Goal: Transaction & Acquisition: Obtain resource

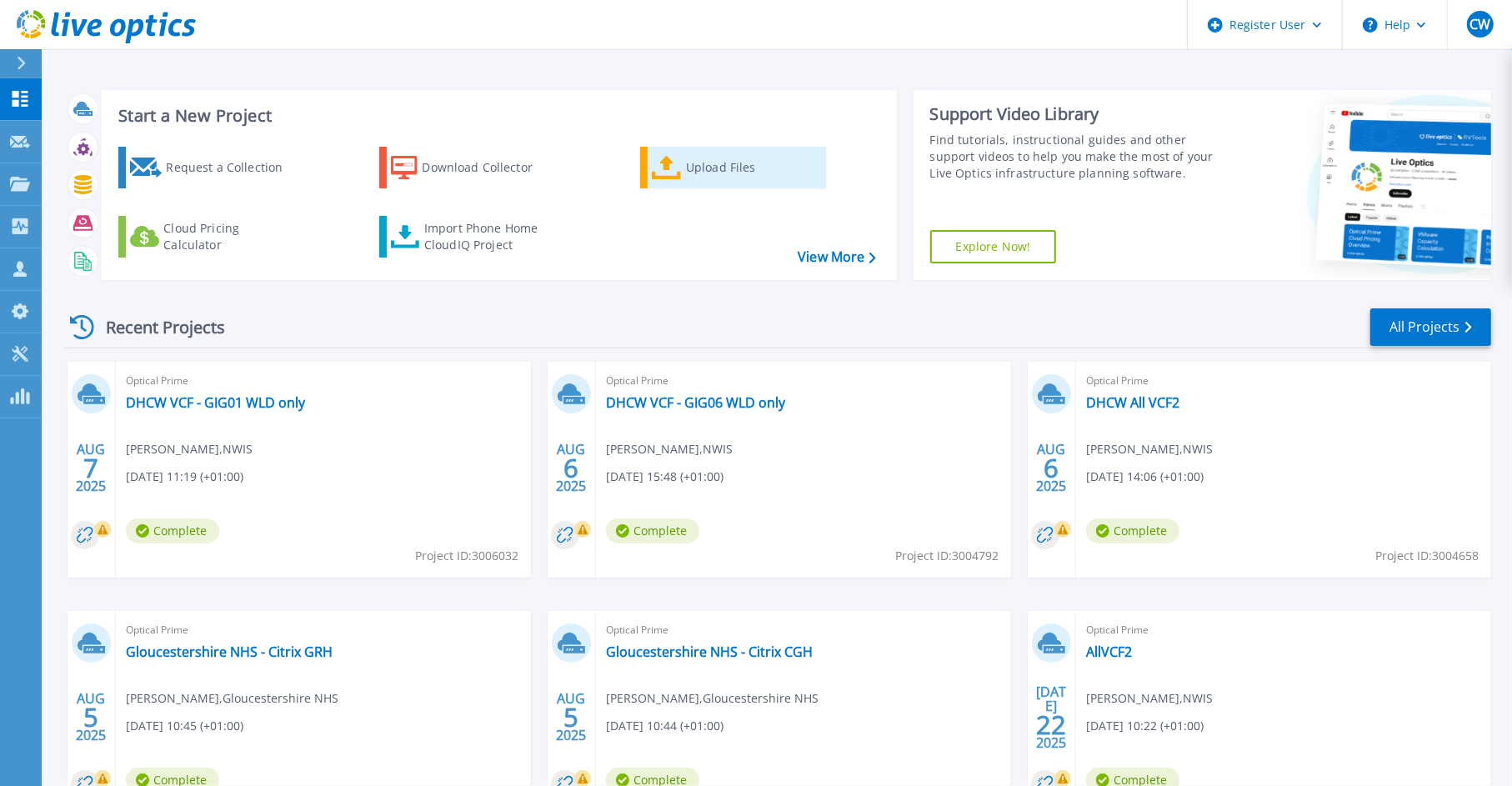
click at [686, 166] on div "Upload Files" at bounding box center [752, 167] width 134 height 33
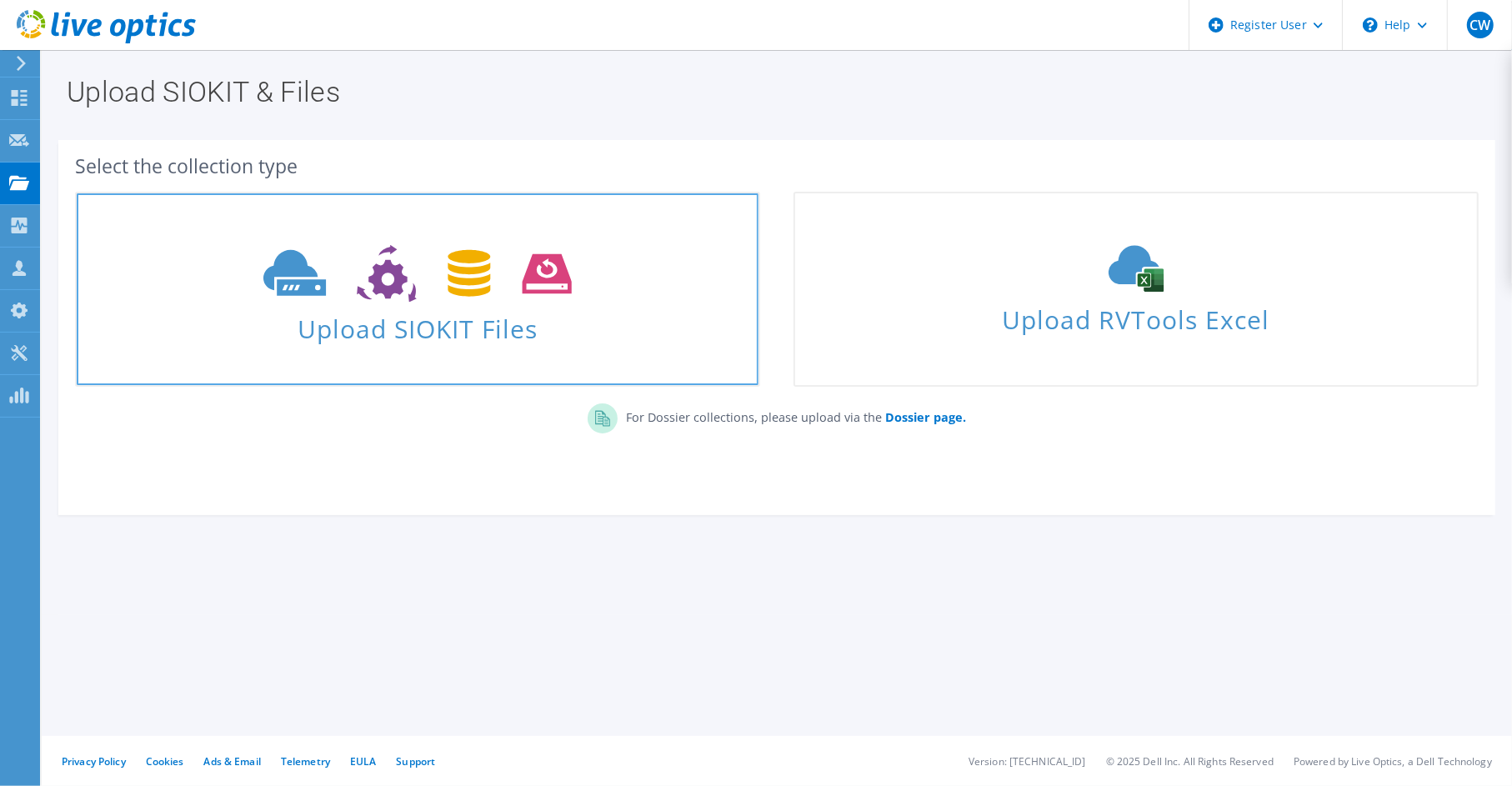
click at [381, 265] on use at bounding box center [417, 273] width 307 height 58
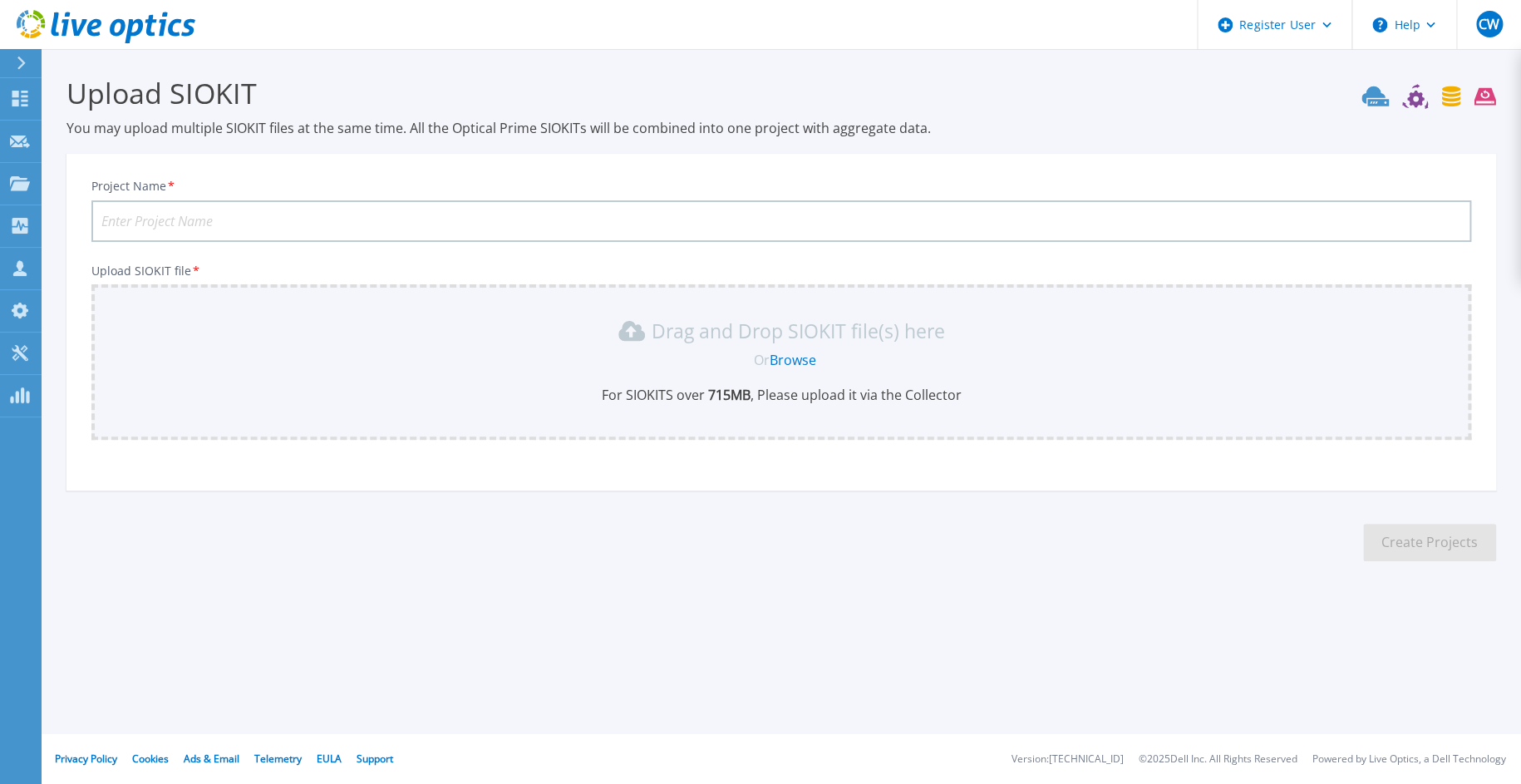
click at [195, 221] on input "Project Name *" at bounding box center [781, 221] width 1380 height 42
type input "SWAST - SQL Scan Aug 20205"
click at [784, 361] on link "Browse" at bounding box center [793, 359] width 46 height 18
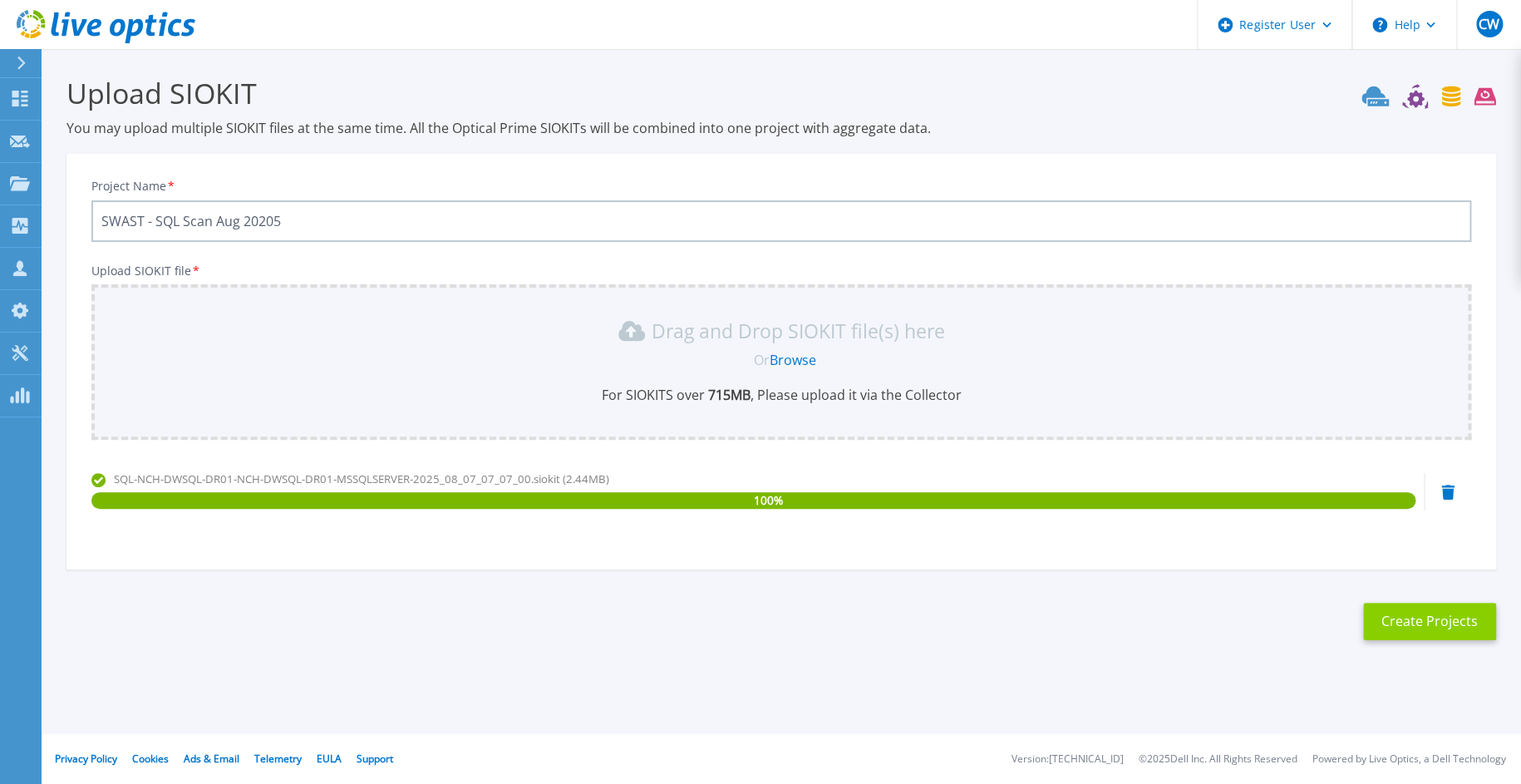
click at [1464, 618] on button "Create Projects" at bounding box center [1429, 621] width 133 height 38
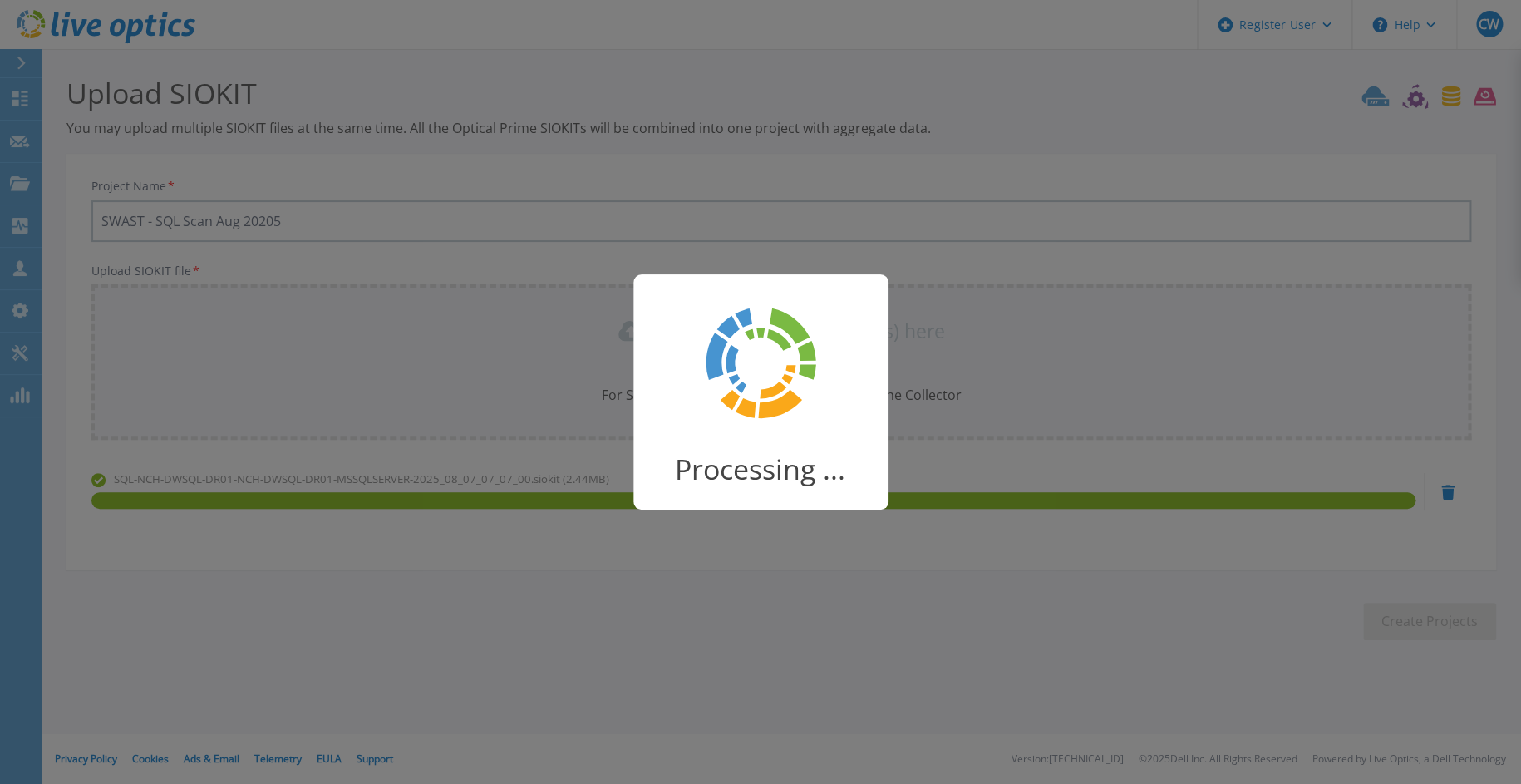
click at [271, 217] on div "Processing ..." at bounding box center [760, 392] width 1521 height 784
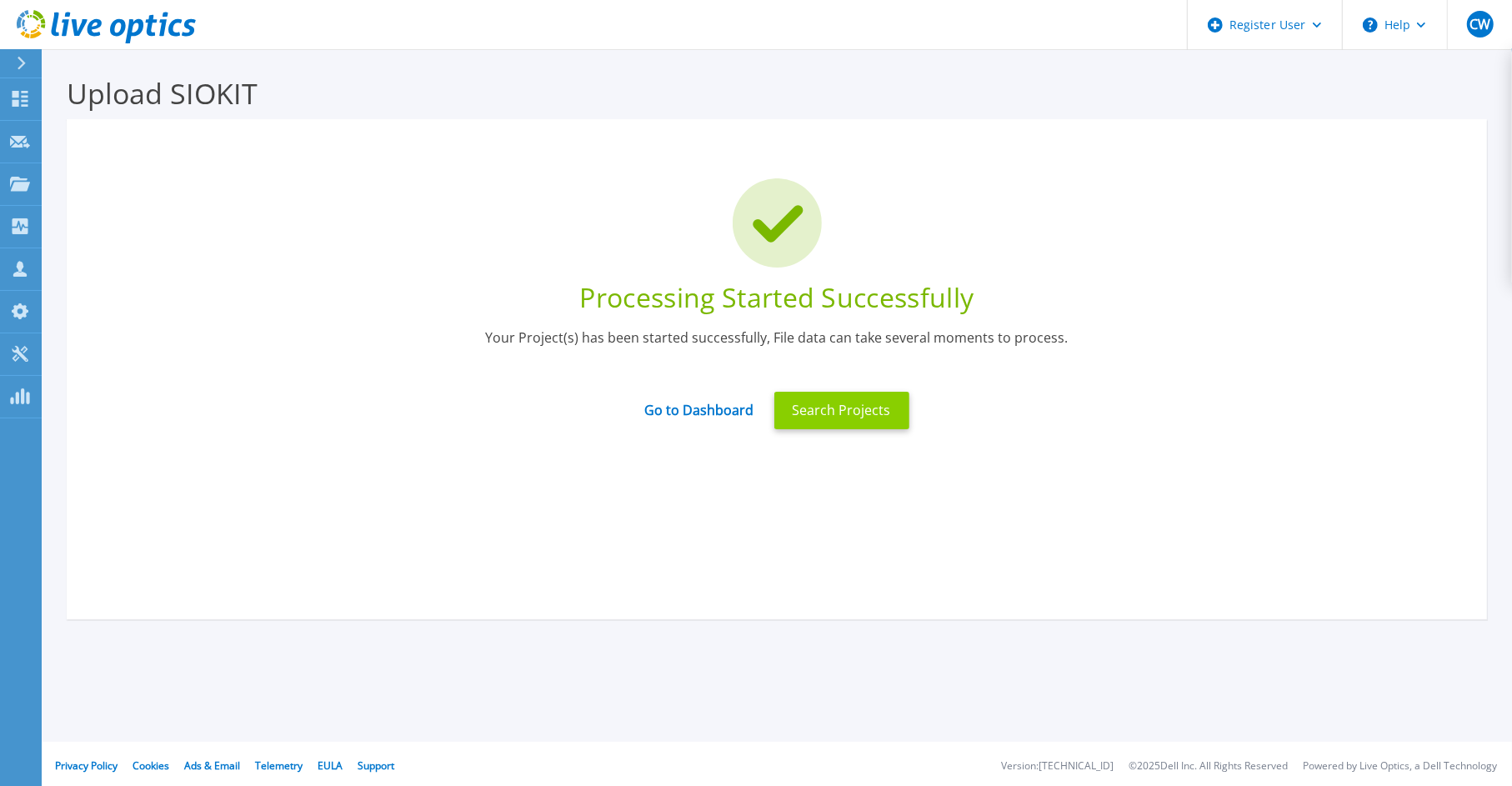
click at [819, 402] on button "Search Projects" at bounding box center [841, 411] width 135 height 38
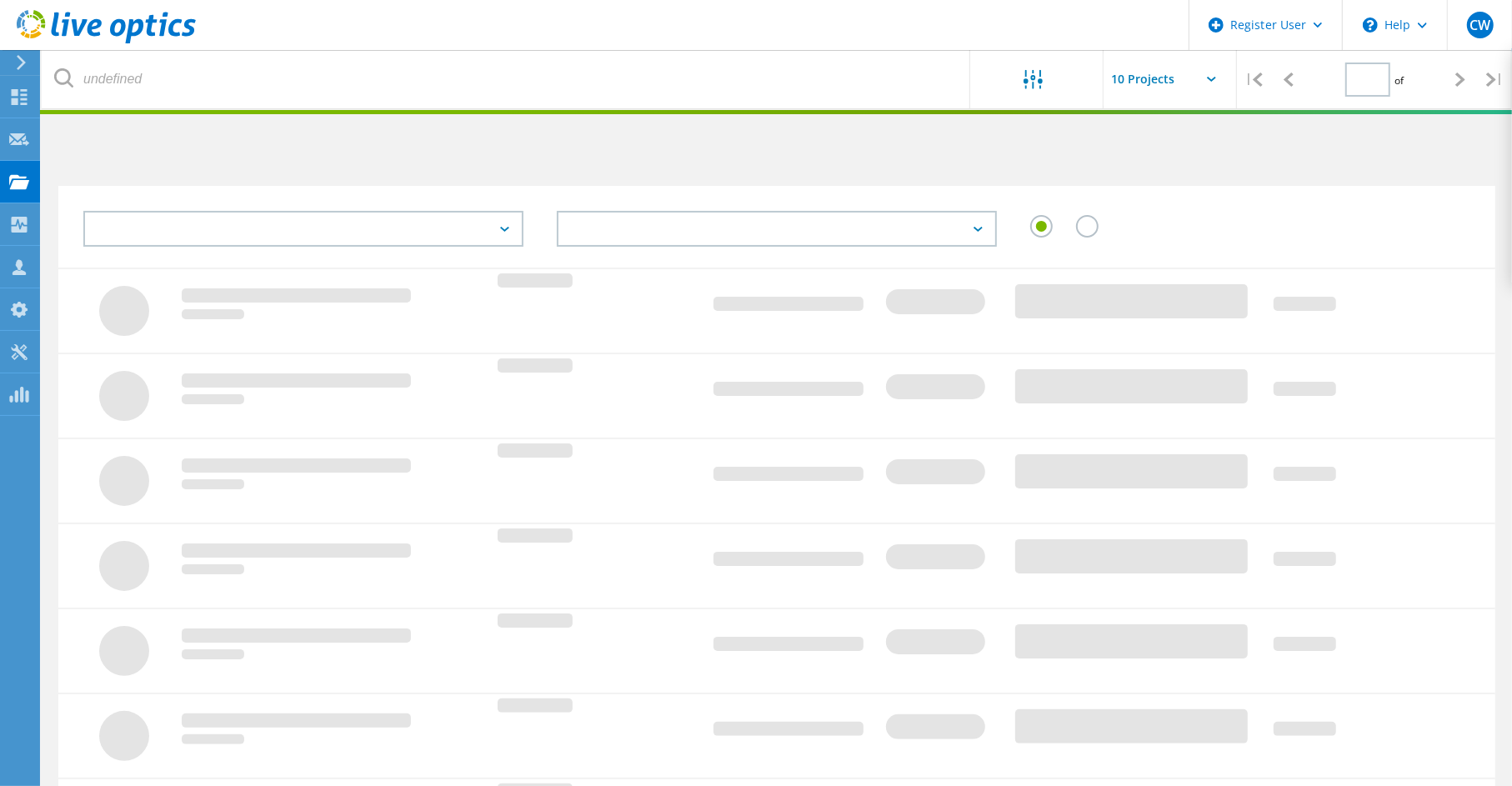
type input "1"
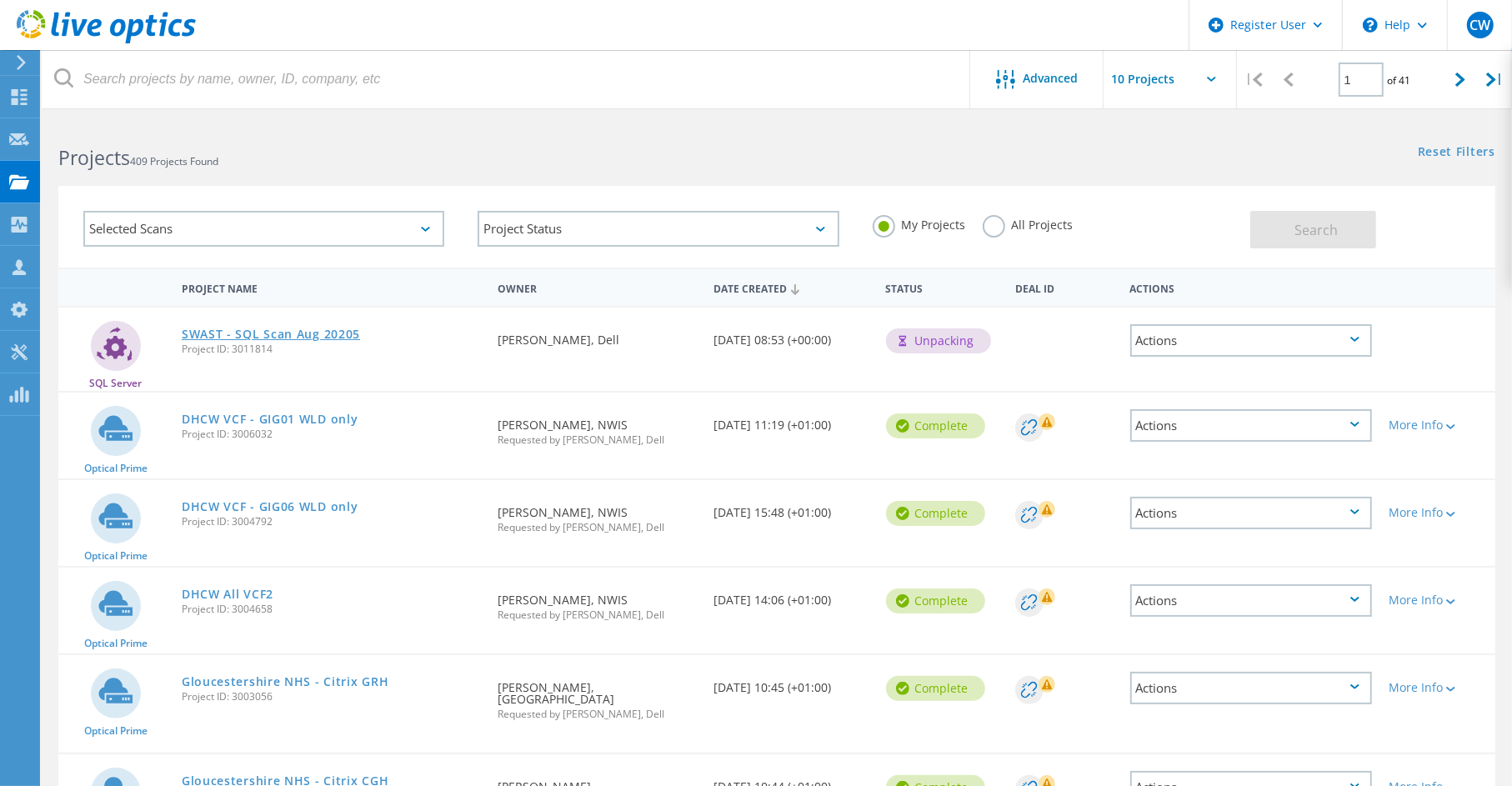
click at [280, 334] on link "SWAST - SQL Scan Aug 20205" at bounding box center [271, 334] width 178 height 11
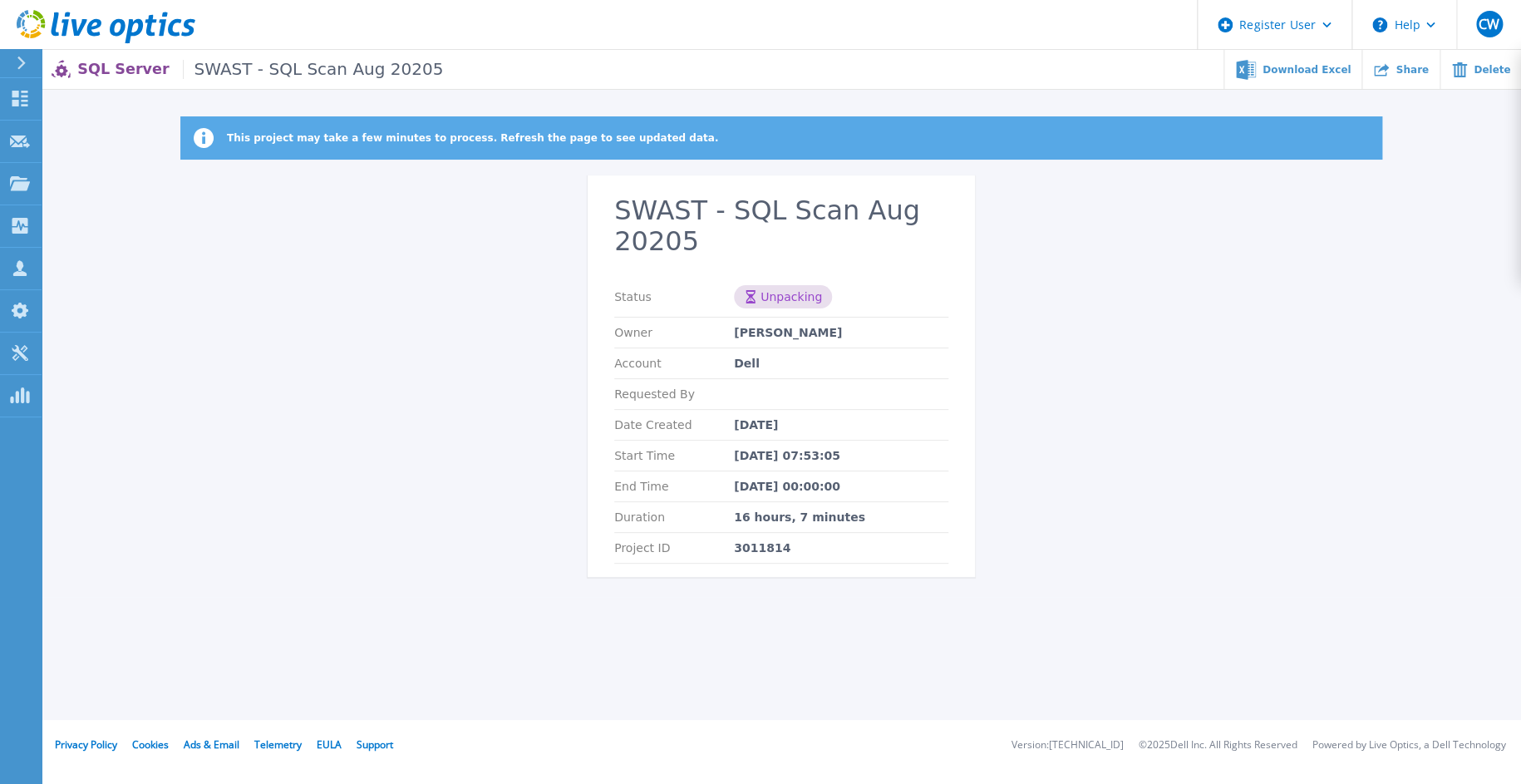
click at [297, 74] on span "SWAST - SQL Scan Aug 20205" at bounding box center [313, 69] width 261 height 19
click at [892, 223] on h2 "SWAST - SQL Scan Aug 20205" at bounding box center [780, 226] width 334 height 61
drag, startPoint x: 951, startPoint y: 430, endPoint x: 897, endPoint y: 448, distance: 56.9
click at [939, 441] on section "SWAST - SQL Scan Aug 20205 Status Unpacking Owner Chris Williams Account Dell R…" at bounding box center [781, 375] width 388 height 401
click at [244, 415] on div "This project may take a few minutes to process. Refresh the page to see updated…" at bounding box center [781, 357] width 1479 height 480
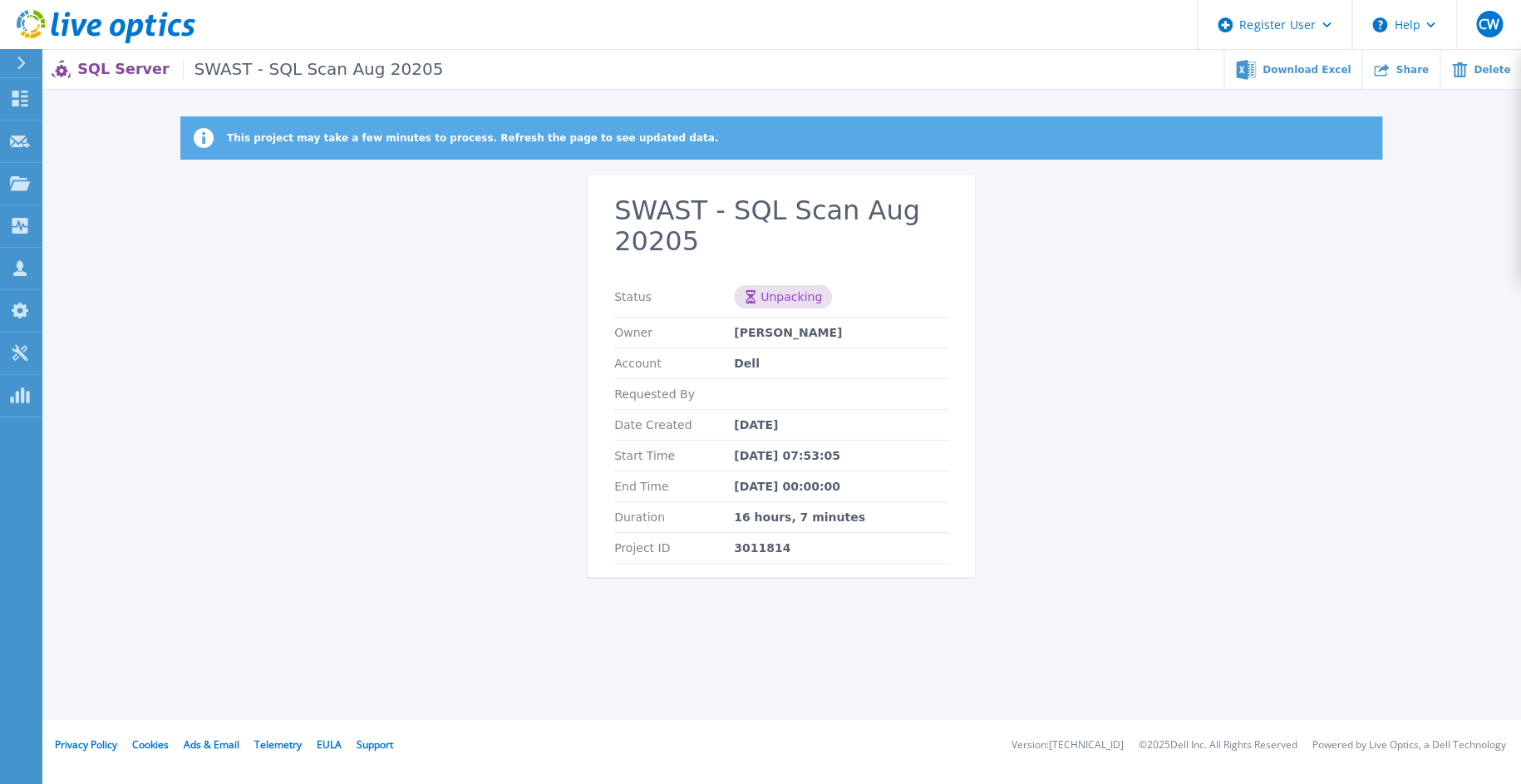
click at [204, 77] on span "SWAST - SQL Scan Aug 20205" at bounding box center [313, 69] width 261 height 19
click at [85, 65] on p "SQL Server SWAST - SQL Scan Aug 20205" at bounding box center [260, 69] width 366 height 19
click at [278, 52] on div "SQL Server SWAST - SQL Scan Aug 20205 Download Excel Share Delete" at bounding box center [781, 69] width 1479 height 39
click at [21, 177] on icon at bounding box center [20, 183] width 20 height 14
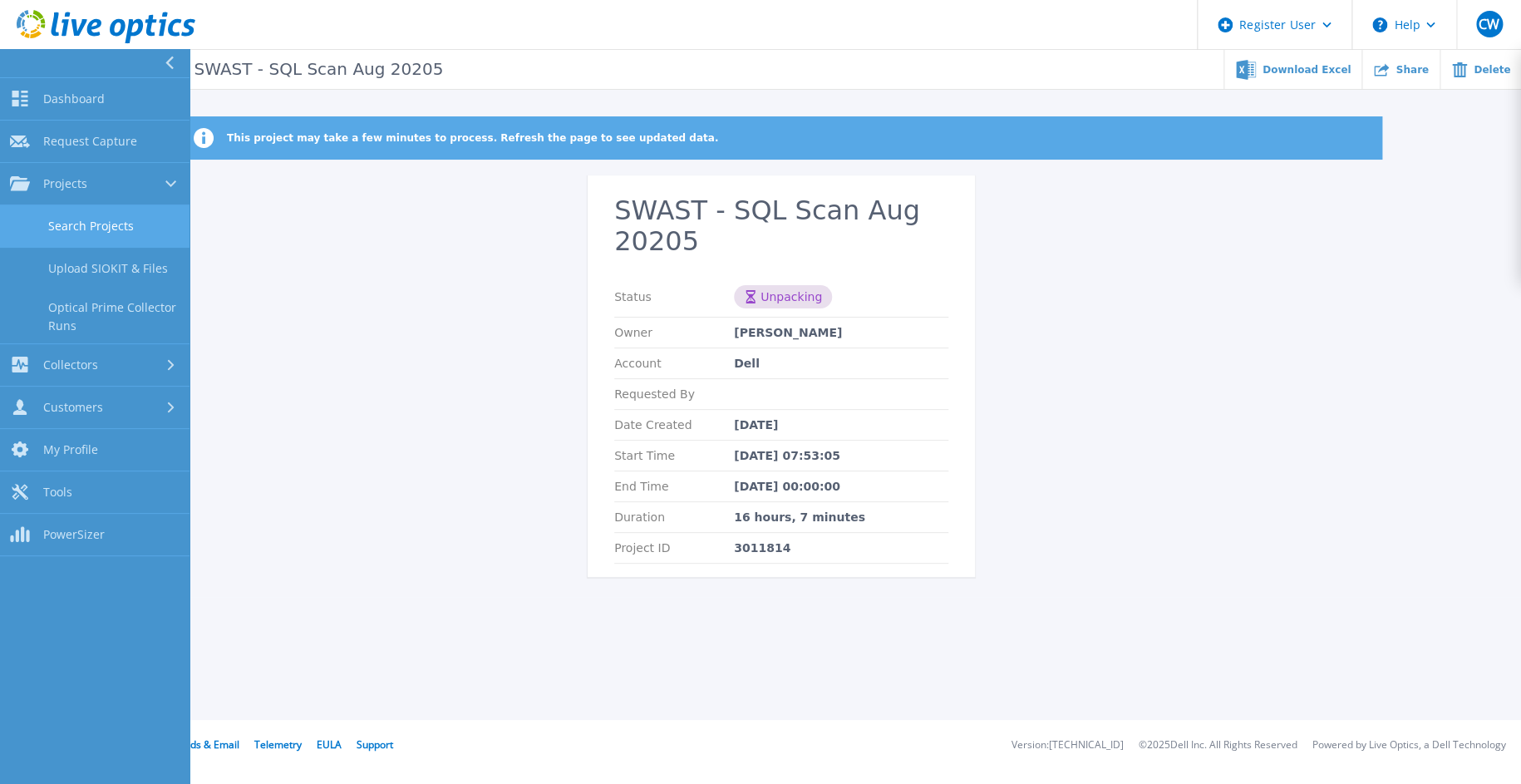
click at [114, 227] on link "Search Projects" at bounding box center [95, 226] width 189 height 43
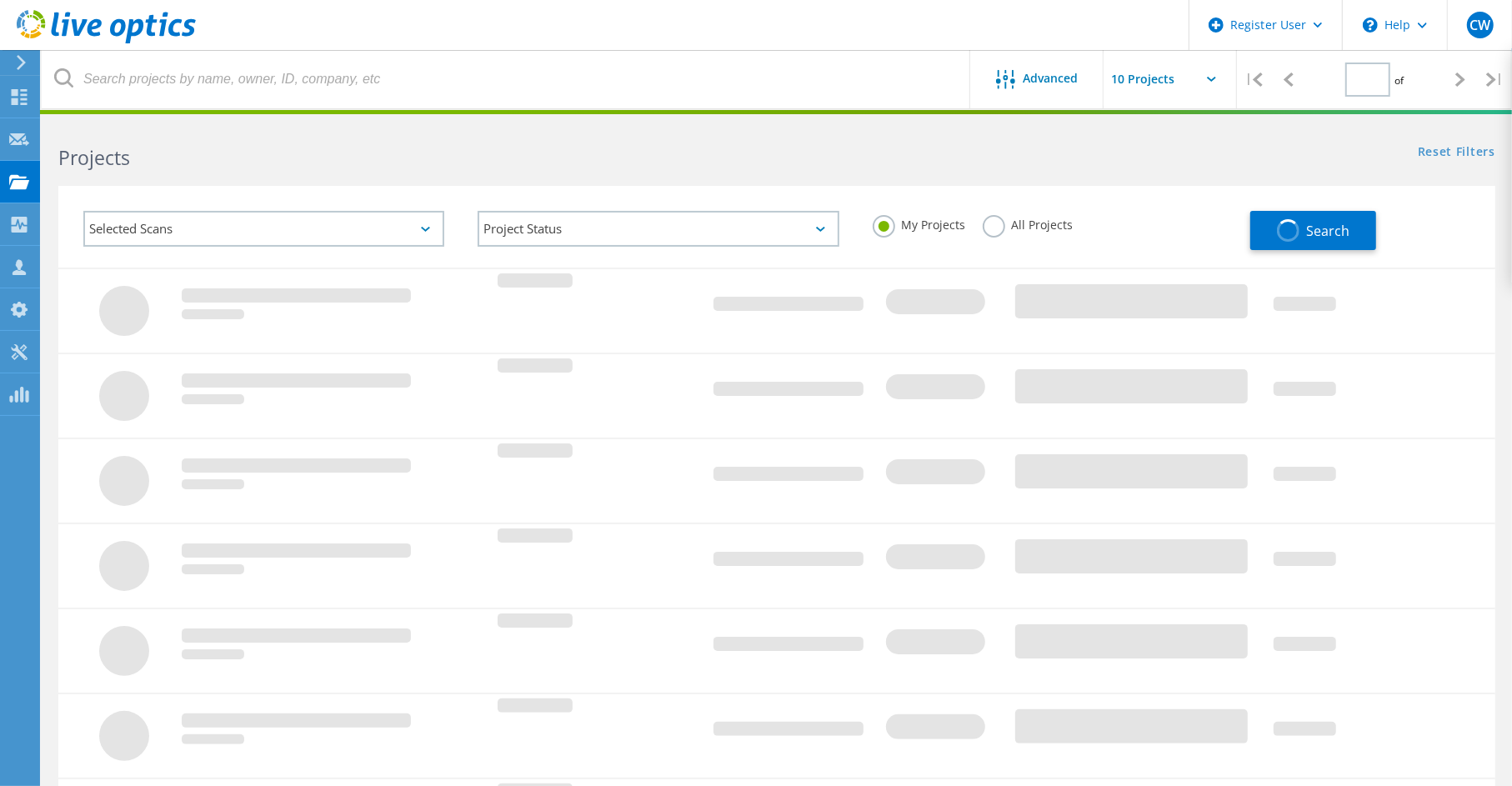
type input "1"
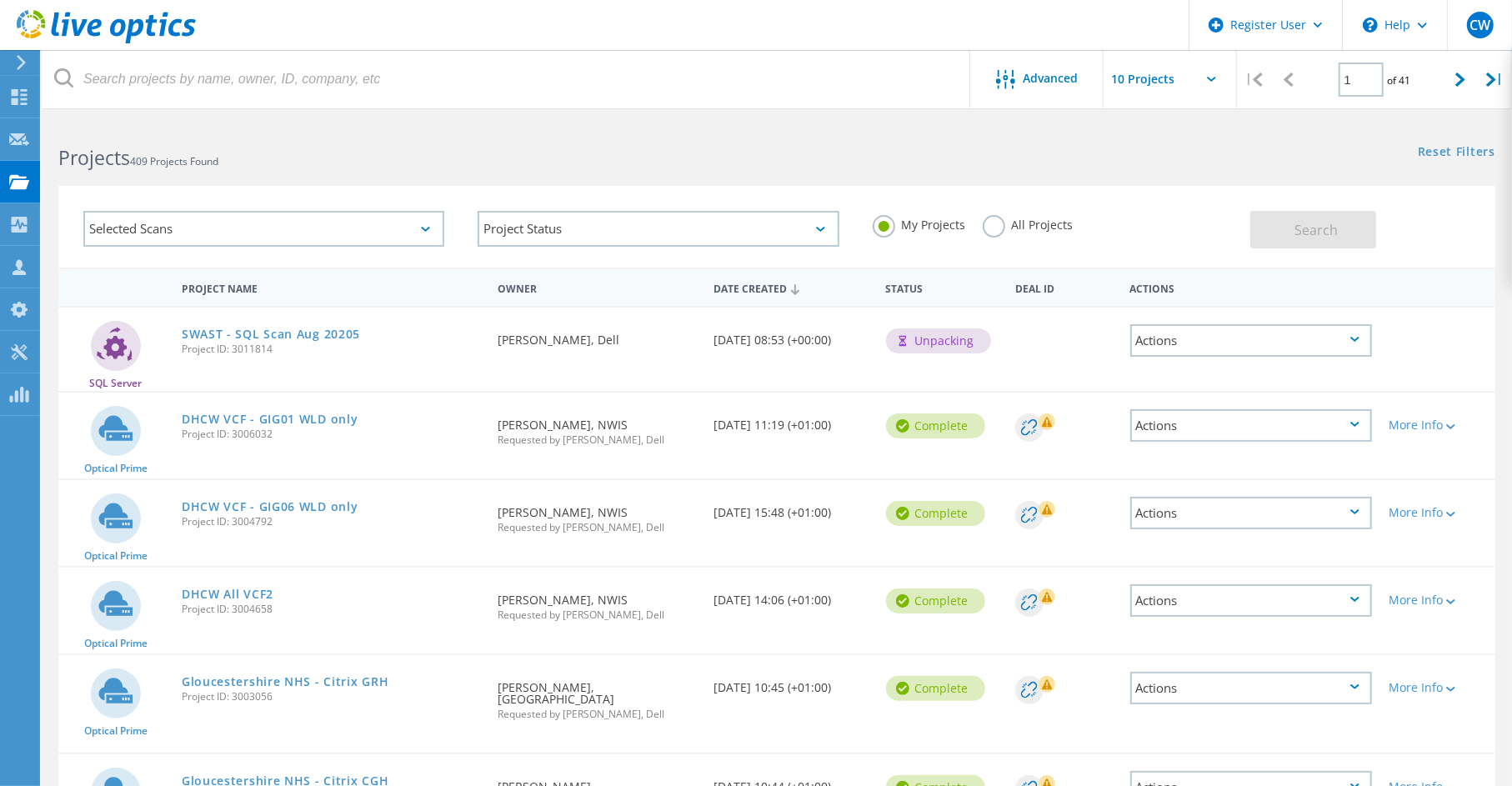
click at [1336, 340] on div "Actions" at bounding box center [1251, 340] width 242 height 32
click at [1214, 316] on div "Project Details" at bounding box center [1250, 314] width 238 height 26
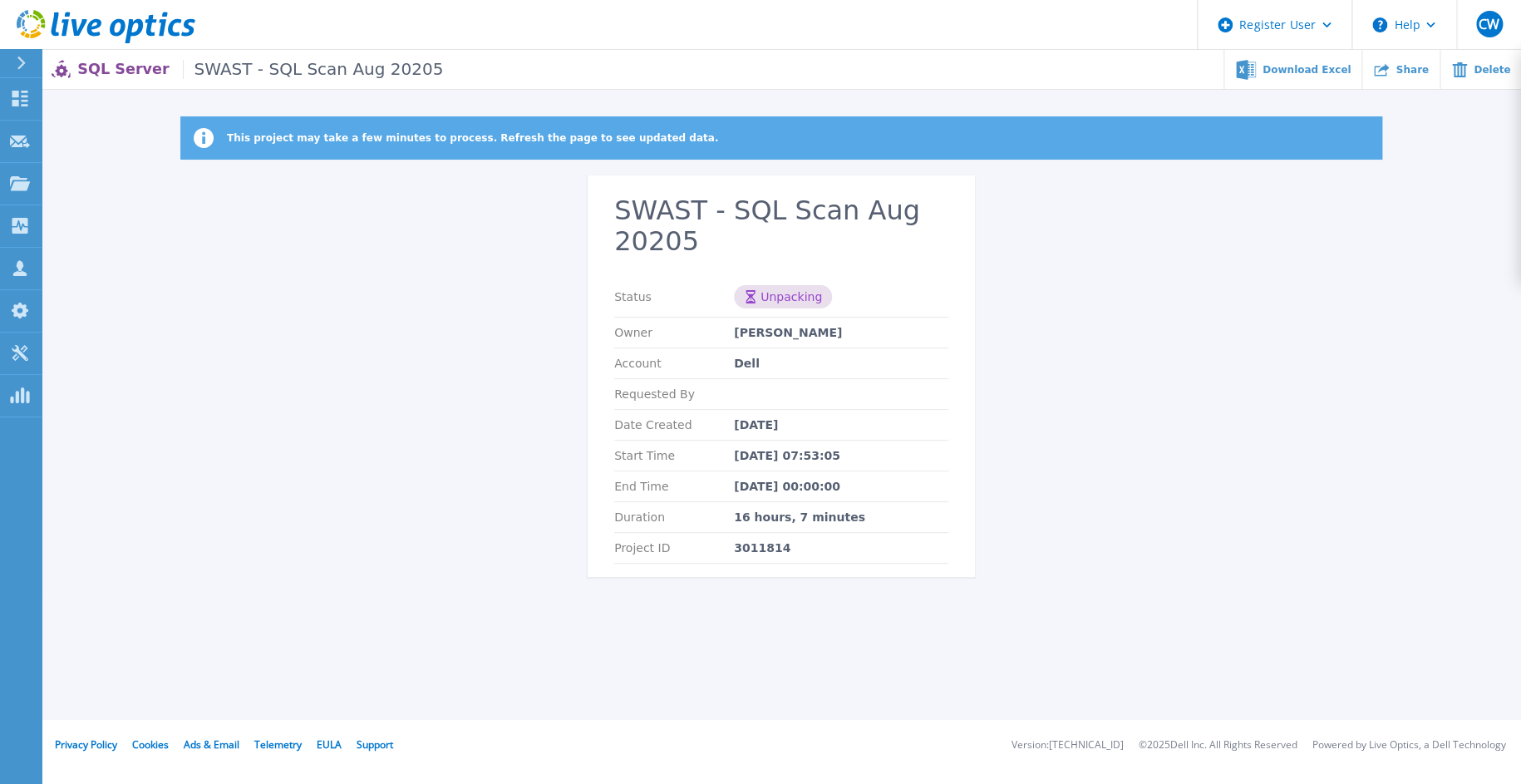
click at [893, 272] on section "SWAST - SQL Scan Aug 20205 Status Unpacking Owner Chris Williams Account Dell R…" at bounding box center [781, 375] width 388 height 401
click at [840, 340] on div "Owner Chris Williams" at bounding box center [780, 333] width 334 height 31
click at [1417, 26] on button "Help" at bounding box center [1405, 25] width 104 height 50
click at [1418, 25] on button "Help" at bounding box center [1405, 25] width 104 height 50
click at [443, 144] on div "This project may take a few minutes to process. Refresh the page to see updated…" at bounding box center [781, 138] width 1202 height 44
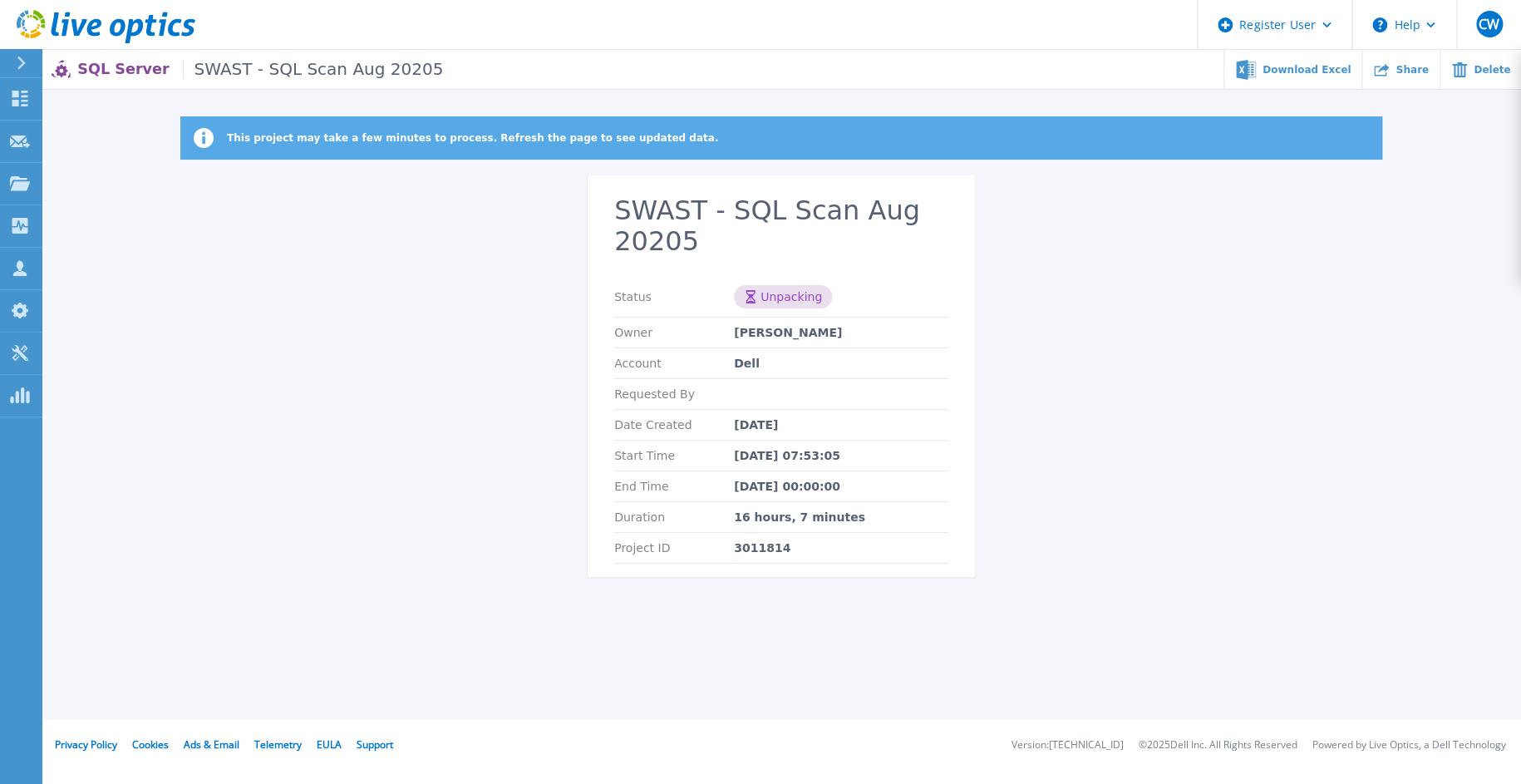
click at [364, 83] on div "SQL Server SWAST - SQL Scan Aug 20205 Download Excel Share Delete" at bounding box center [781, 69] width 1479 height 39
click at [254, 61] on span "SWAST - SQL Scan Aug 20205" at bounding box center [313, 69] width 261 height 19
click at [77, 78] on div "SQL Server SWAST - SQL Scan Aug 20205 Download Excel Share Delete" at bounding box center [781, 69] width 1479 height 39
click at [131, 55] on div "SQL Server SWAST - SQL Scan Aug 20205 Download Excel Share Delete" at bounding box center [781, 69] width 1479 height 39
click at [50, 83] on div "SQL Server SWAST - SQL Scan Aug 20205 Download Excel Share Delete" at bounding box center [781, 69] width 1479 height 39
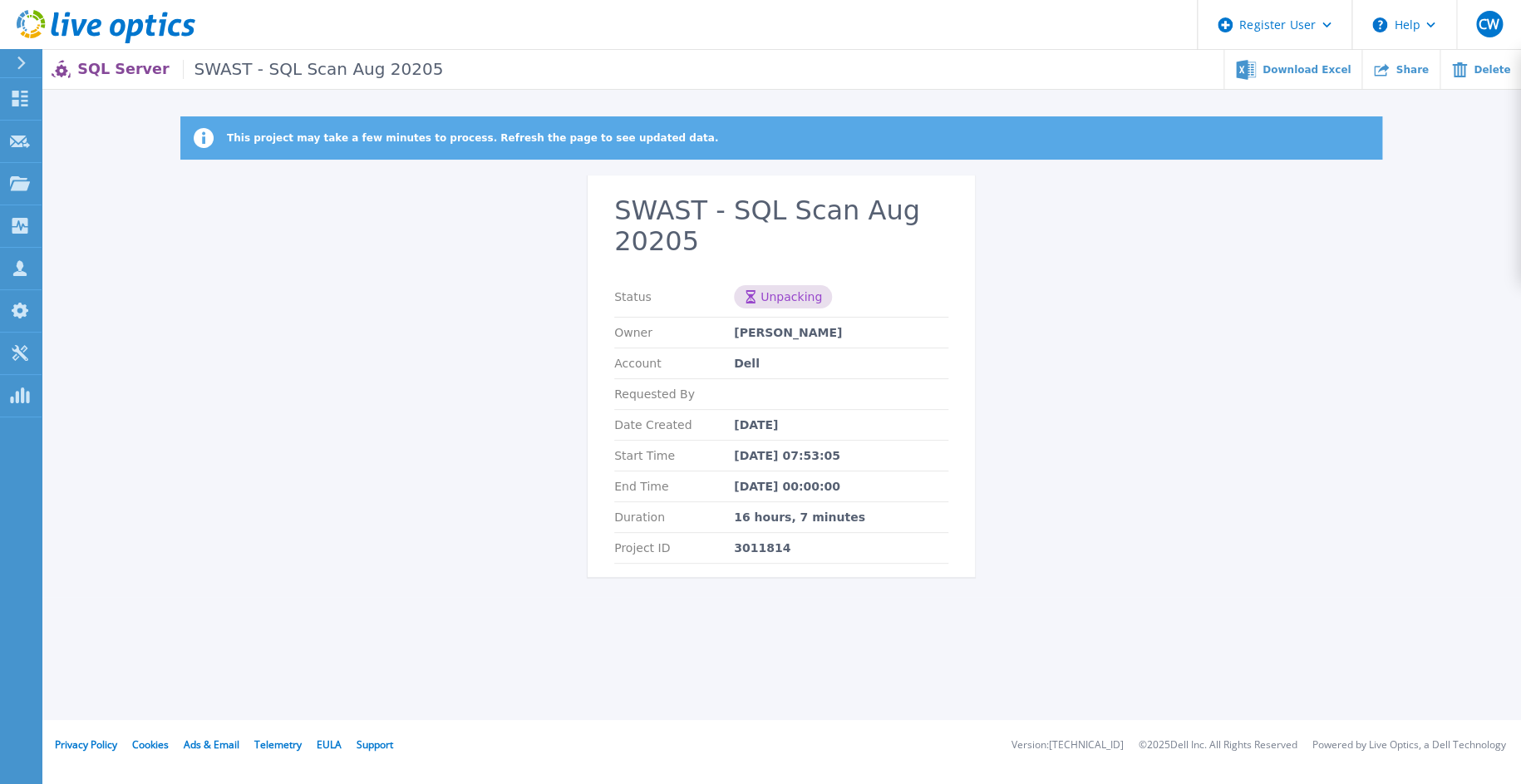
drag, startPoint x: 57, startPoint y: 82, endPoint x: 503, endPoint y: 239, distance: 472.8
click at [503, 239] on div "This project may take a few minutes to process. Refresh the page to see updated…" at bounding box center [781, 357] width 1479 height 480
click at [1011, 353] on div "This project may take a few minutes to process. Refresh the page to see updated…" at bounding box center [781, 357] width 1479 height 480
click at [726, 168] on div "This project may take a few minutes to process. Refresh the page to see updated…" at bounding box center [781, 357] width 1479 height 480
click at [926, 223] on h2 "SWAST - SQL Scan Aug 20205" at bounding box center [780, 226] width 334 height 61
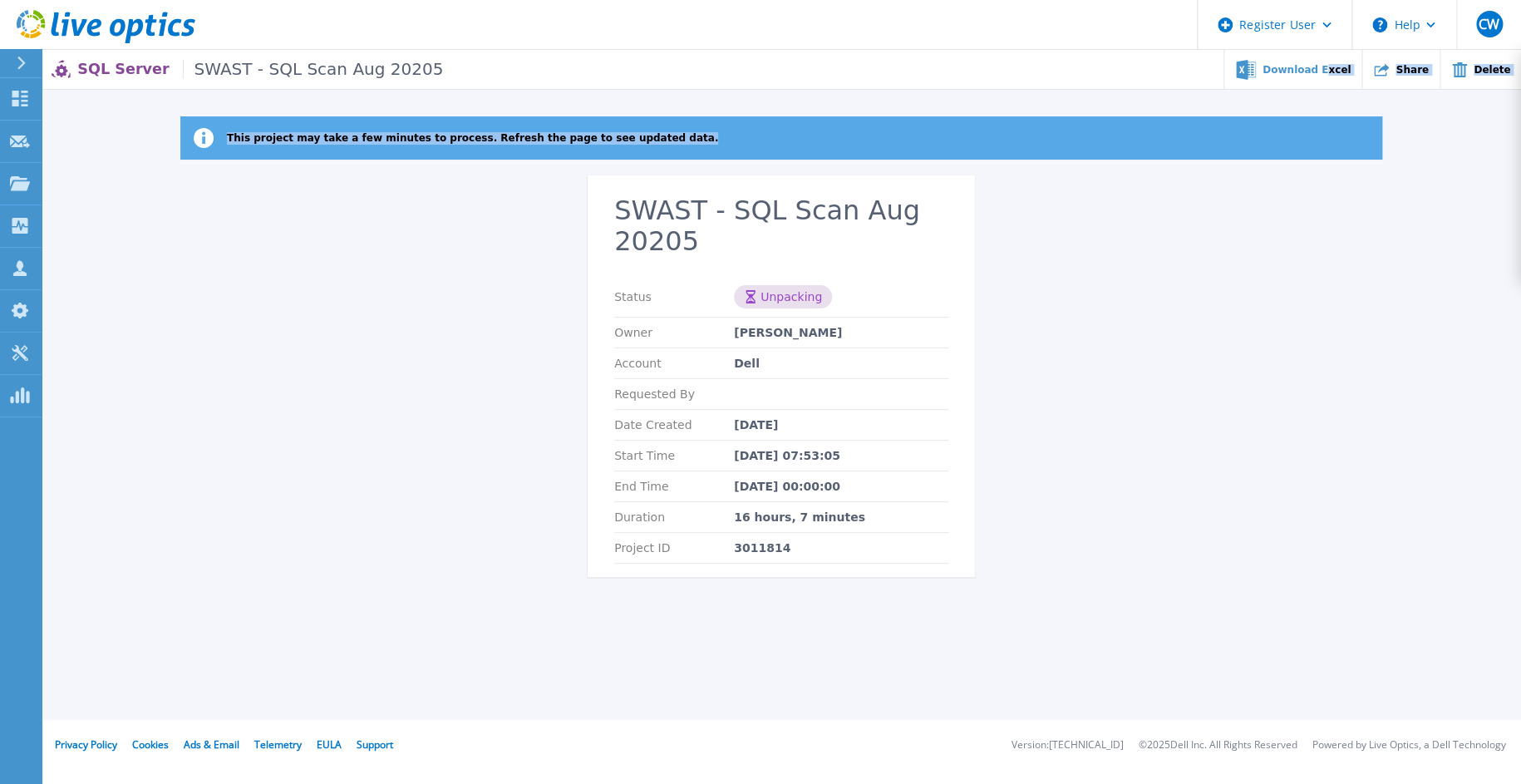
drag, startPoint x: 1344, startPoint y: 76, endPoint x: 1268, endPoint y: 442, distance: 373.8
click at [1270, 443] on div "Register User Help CW Dell User Chris Williams Chris.Williams1@dell.com Dell My…" at bounding box center [760, 359] width 1521 height 720
click at [1163, 362] on div "This project may take a few minutes to process. Refresh the page to see updated…" at bounding box center [781, 357] width 1479 height 480
click at [558, 82] on ul "Download Excel Share Delete" at bounding box center [982, 69] width 1078 height 39
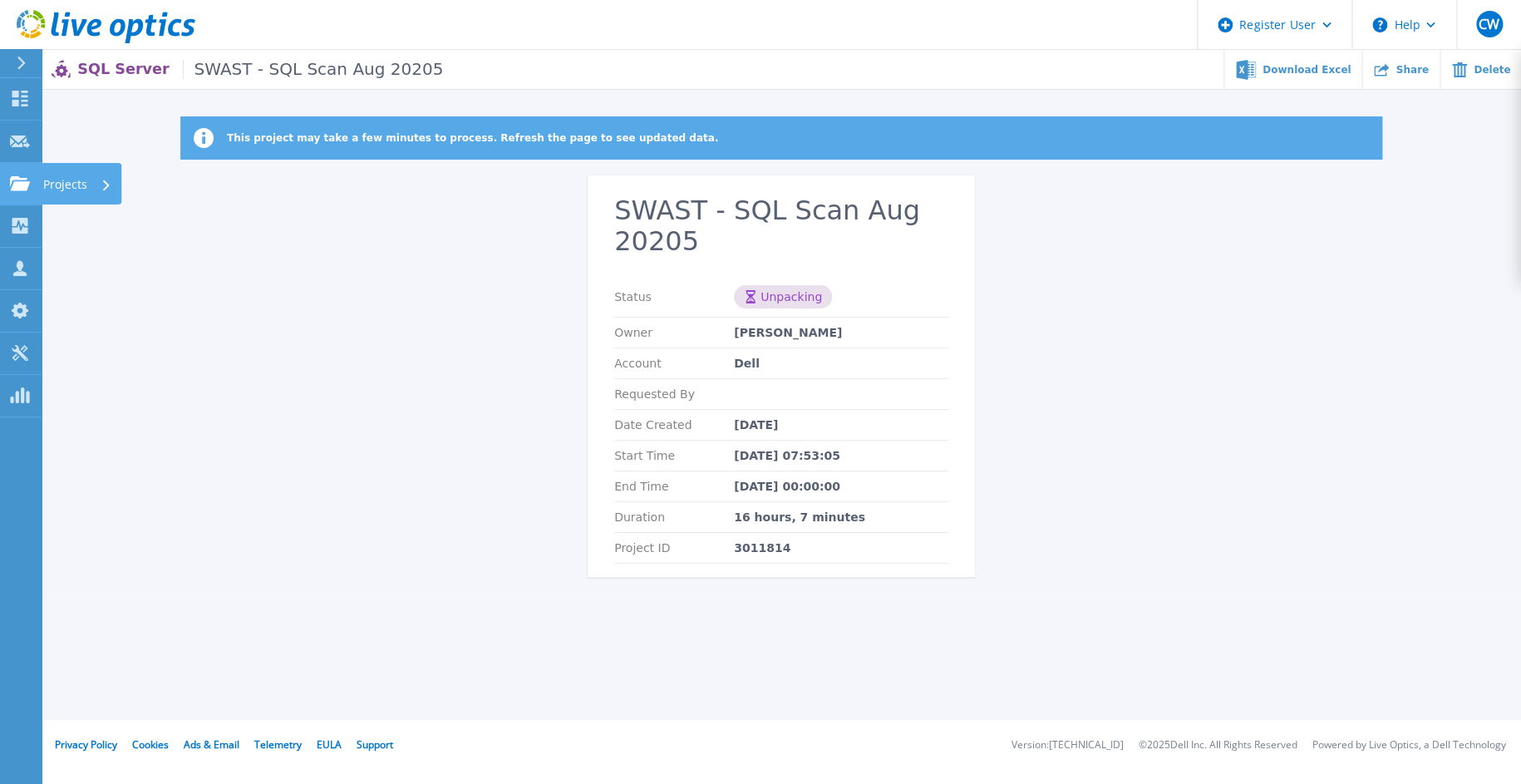
click at [12, 188] on icon at bounding box center [20, 183] width 20 height 14
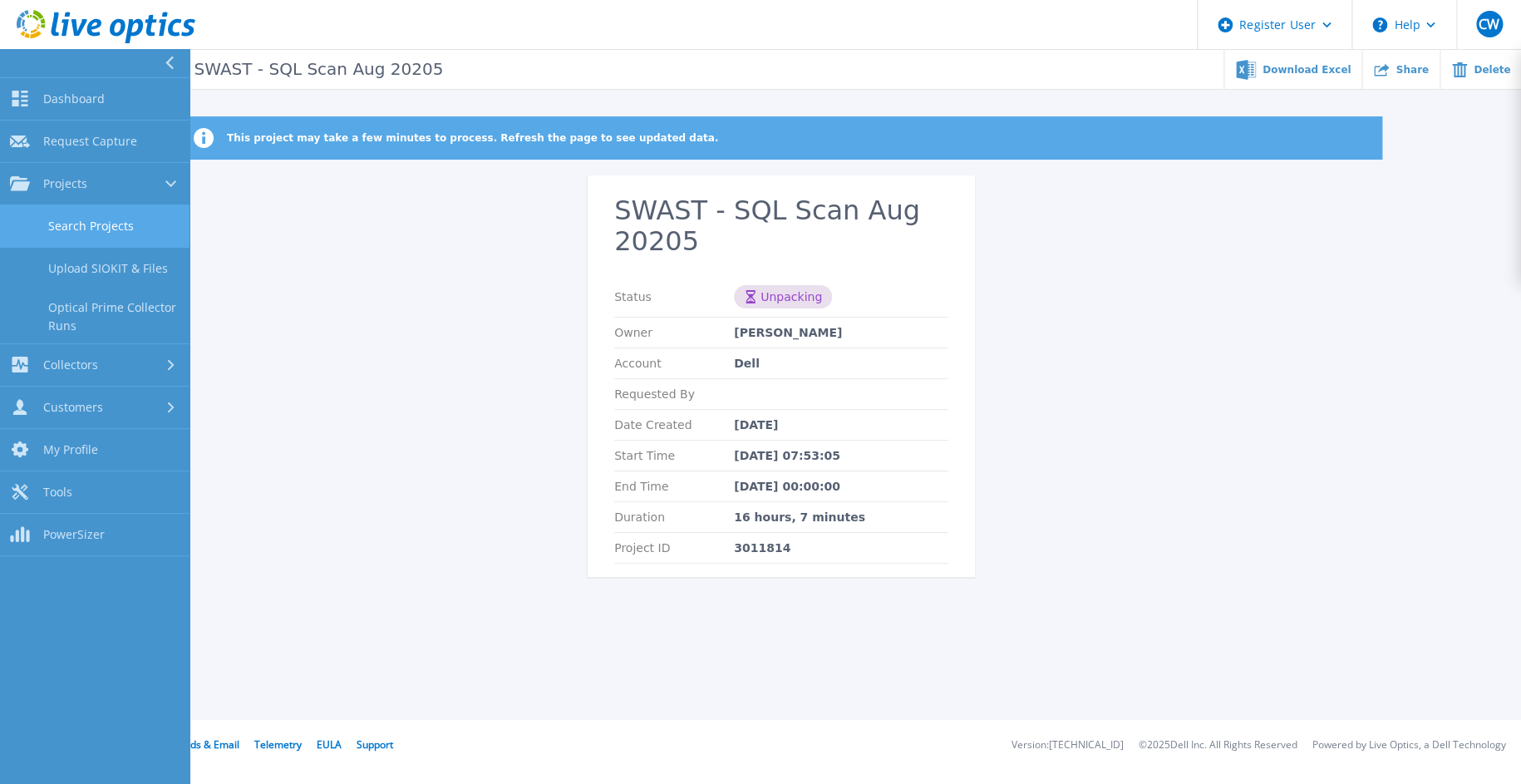
click at [102, 233] on link "Search Projects" at bounding box center [95, 226] width 189 height 43
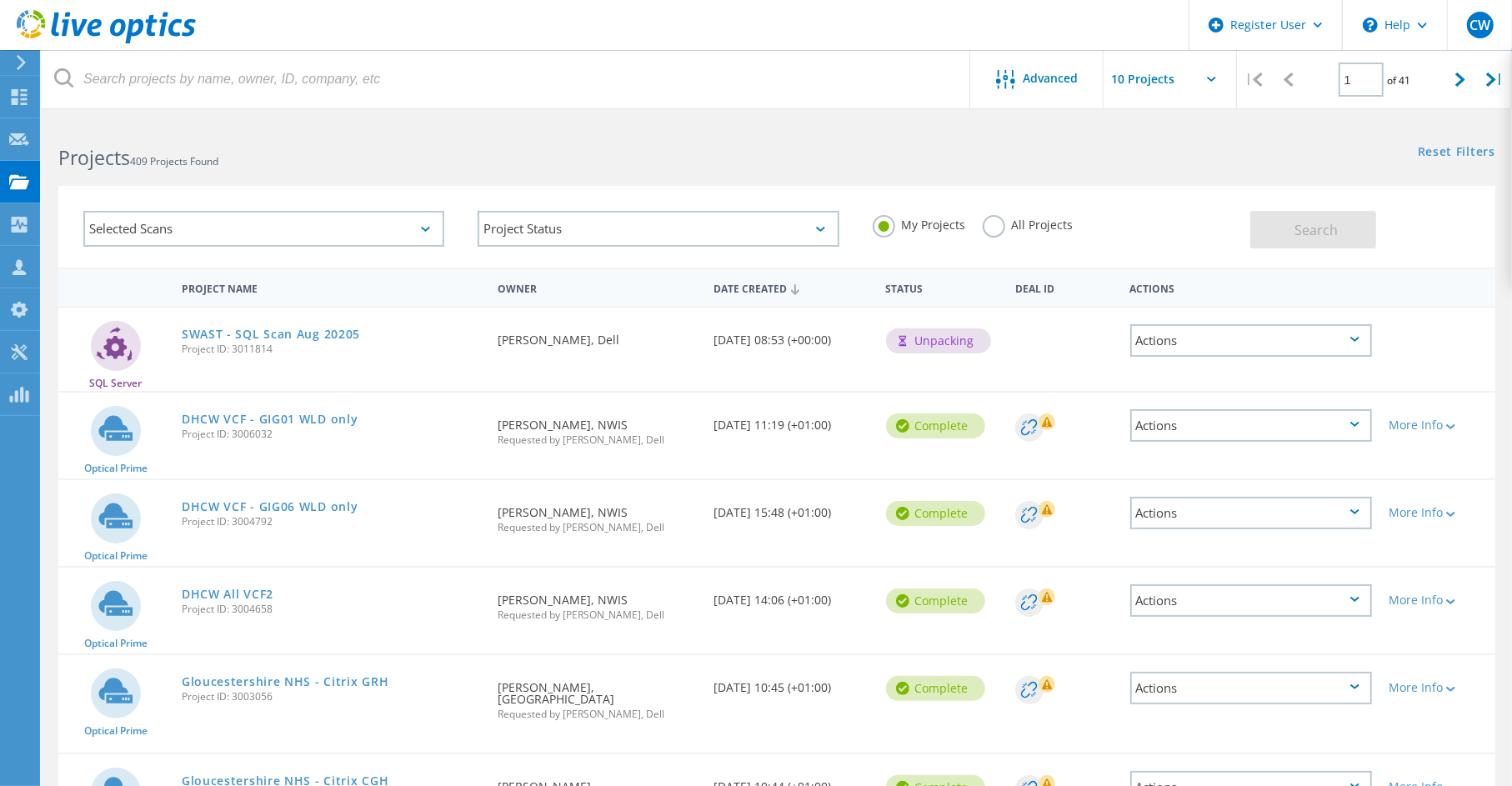
click at [1327, 353] on div "Actions" at bounding box center [1251, 340] width 242 height 32
click at [1461, 68] on div at bounding box center [1461, 80] width 34 height 59
type input "2"
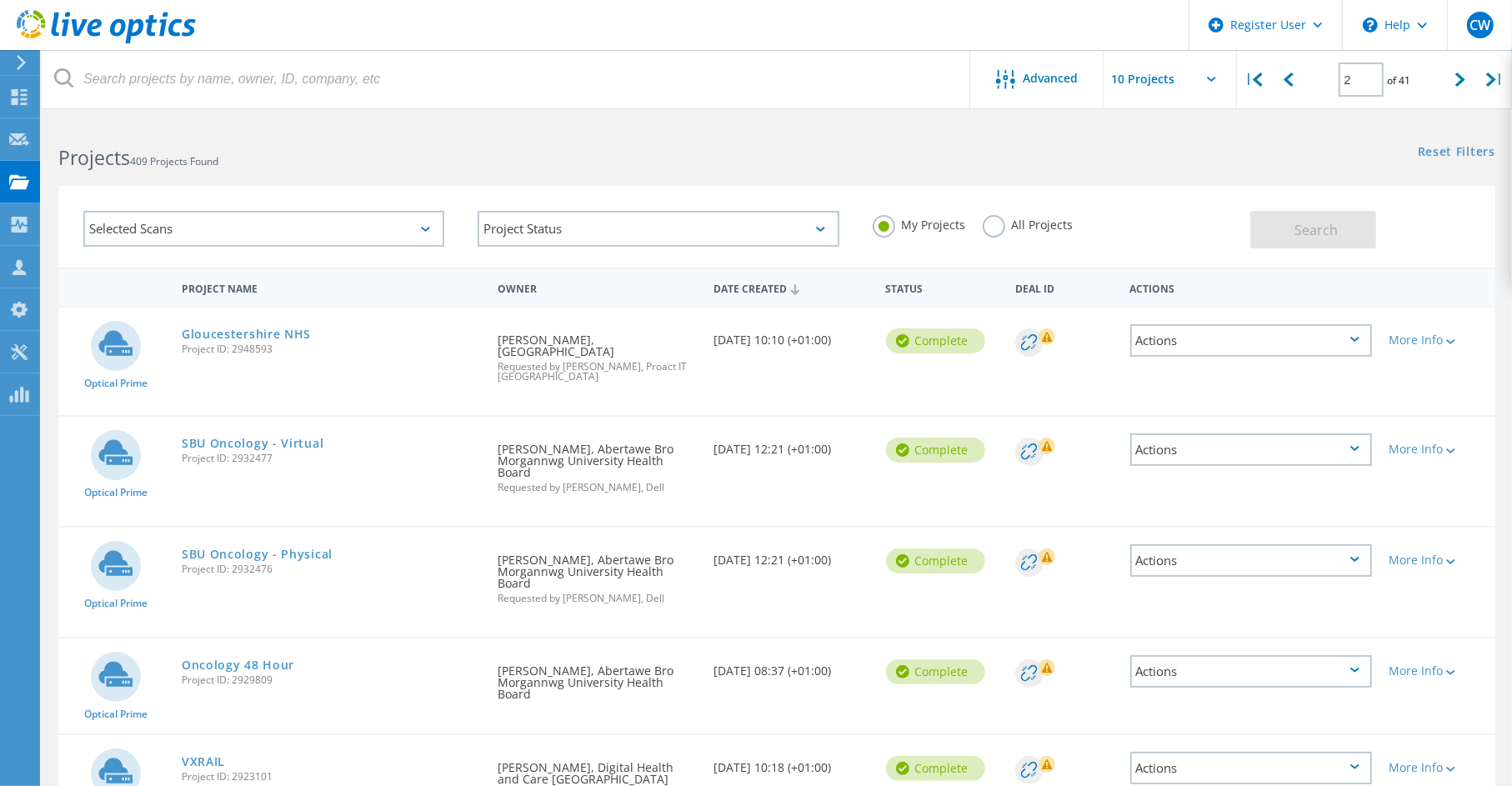
click at [1145, 79] on input "text" at bounding box center [1188, 80] width 167 height 59
click at [1162, 205] on div "Show 40 Projects" at bounding box center [1187, 205] width 165 height 27
type input "Show 40 Projects"
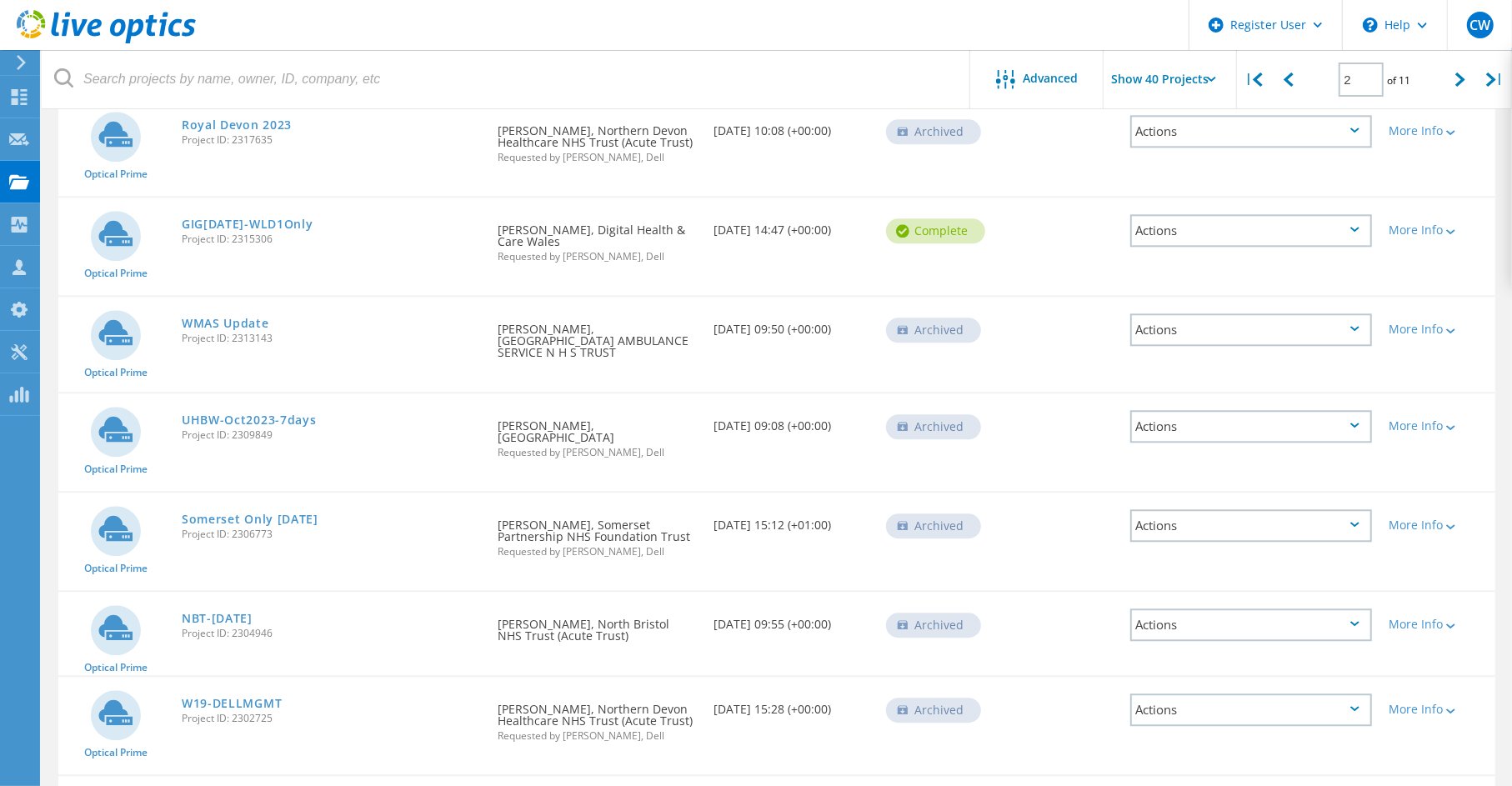
scroll to position [3451, 0]
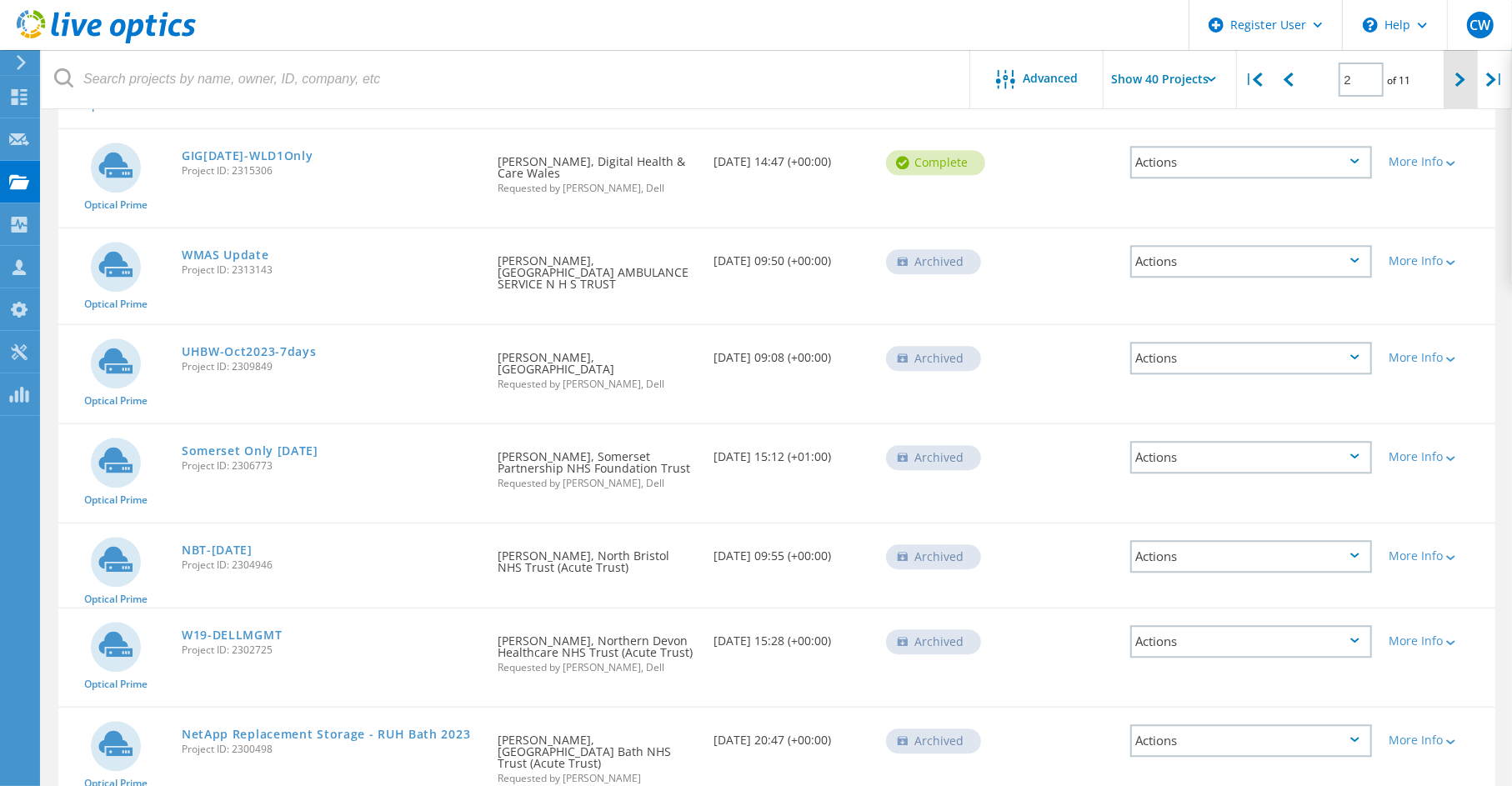
click at [1461, 78] on icon at bounding box center [1460, 79] width 10 height 14
type input "3"
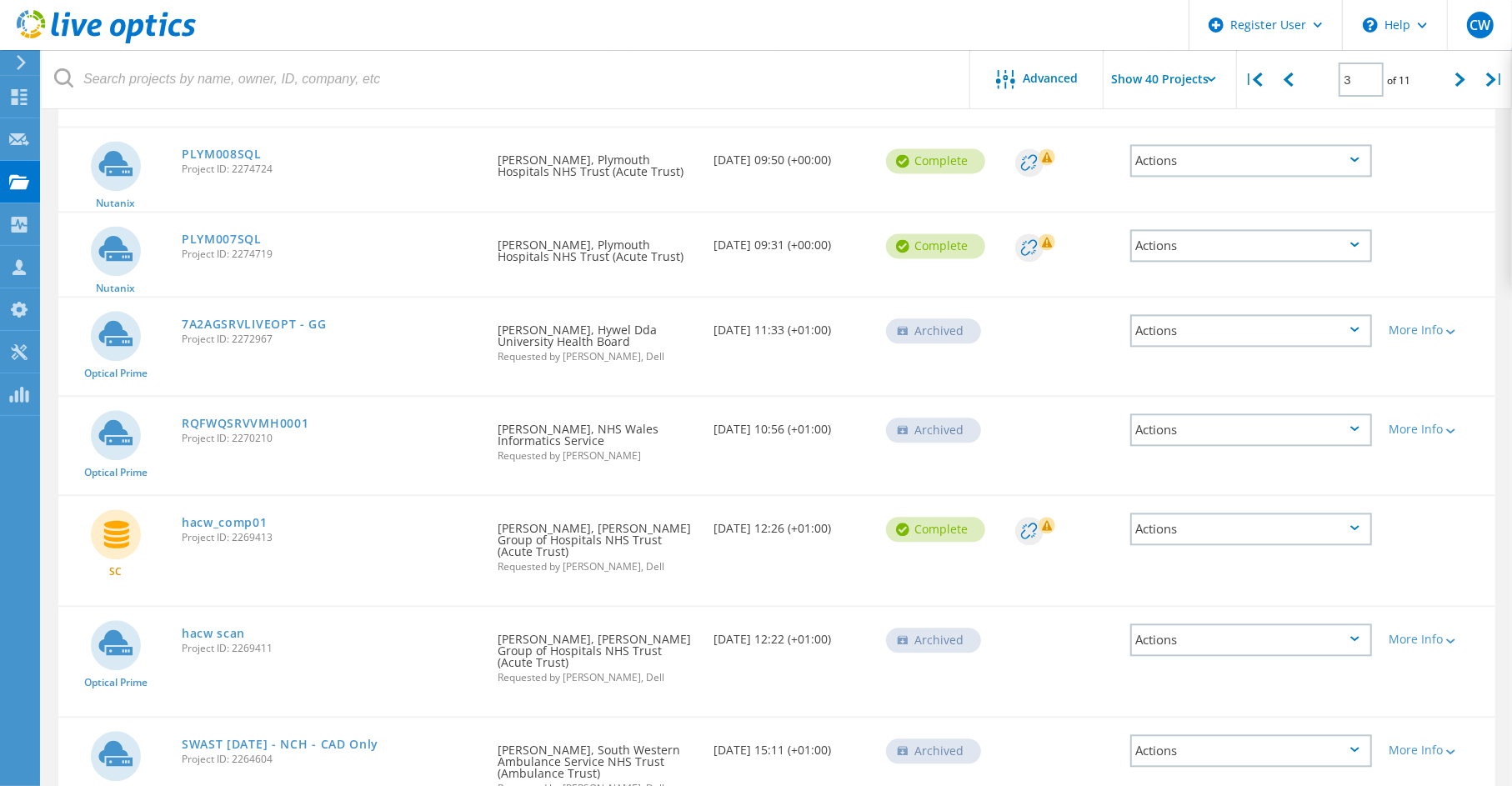
scroll to position [2990, 0]
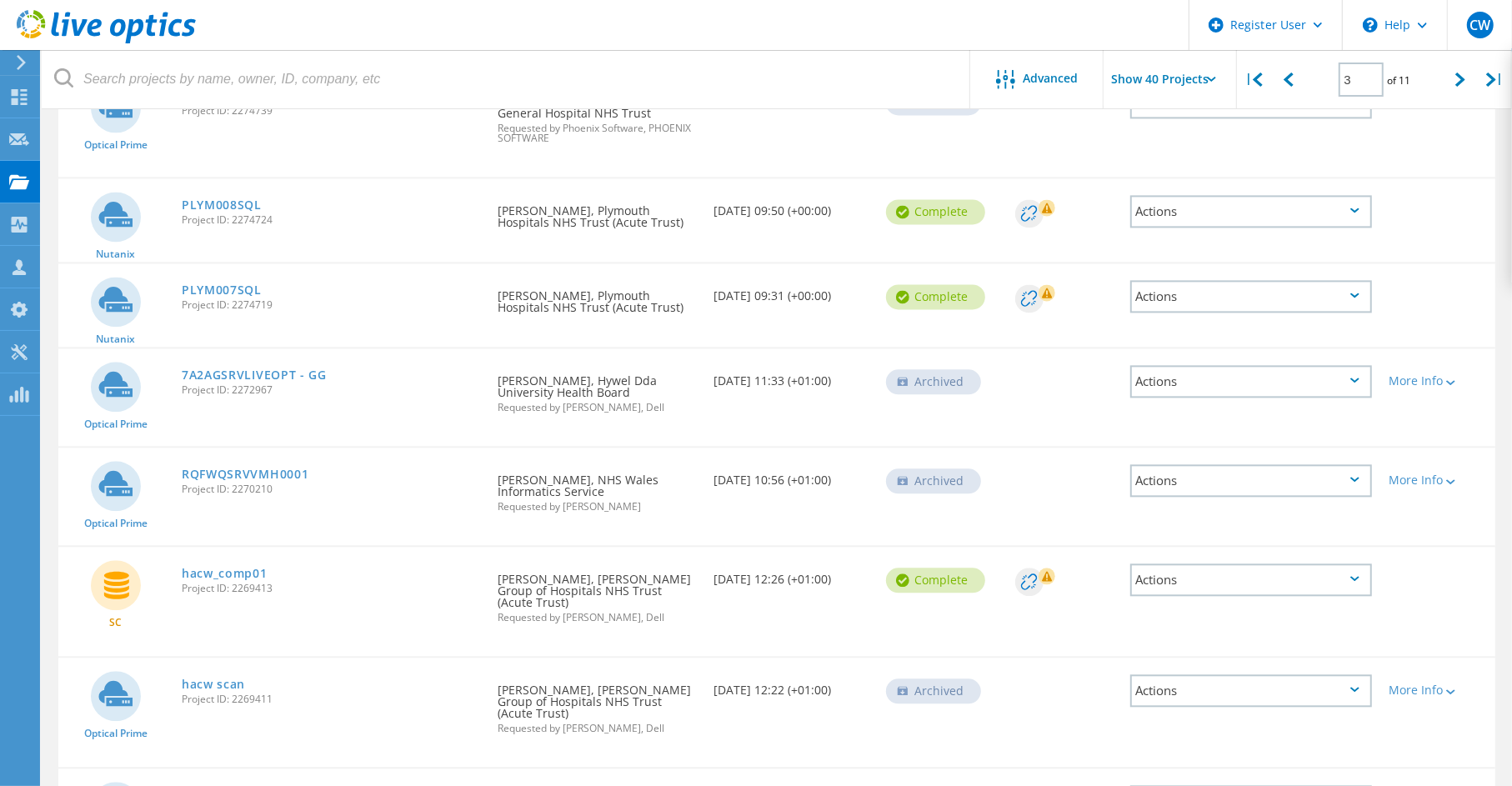
click at [1362, 563] on div "Actions" at bounding box center [1251, 579] width 242 height 32
click at [1475, 547] on div at bounding box center [1437, 569] width 115 height 44
click at [254, 468] on link "RQFWQSRVVMH0001" at bounding box center [246, 474] width 127 height 11
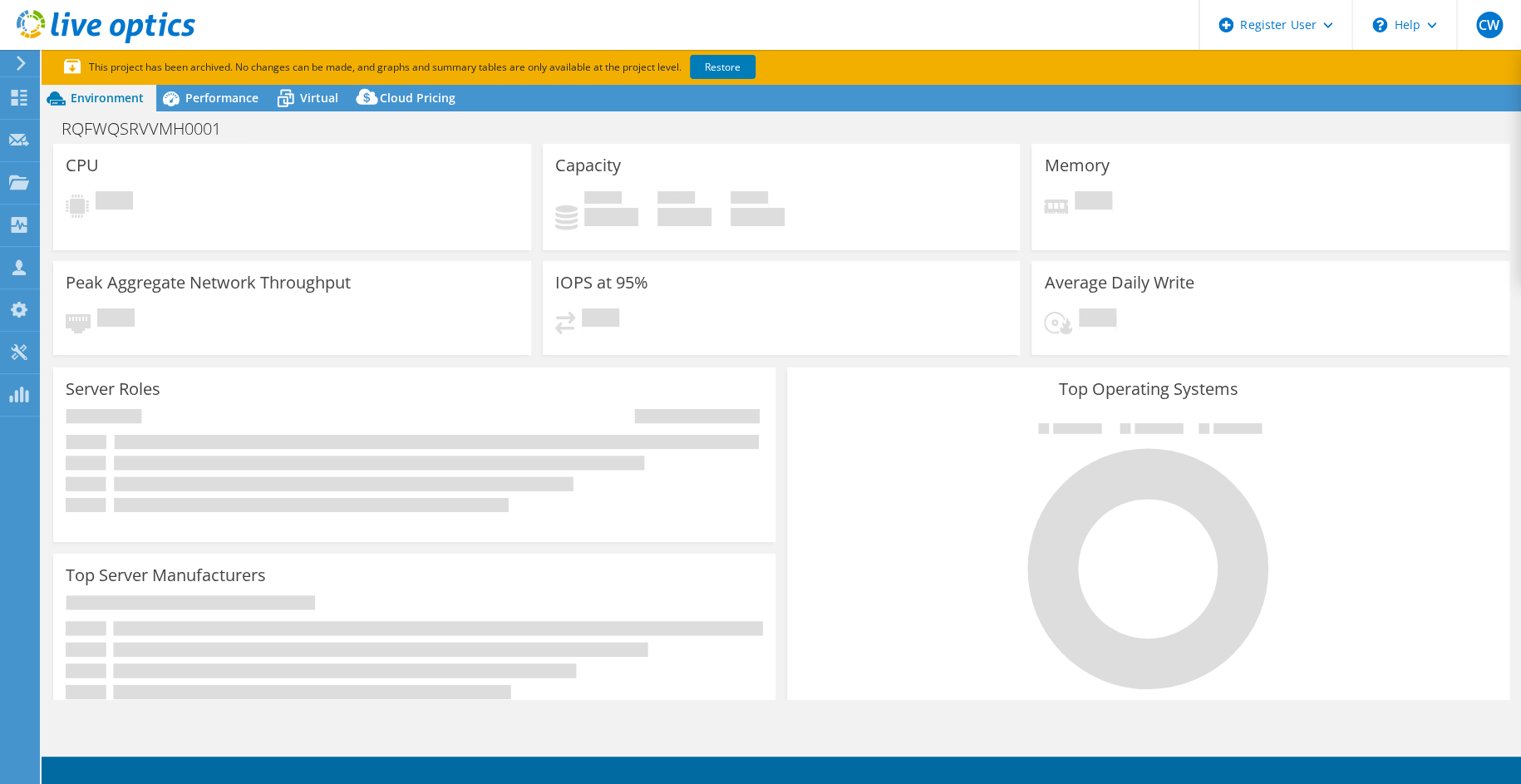
select select "EULondon"
select select "USD"
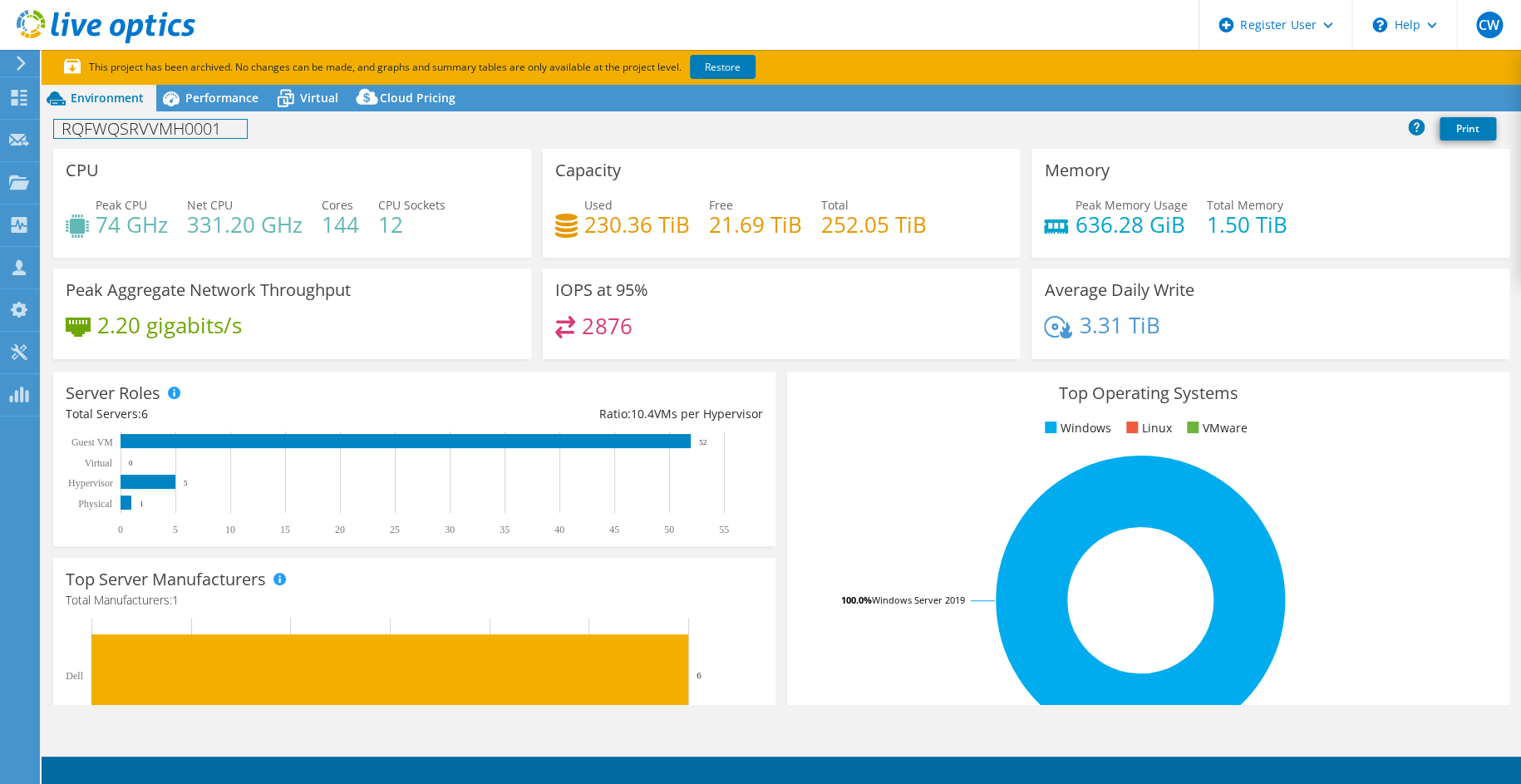
click at [185, 129] on h1 "RQFWQSRVVMH0001" at bounding box center [150, 129] width 193 height 18
click at [557, 116] on div "RQFWQSRVVMH0001 Print" at bounding box center [781, 129] width 1479 height 31
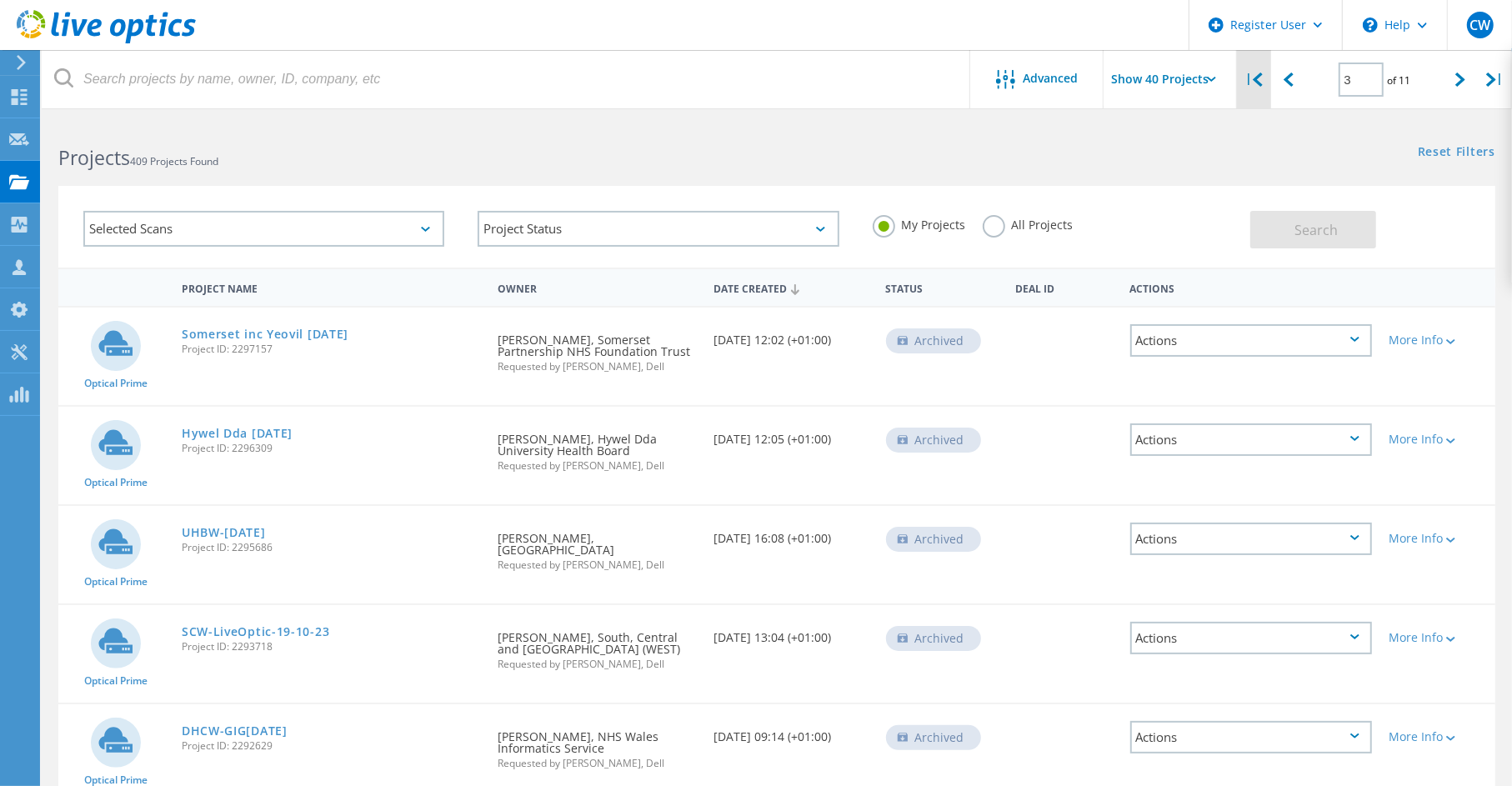
click at [1263, 82] on icon at bounding box center [1258, 79] width 10 height 14
type input "1"
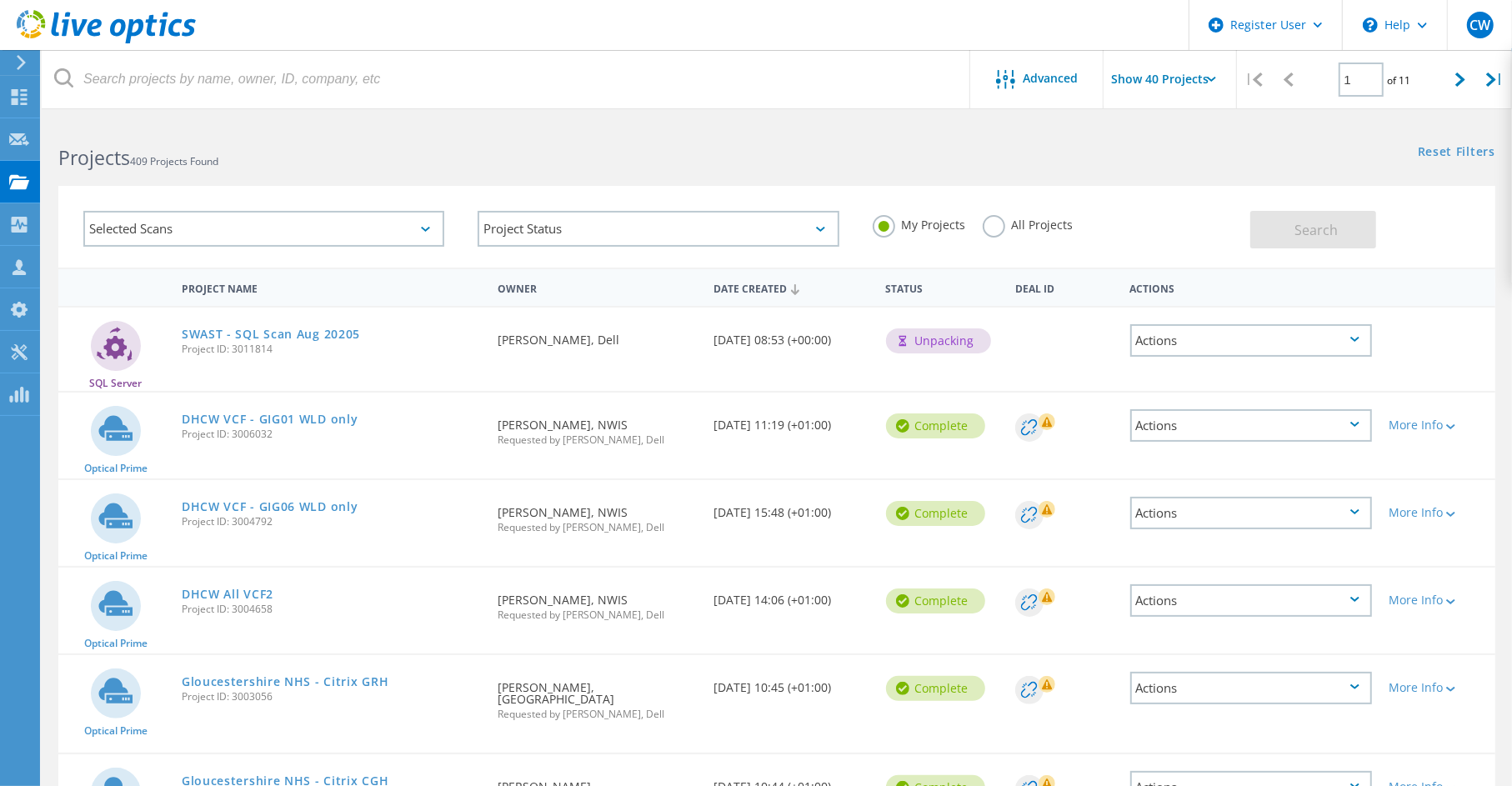
click at [1084, 362] on div "SQL Server SWAST - SQL Scan Aug 20205 Project ID: 3011814 Requested By Chris Wi…" at bounding box center [777, 349] width 1437 height 83
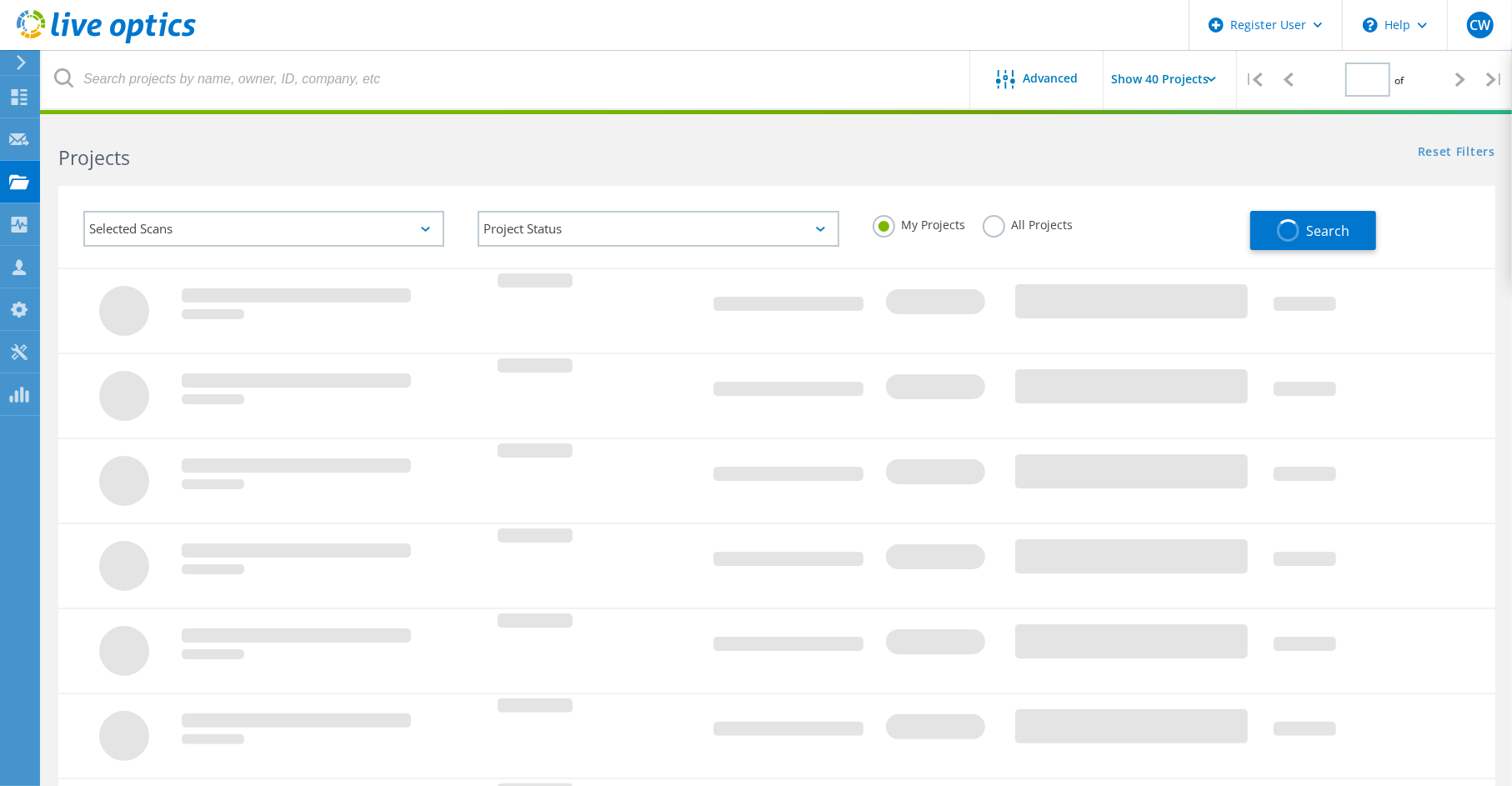
type input "1"
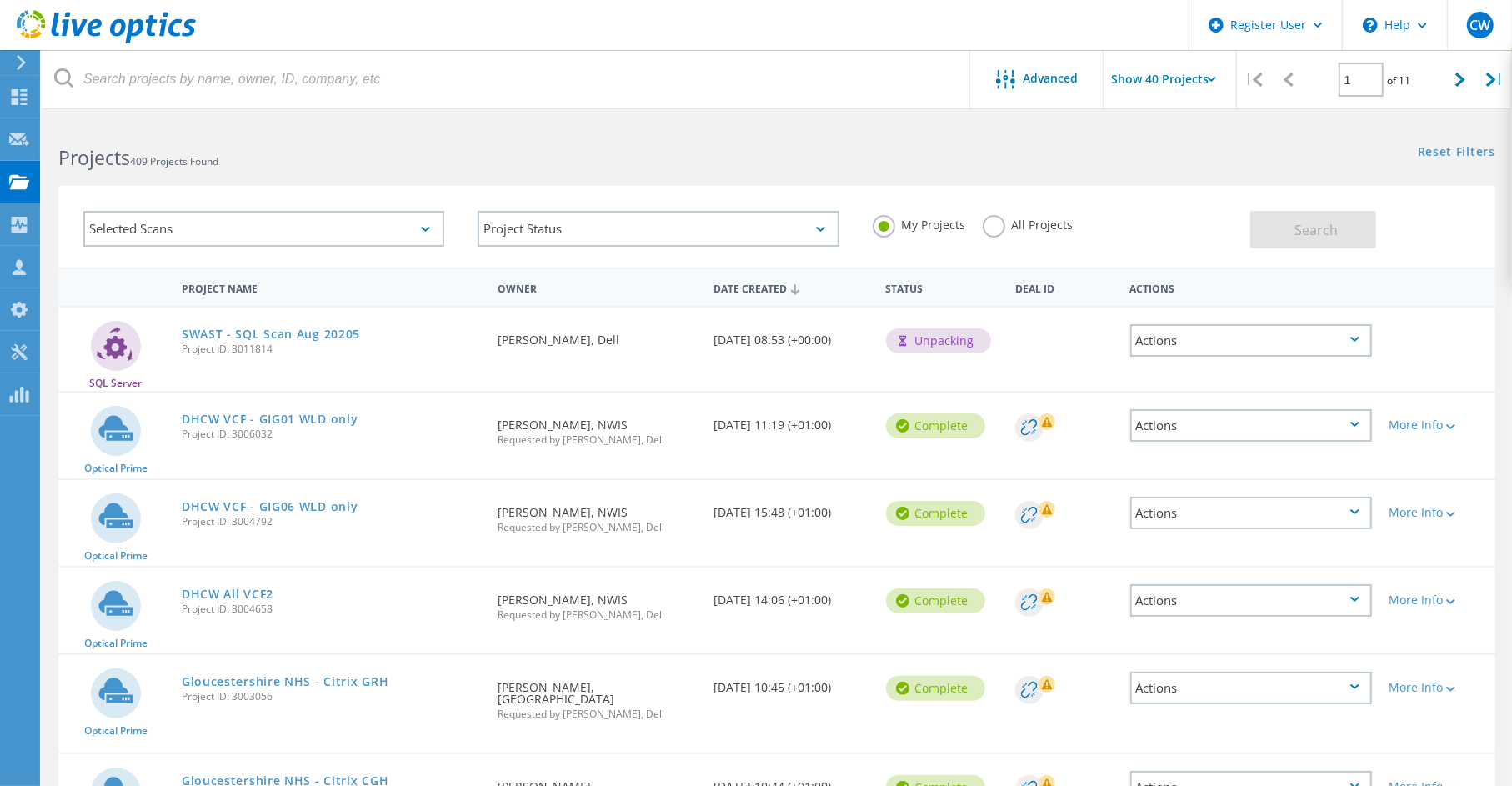
click at [1006, 304] on div "Project Name Owner Date Created Status Deal Id Actions" at bounding box center [777, 286] width 1437 height 38
click at [1304, 342] on div "Actions" at bounding box center [1251, 340] width 242 height 32
drag, startPoint x: 374, startPoint y: 336, endPoint x: 189, endPoint y: 323, distance: 185.5
click at [189, 323] on div "SWAST - SQL Scan Aug 20205 Project ID: 3011814" at bounding box center [331, 338] width 316 height 64
copy link "SWAST - SQL Scan Aug 20205"
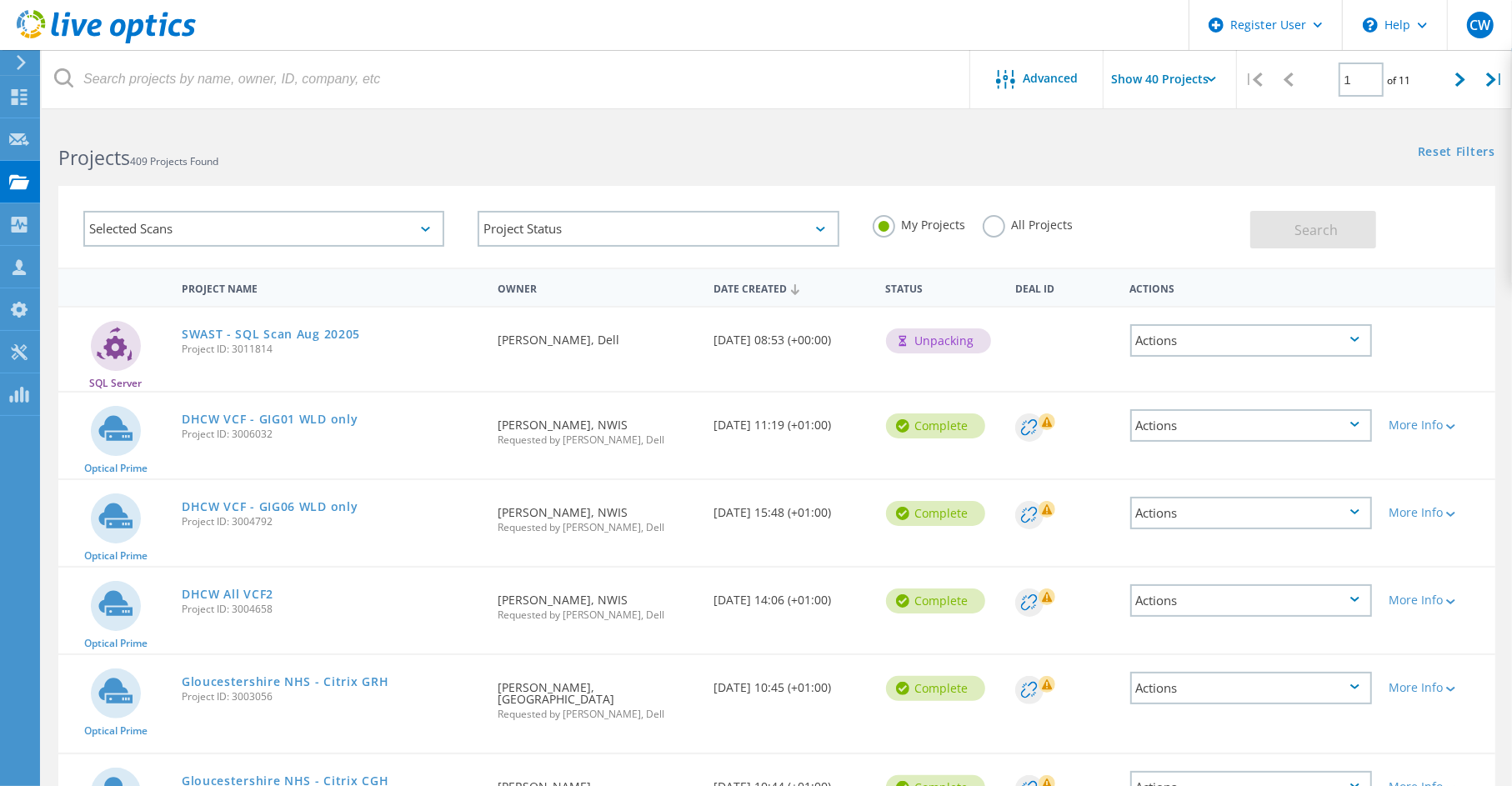
click at [499, 316] on div "Requested By Chris Williams, Dell" at bounding box center [598, 335] width 216 height 55
click at [1253, 340] on div "Actions" at bounding box center [1251, 340] width 242 height 32
click at [1189, 359] on div "Delete" at bounding box center [1250, 366] width 238 height 26
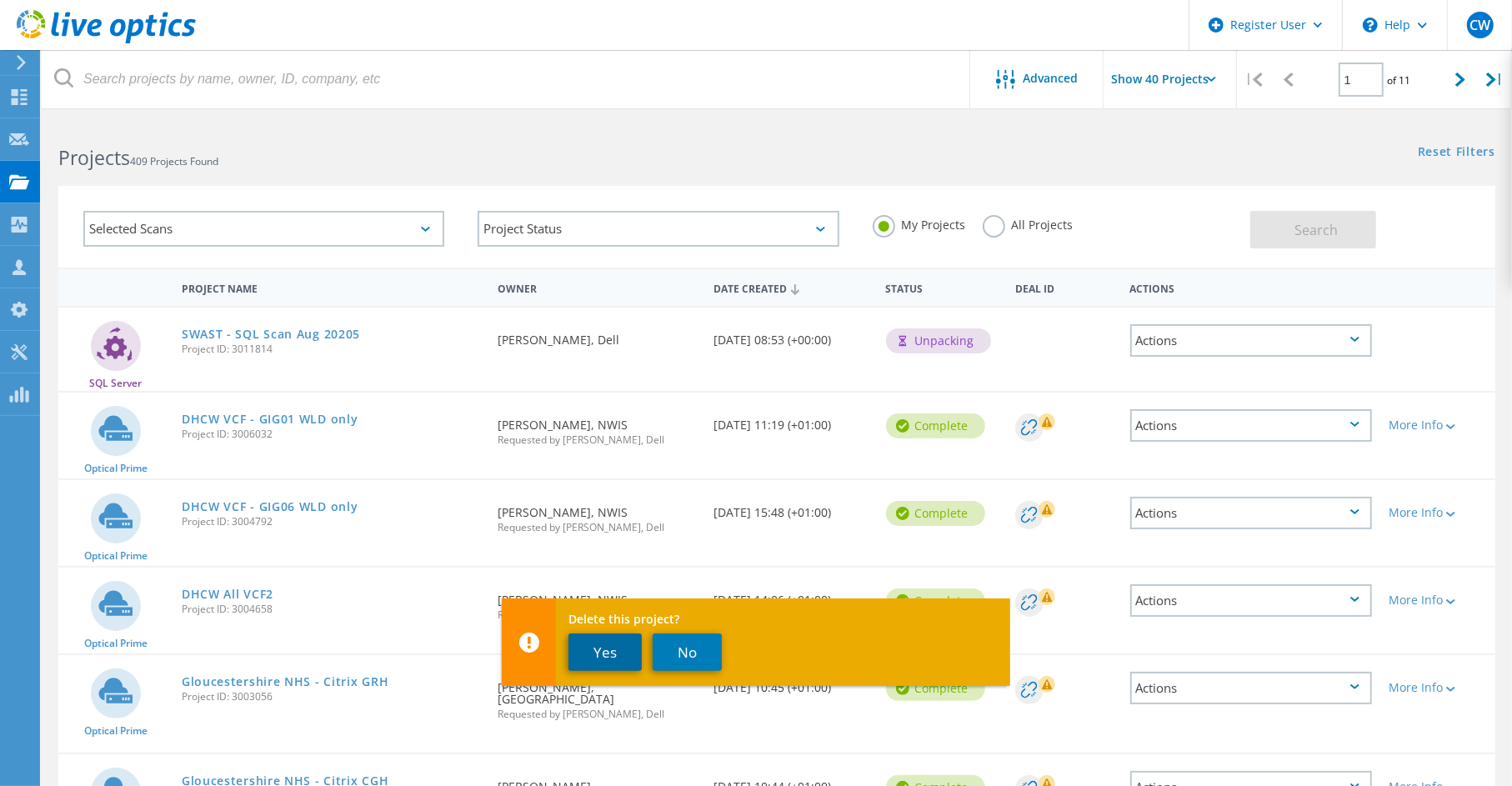
click at [609, 660] on button "Yes" at bounding box center [604, 652] width 73 height 38
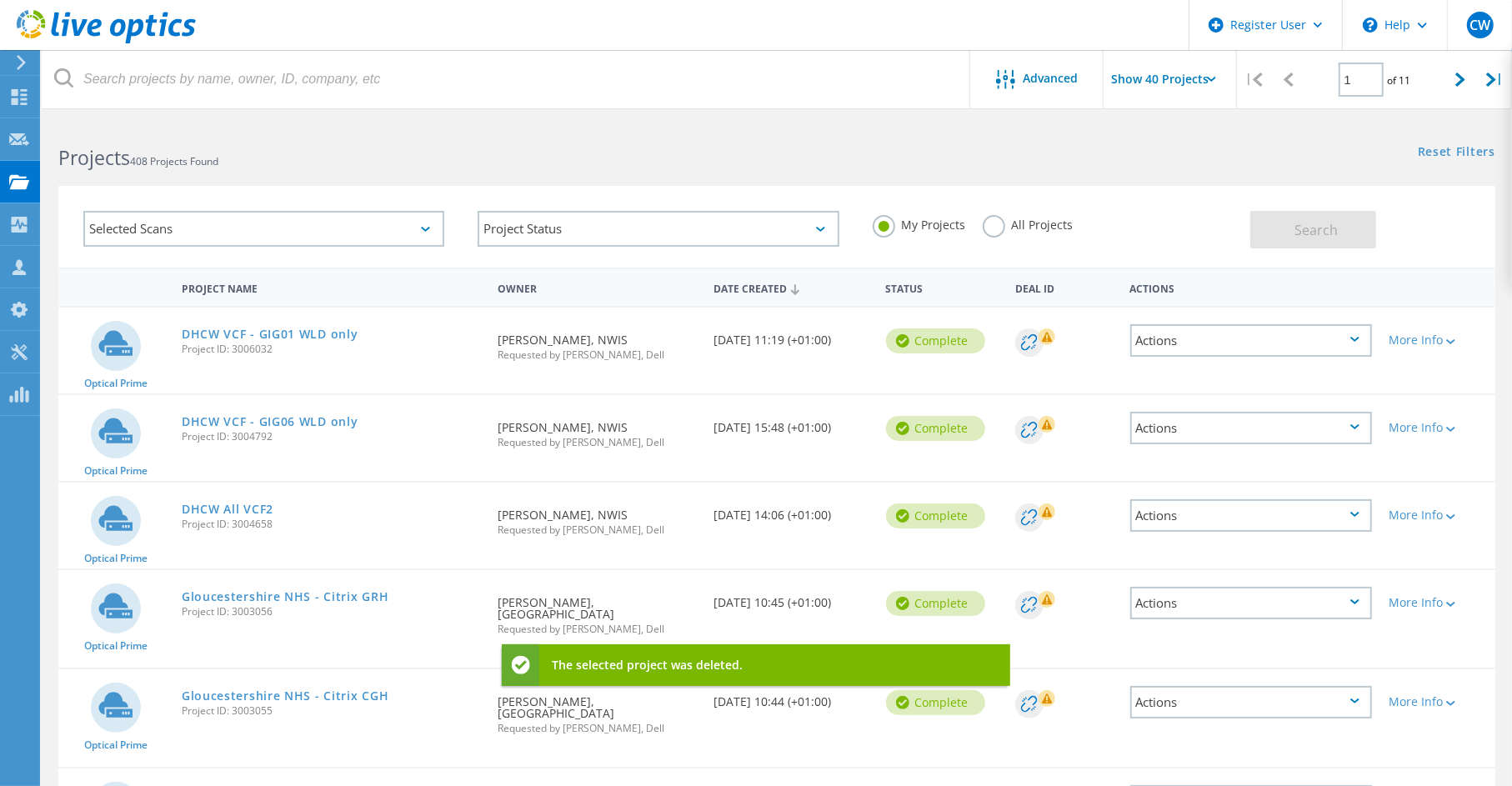
click at [361, 160] on h2 "Projects 408 Projects Found" at bounding box center [410, 157] width 702 height 27
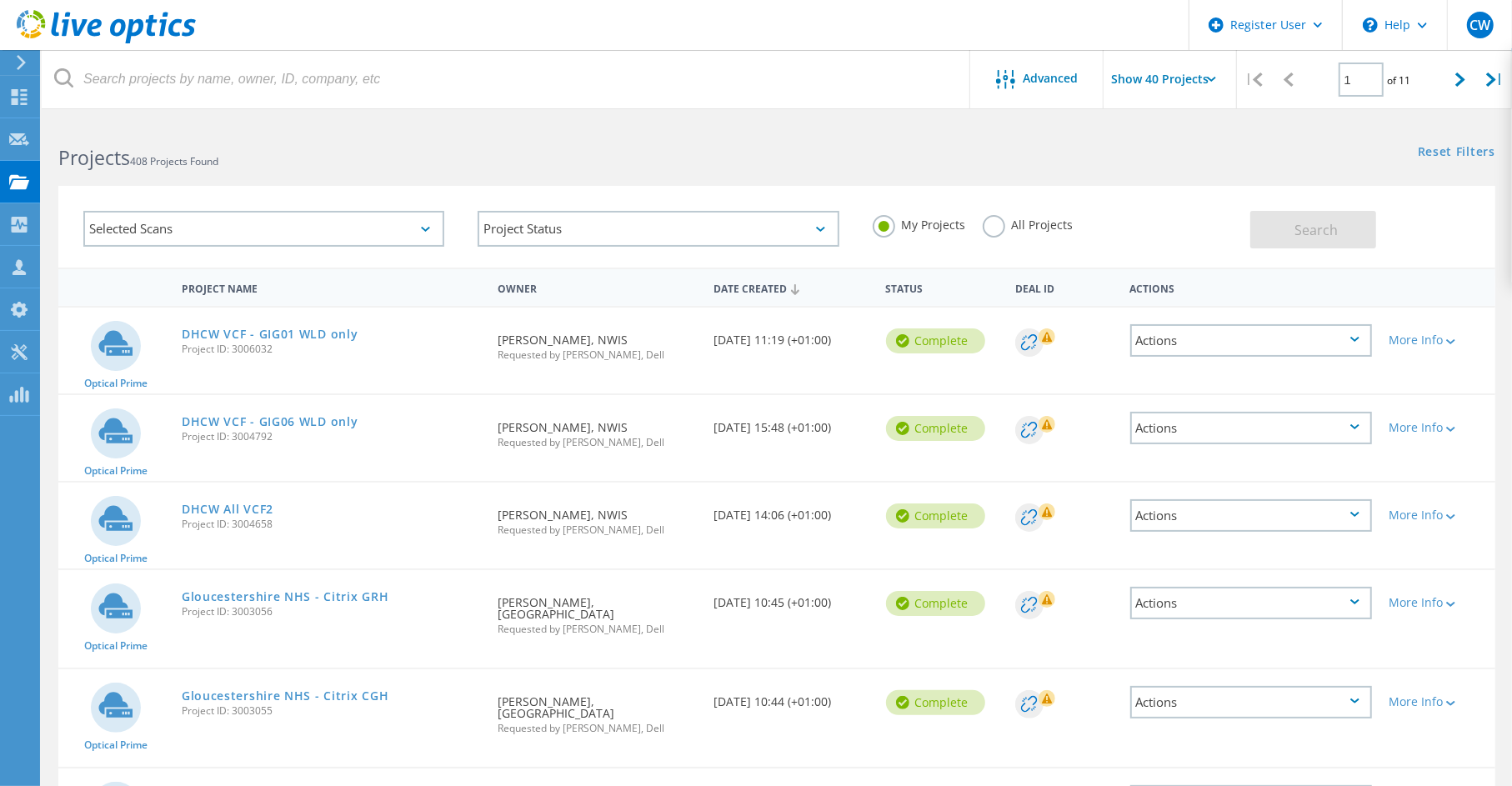
click at [534, 156] on h2 "Projects 408 Projects Found" at bounding box center [410, 157] width 702 height 27
click at [21, 89] on use at bounding box center [19, 97] width 16 height 16
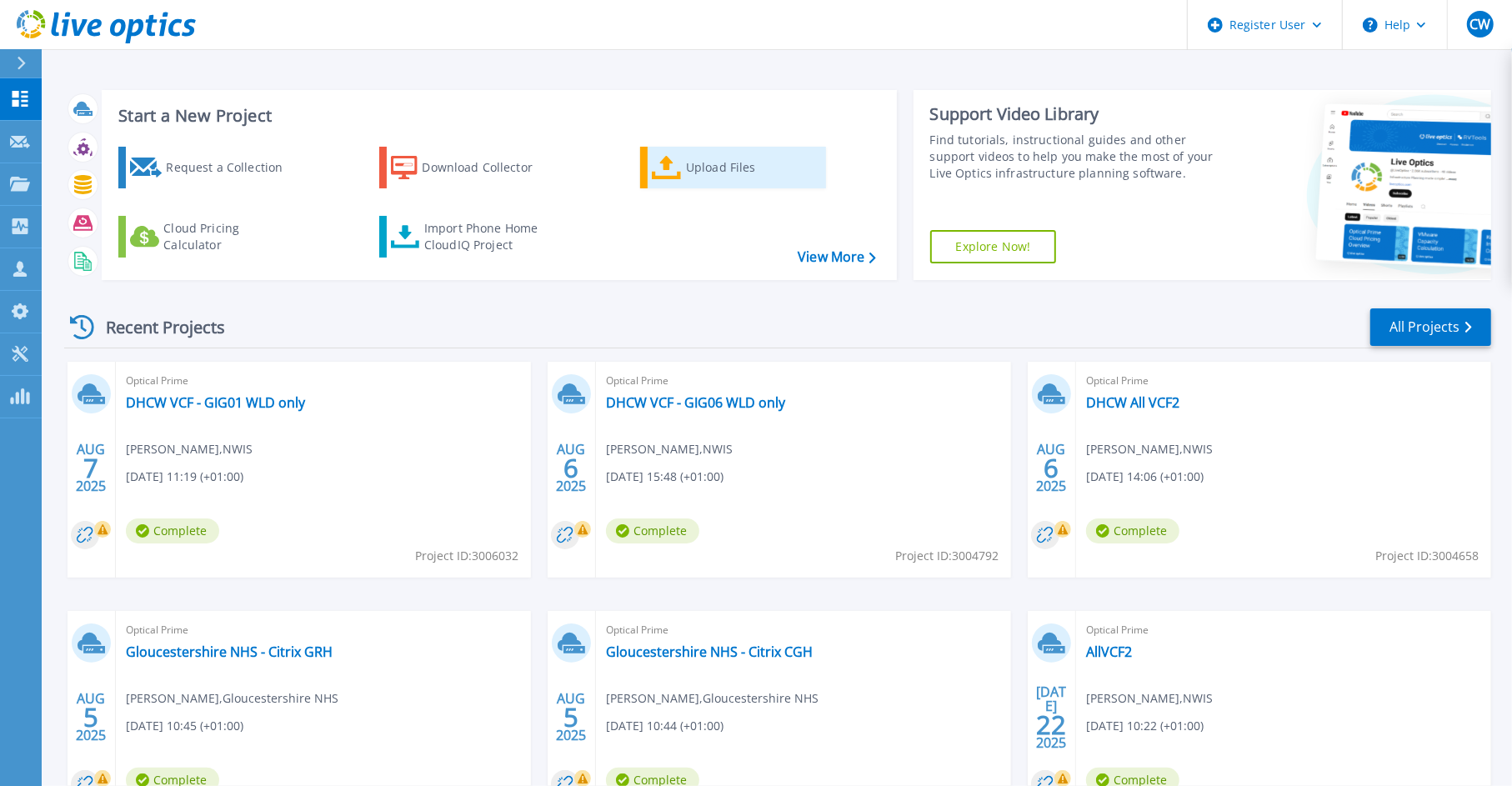
click at [686, 177] on div "Upload Files" at bounding box center [752, 167] width 134 height 33
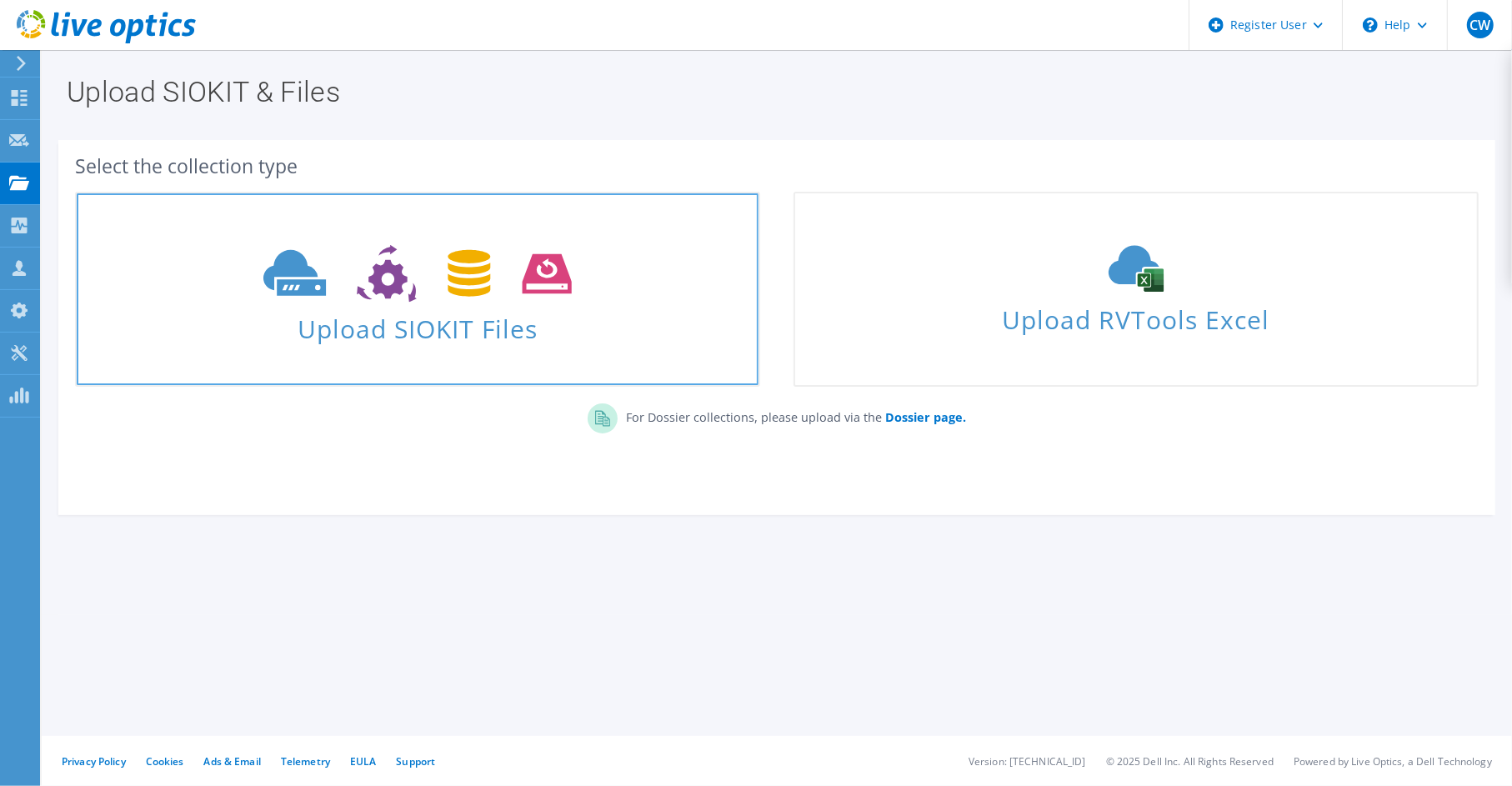
click at [486, 254] on use at bounding box center [417, 273] width 307 height 58
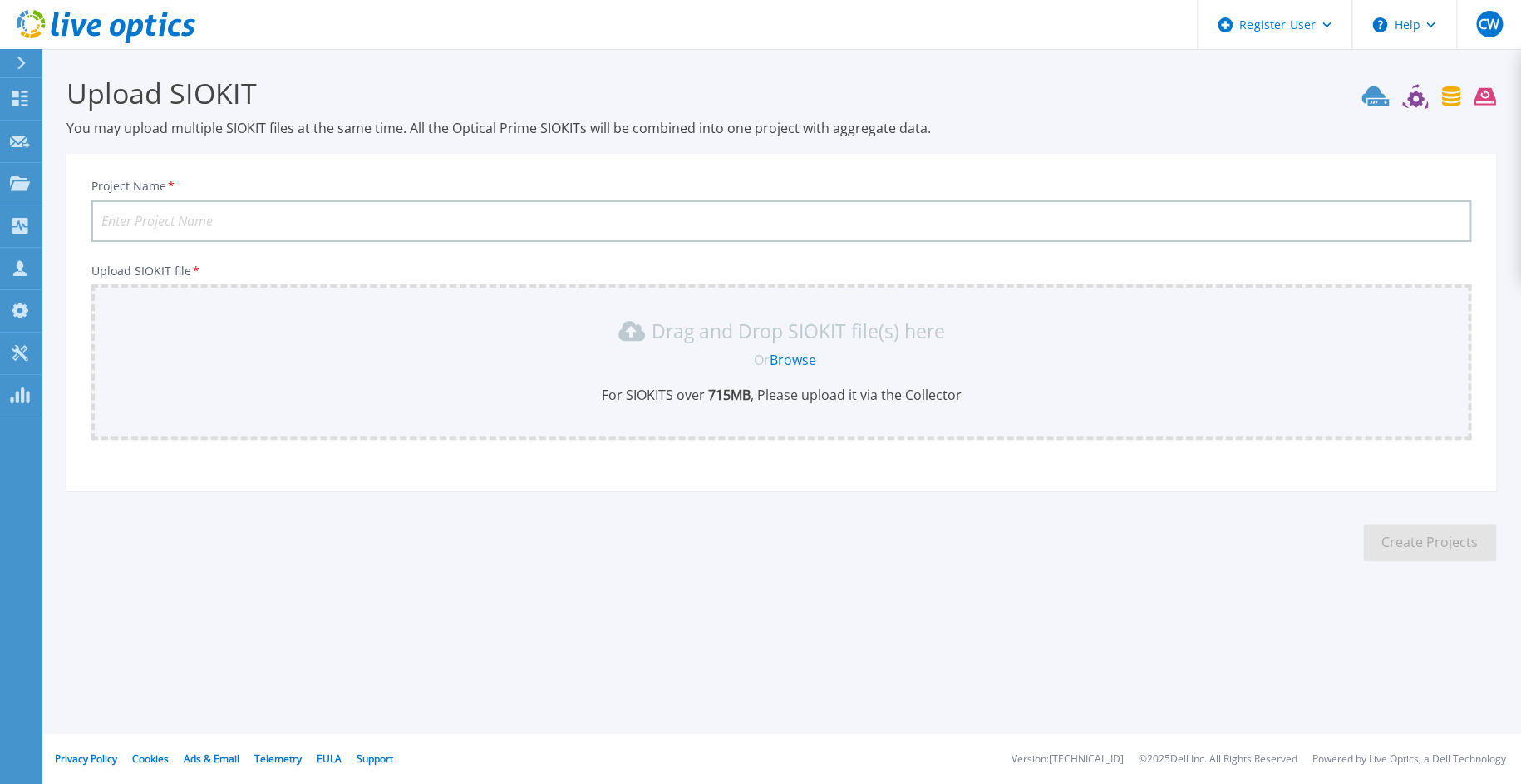
click at [320, 216] on input "Project Name *" at bounding box center [781, 221] width 1380 height 42
paste input "SWAST - SQL Scan Aug 20205"
type input "SWAST - SQL Scan [DATE]"
click at [973, 547] on section "Upload SIOKIT You may upload multiple SIOKIT files at the same time. All the Op…" at bounding box center [781, 323] width 1479 height 549
click at [806, 360] on link "Browse" at bounding box center [793, 359] width 46 height 18
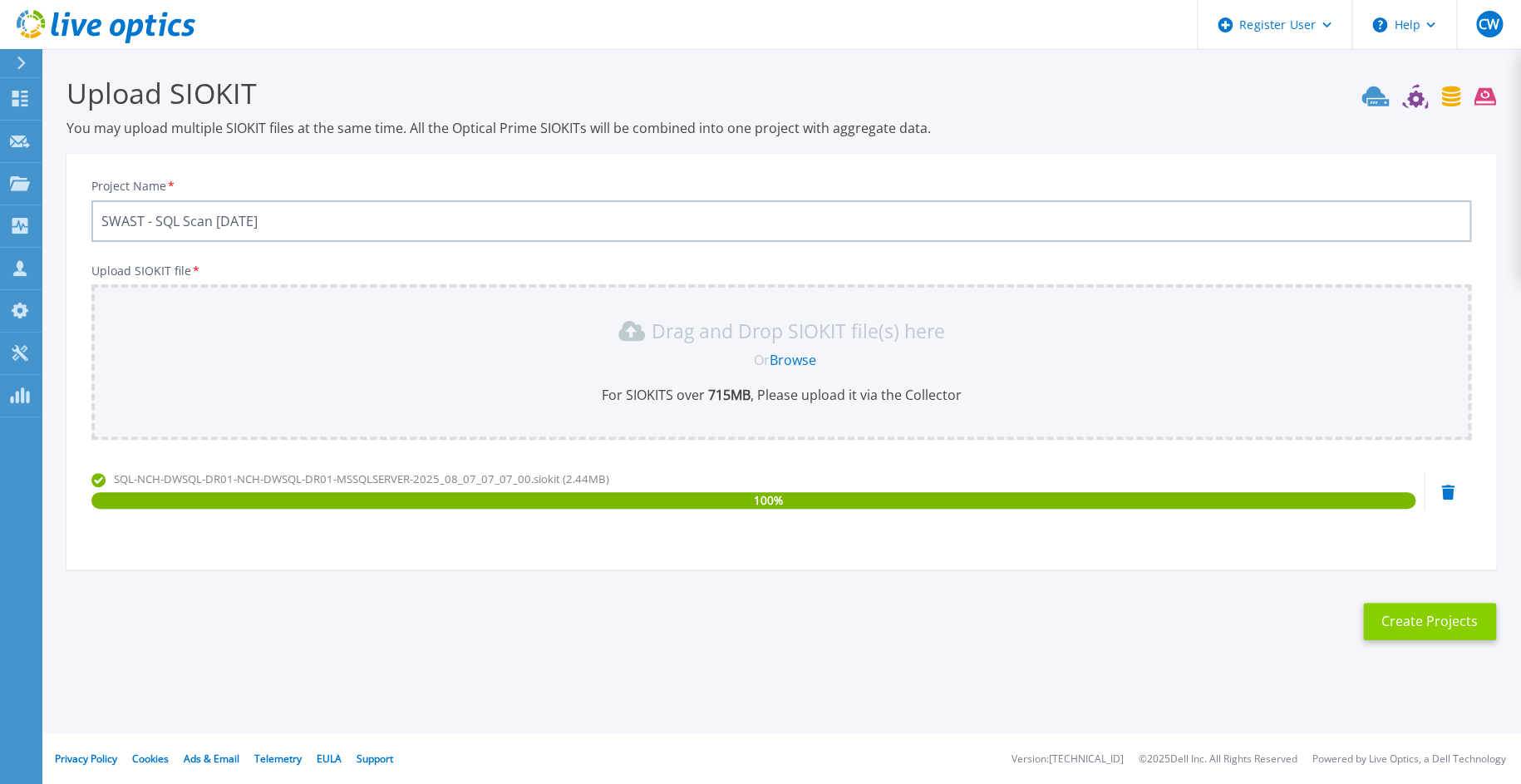
click at [1410, 616] on button "Create Projects" at bounding box center [1429, 621] width 133 height 38
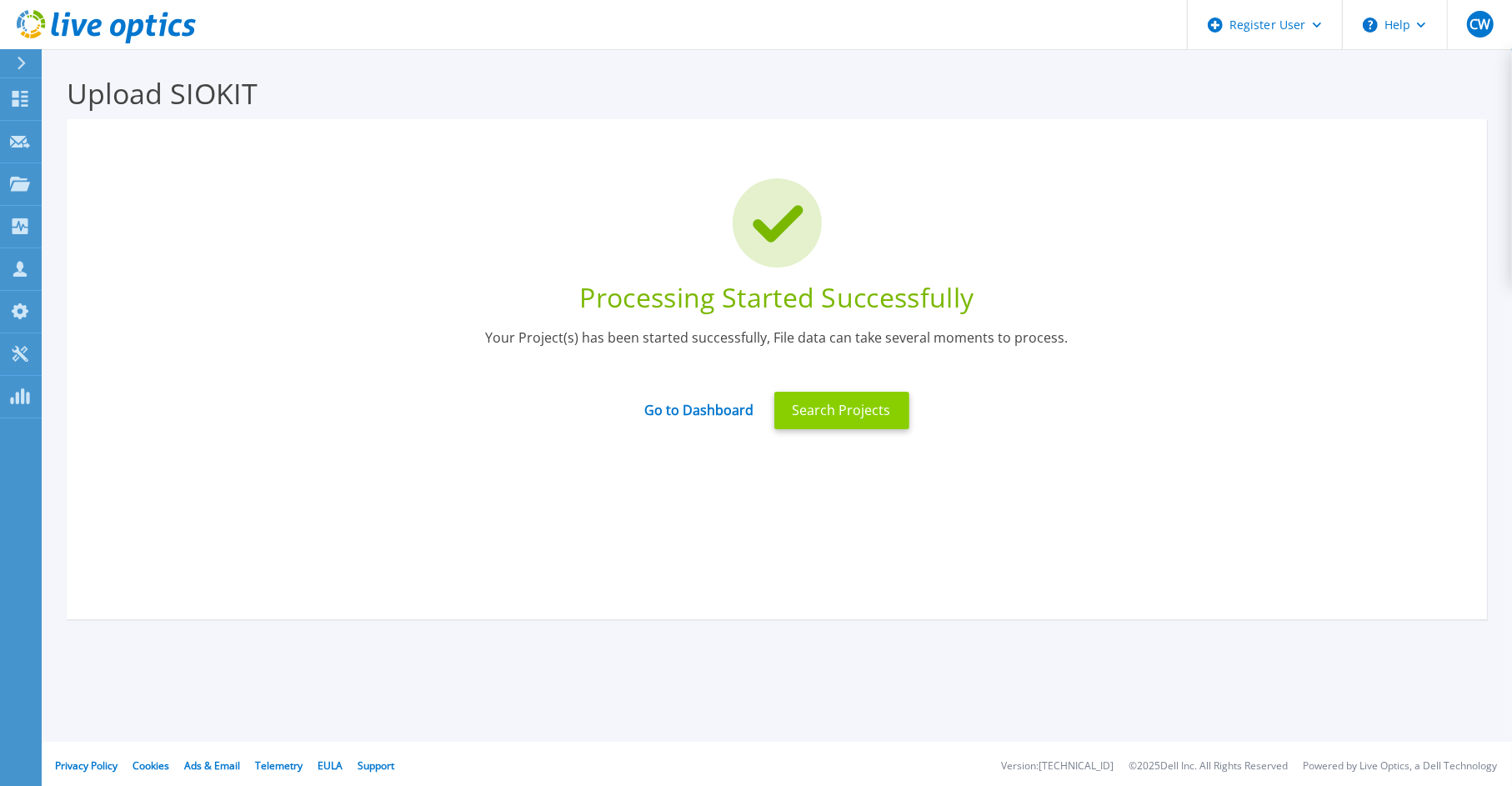
click at [836, 410] on button "Search Projects" at bounding box center [841, 411] width 135 height 38
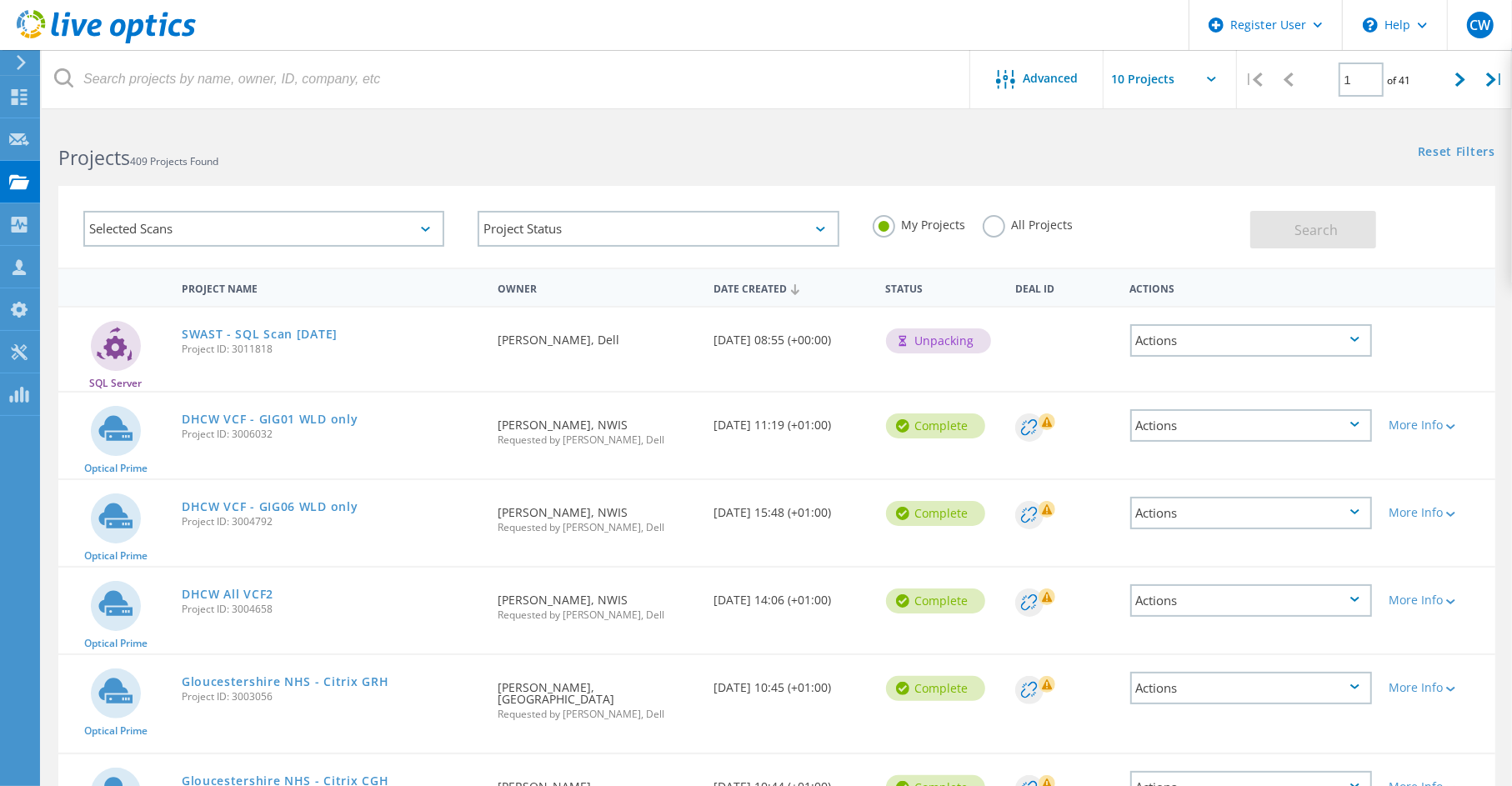
click at [1304, 334] on div "Actions" at bounding box center [1251, 340] width 242 height 32
click at [1456, 319] on div at bounding box center [1437, 329] width 115 height 44
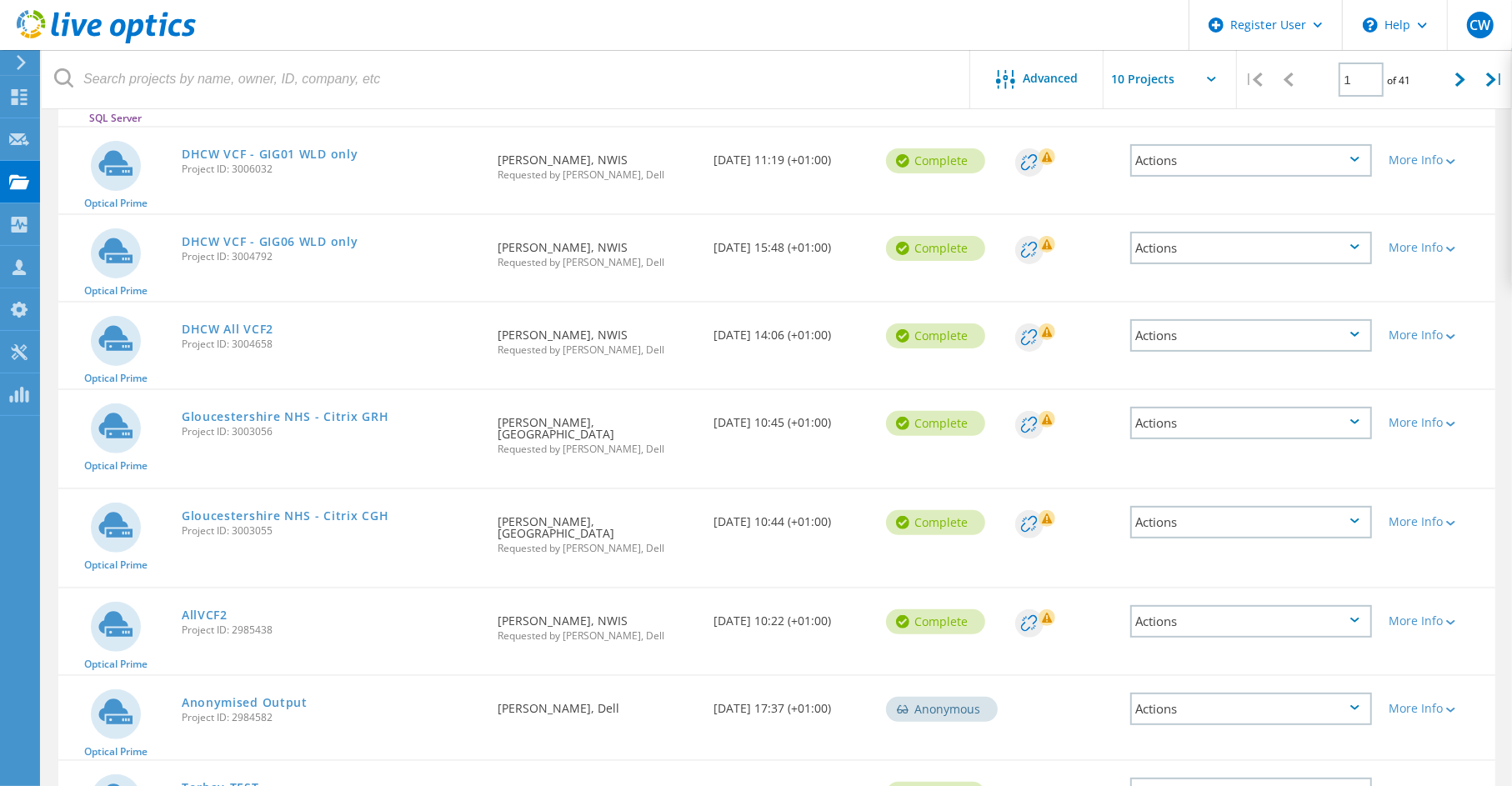
scroll to position [71, 0]
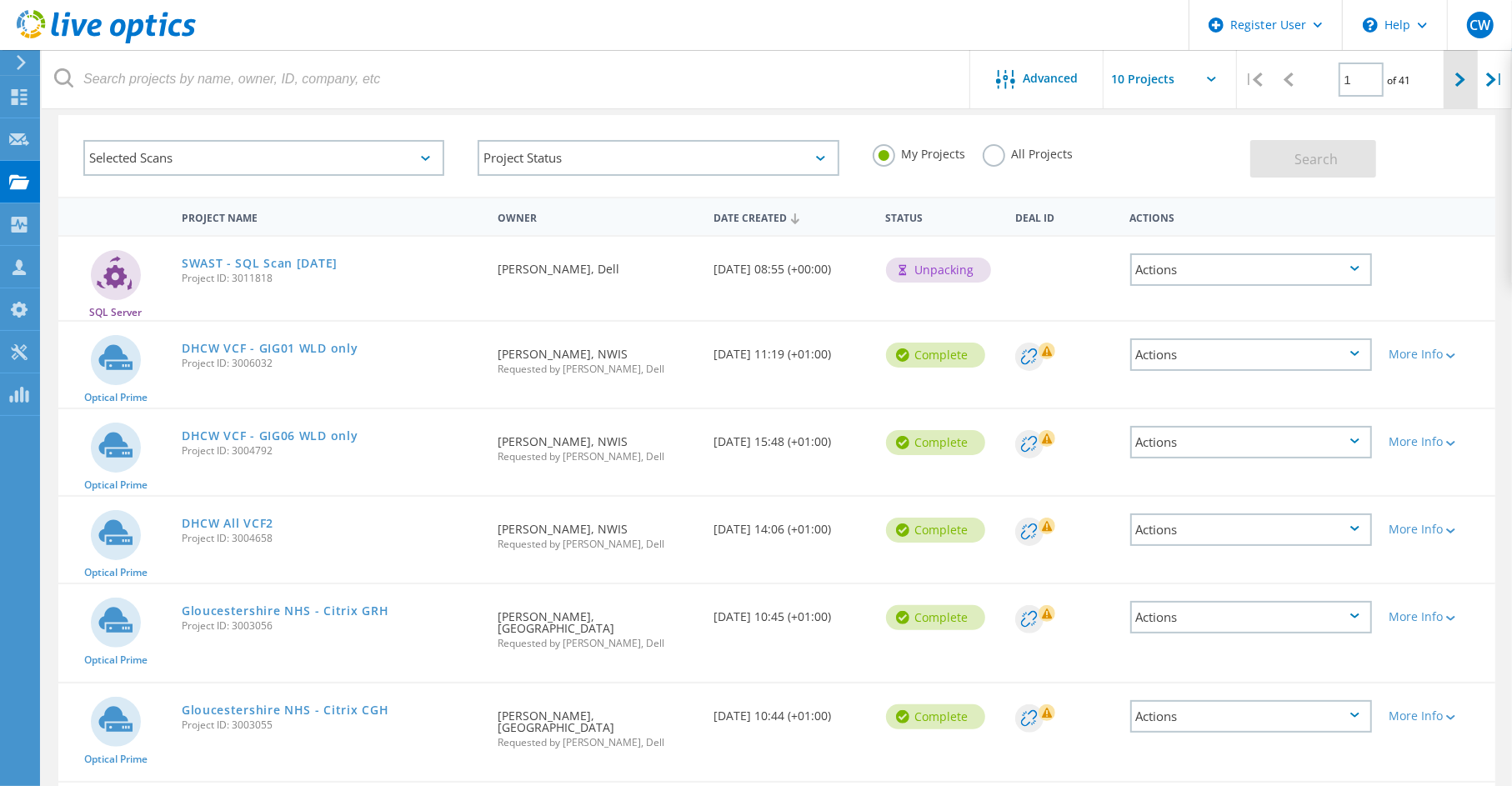
click at [1469, 82] on div at bounding box center [1461, 80] width 34 height 59
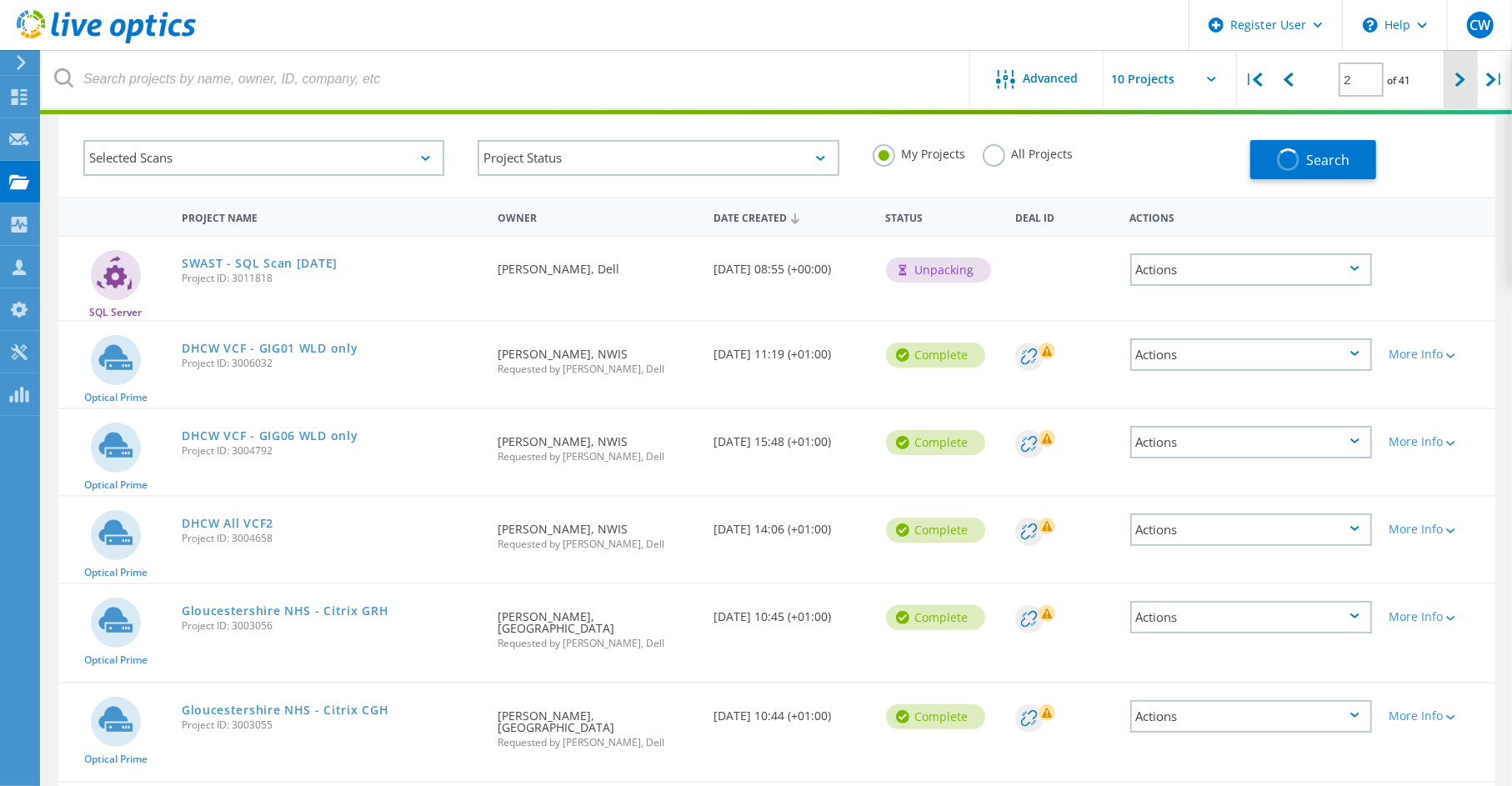
click at [1464, 82] on icon at bounding box center [1460, 79] width 10 height 14
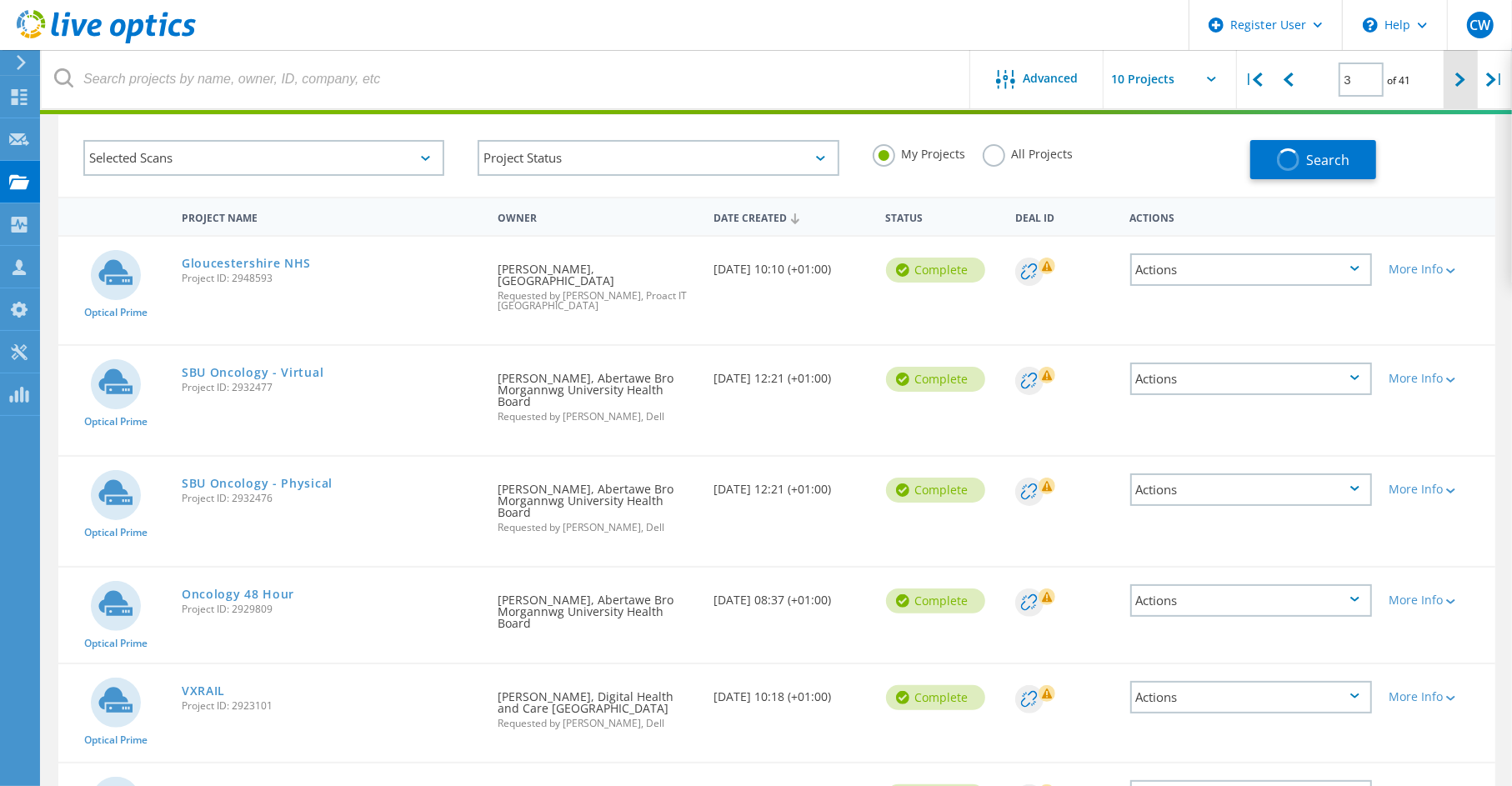
click at [1464, 82] on icon at bounding box center [1460, 79] width 10 height 14
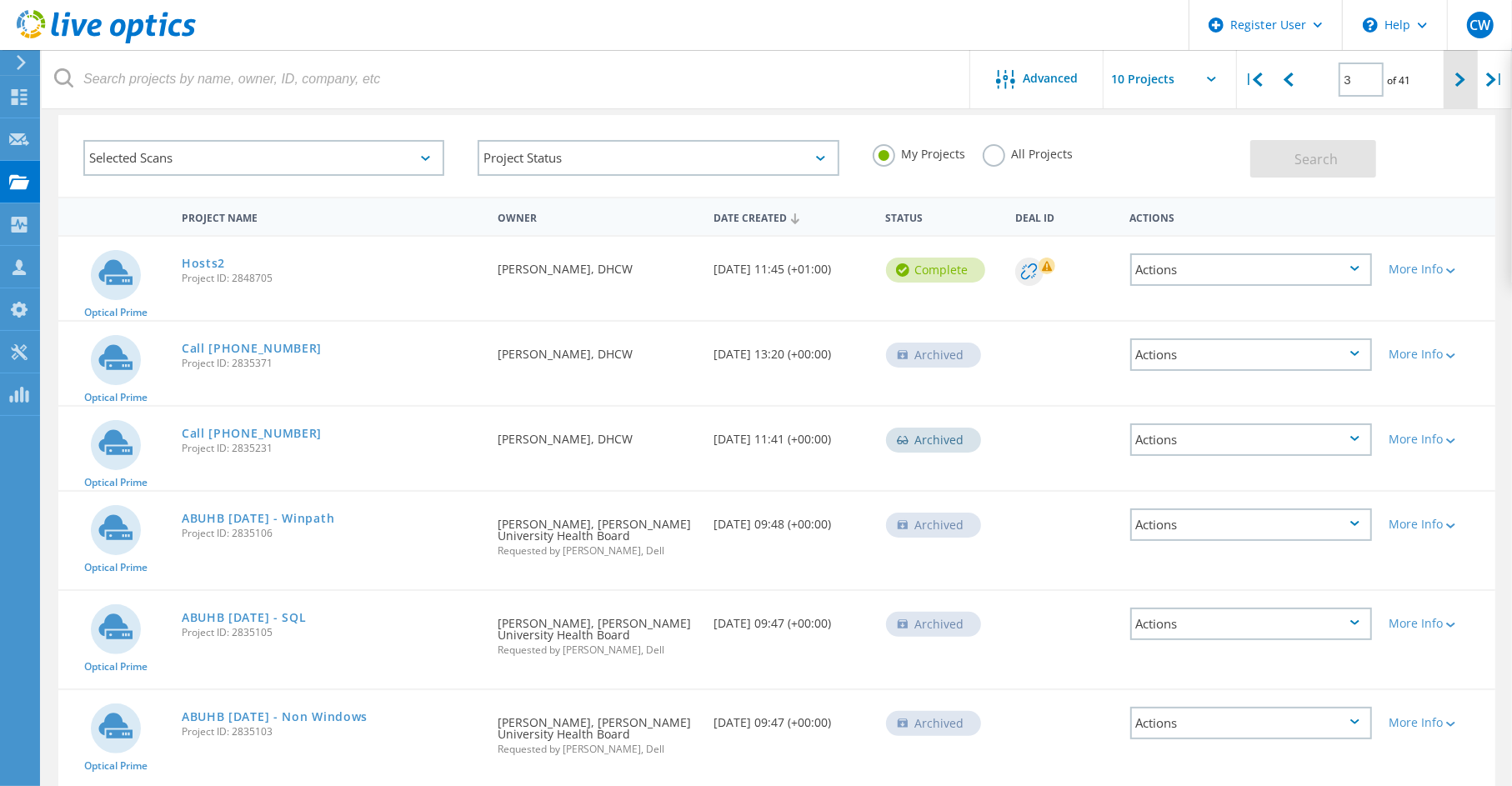
click at [1464, 82] on icon at bounding box center [1460, 79] width 10 height 14
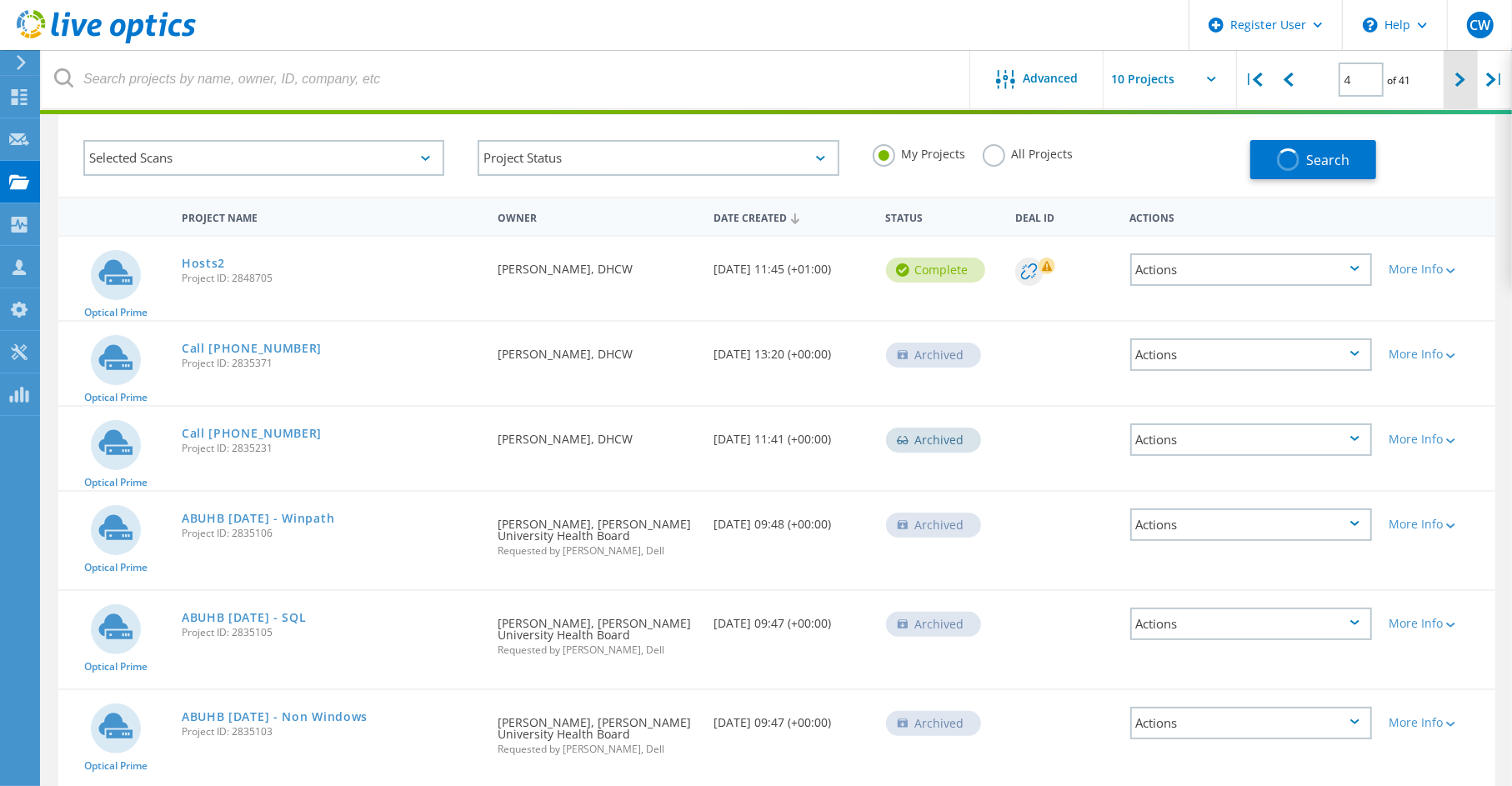
click at [1464, 82] on icon at bounding box center [1460, 79] width 10 height 14
type input "4"
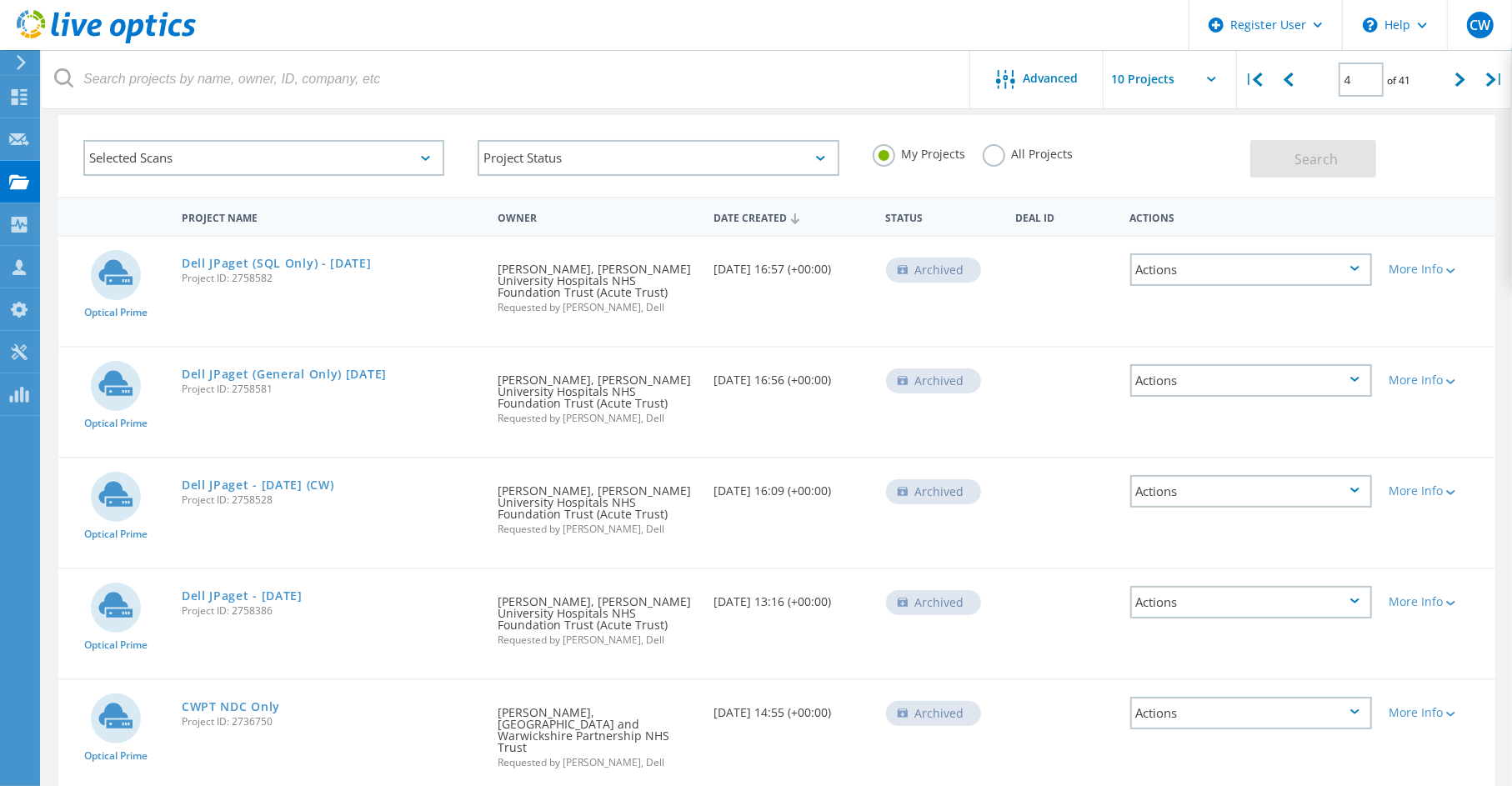
click at [1164, 65] on input "text" at bounding box center [1188, 80] width 167 height 59
click at [1147, 202] on div "Show 40 Projects" at bounding box center [1187, 206] width 165 height 27
type input "Show 40 Projects"
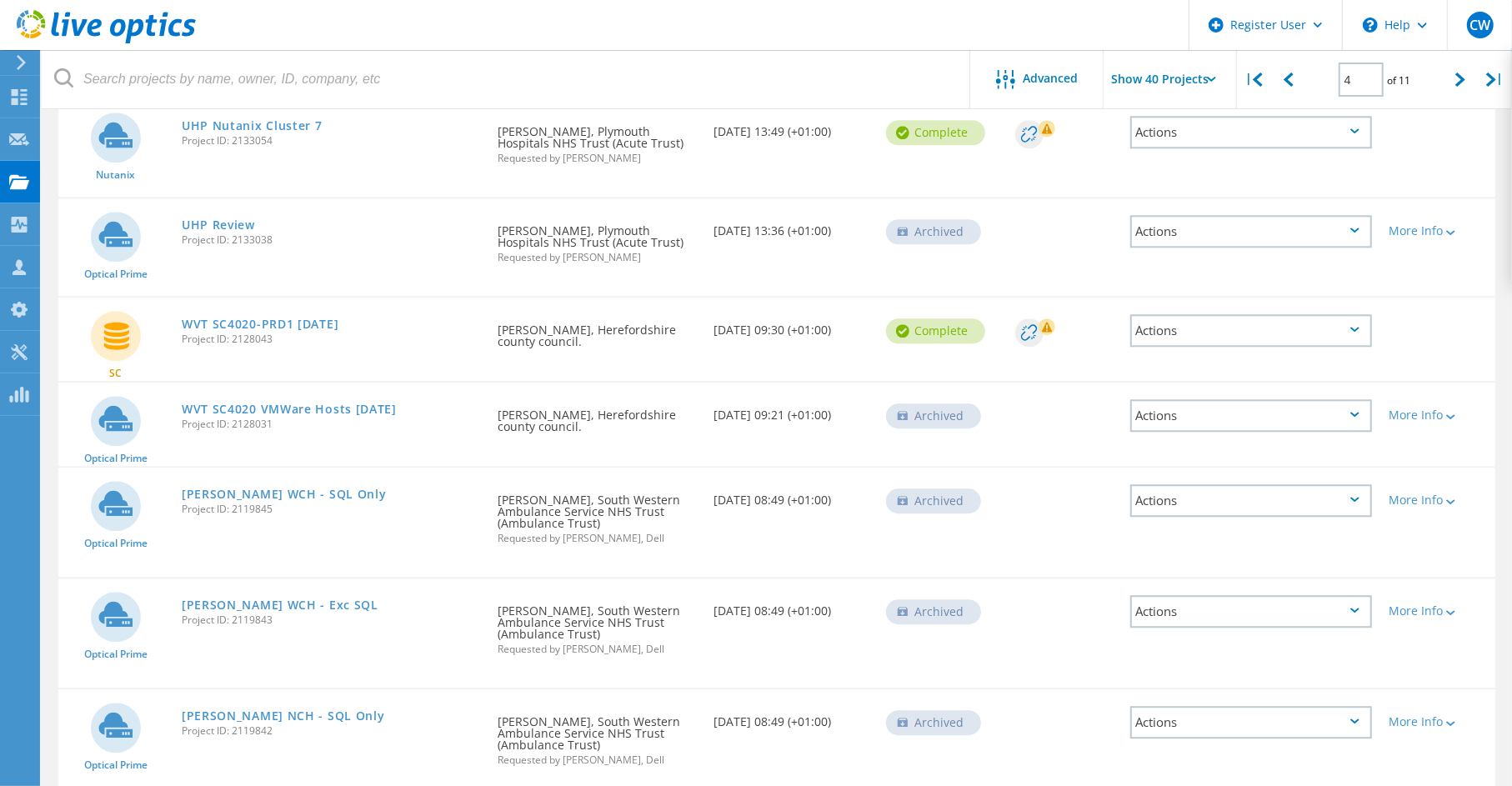
scroll to position [3566, 0]
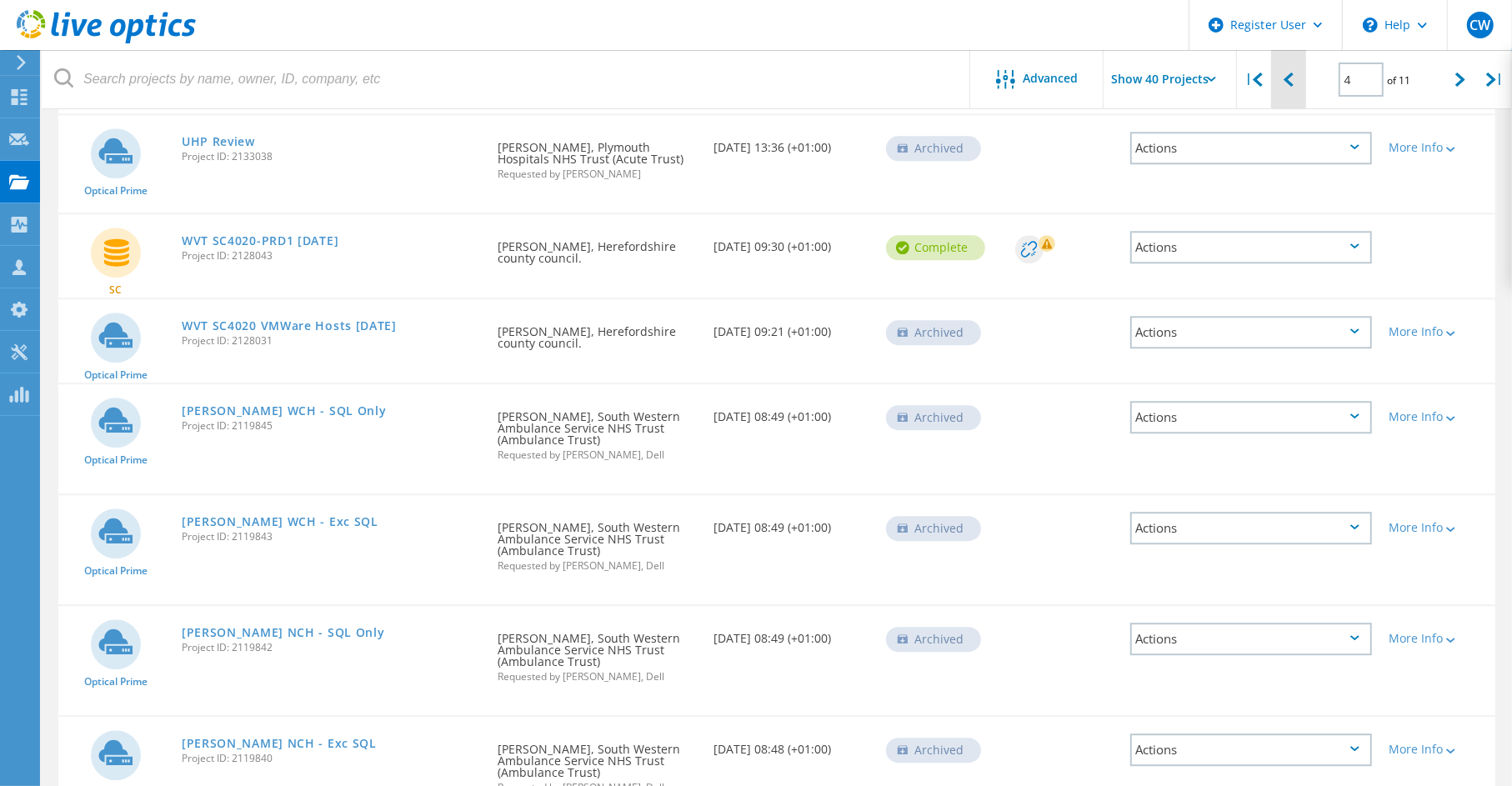
click at [1299, 80] on div at bounding box center [1288, 80] width 34 height 59
type input "3"
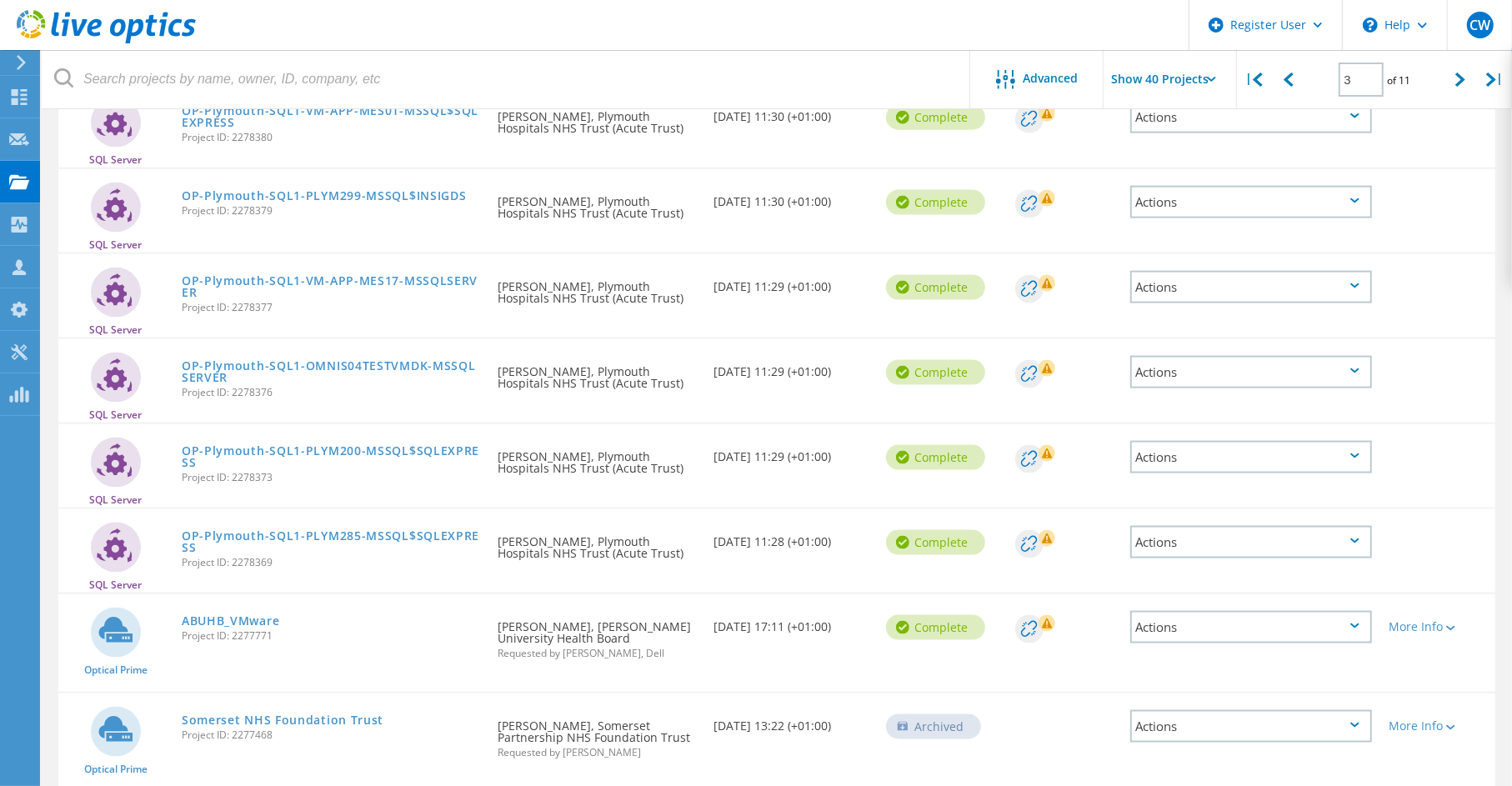
scroll to position [1657, 0]
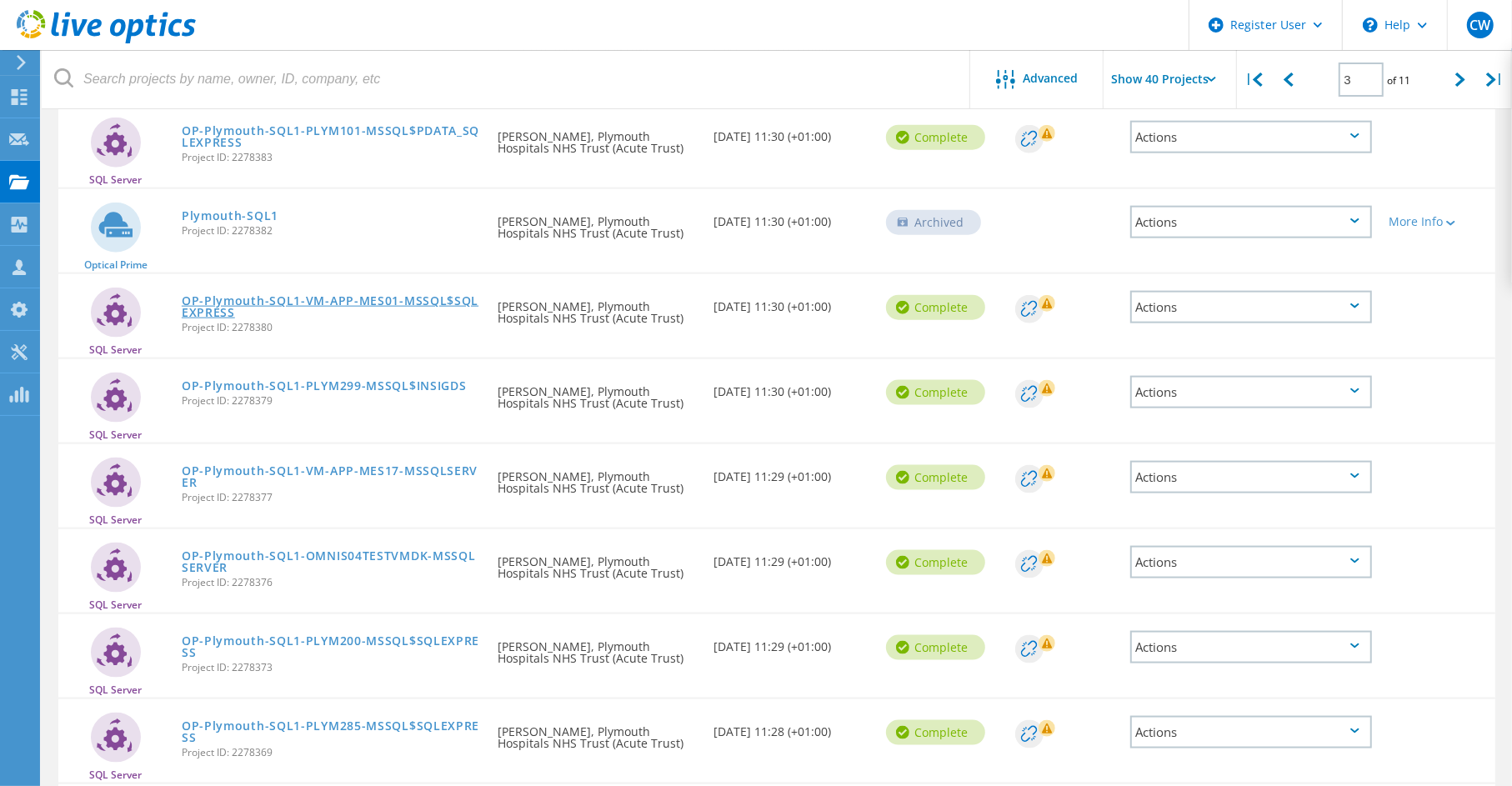
click at [343, 295] on link "OP-Plymouth-SQL1-VM-APP-MES01-MSSQL$SQLEXPRESS" at bounding box center [332, 306] width 300 height 24
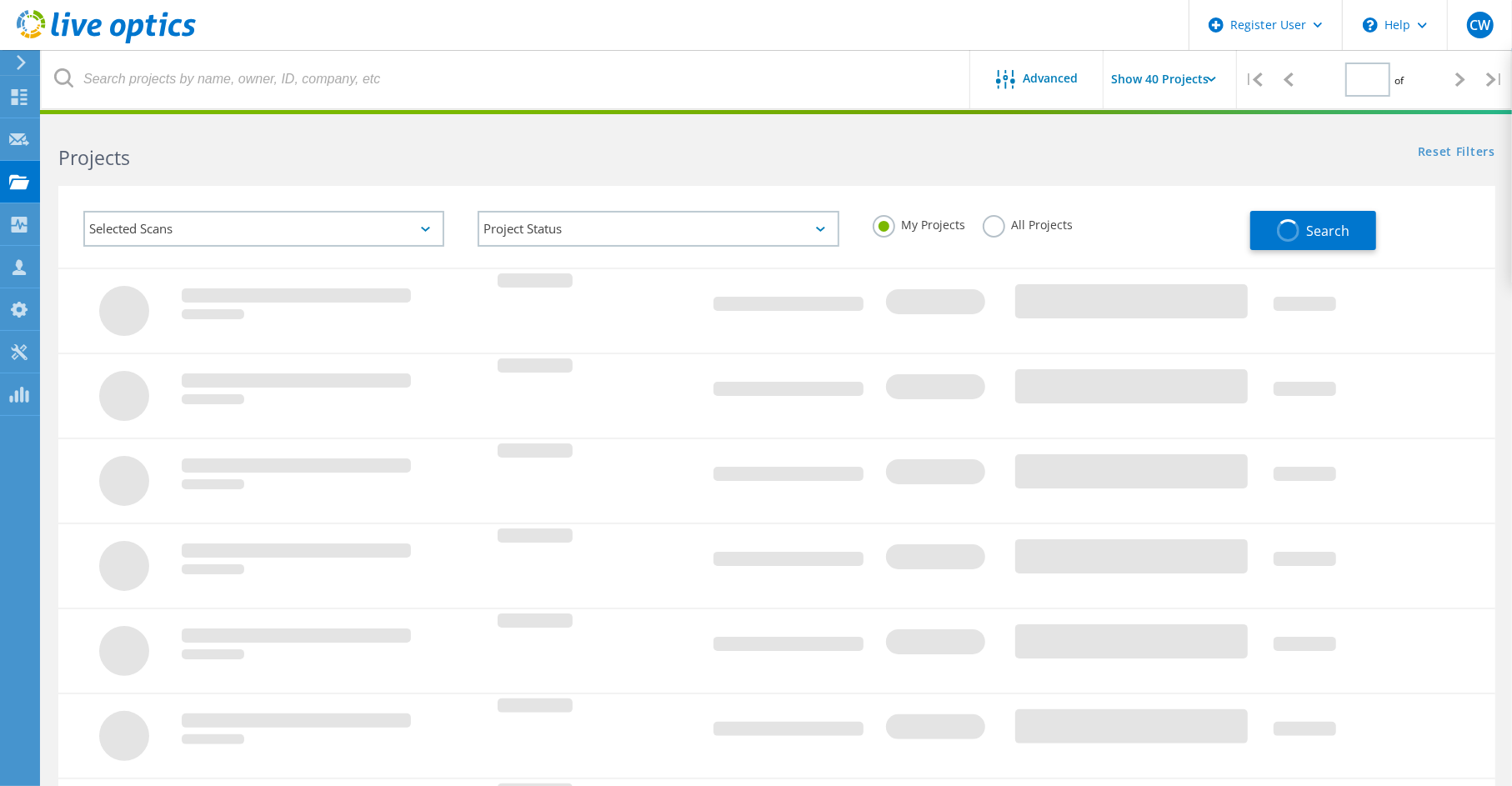
type input "3"
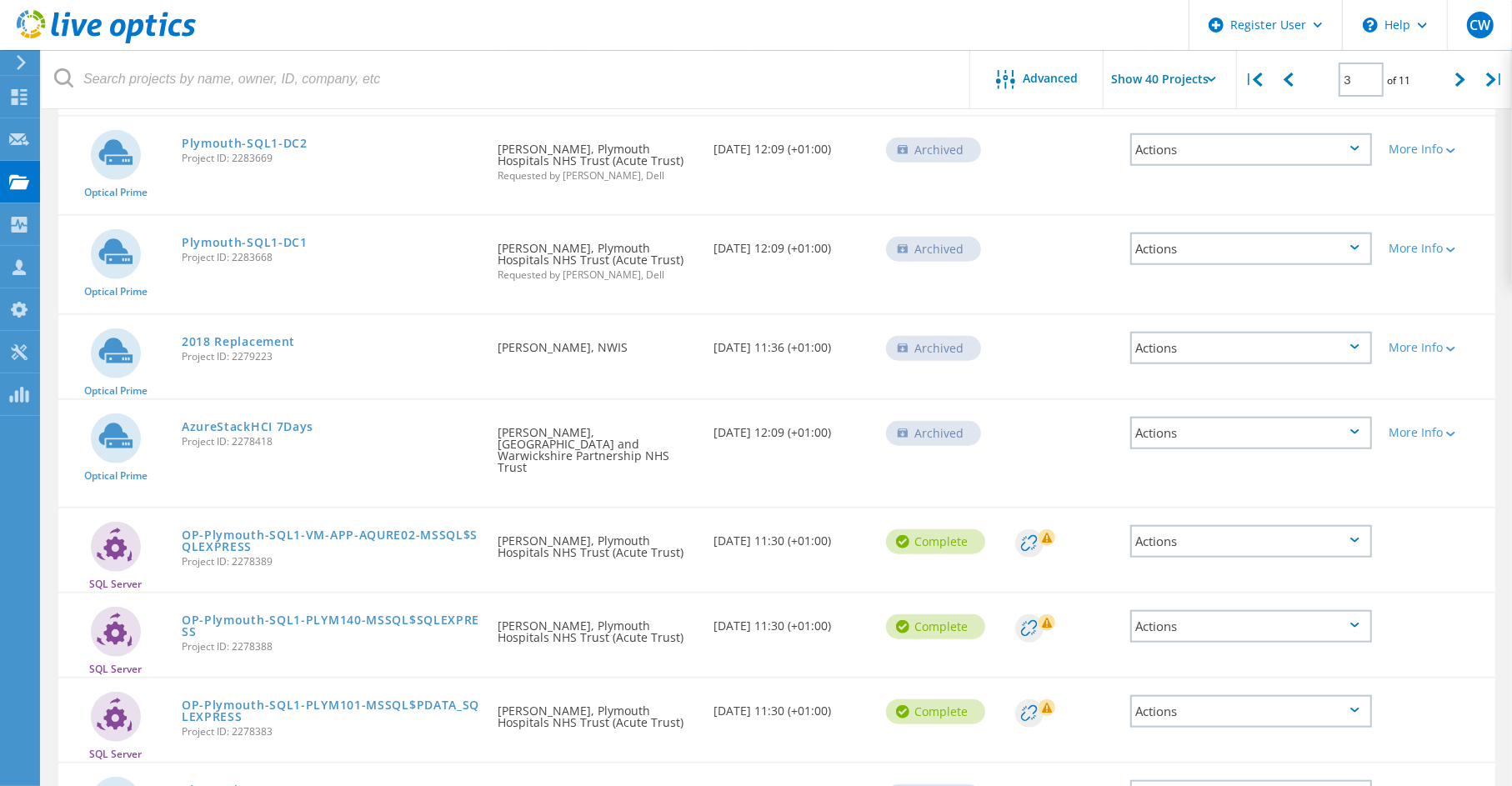
scroll to position [1583, 0]
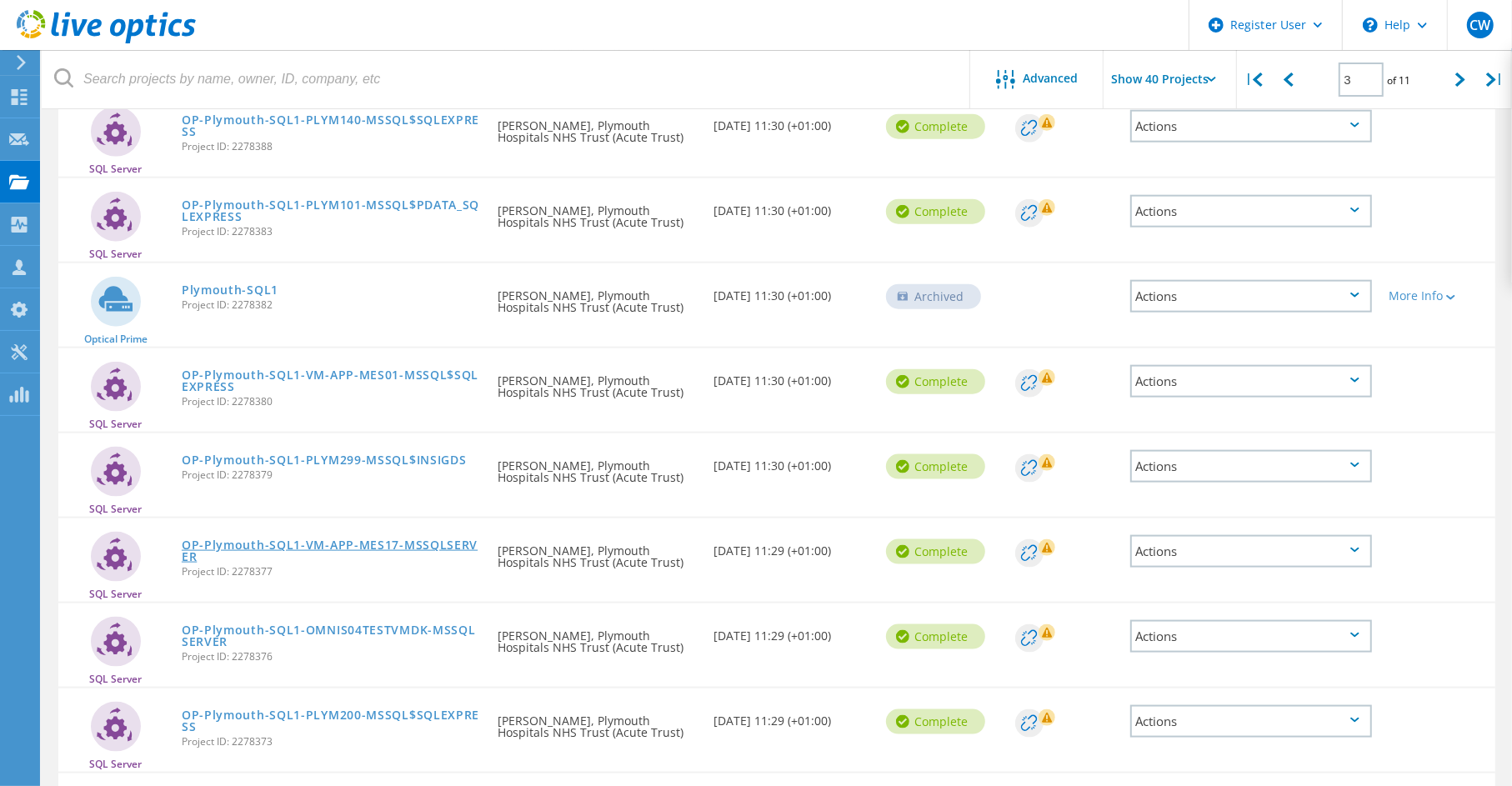
click at [316, 539] on link "OP-Plymouth-SQL1-VM-APP-MES17-MSSQLSERVER" at bounding box center [332, 551] width 300 height 24
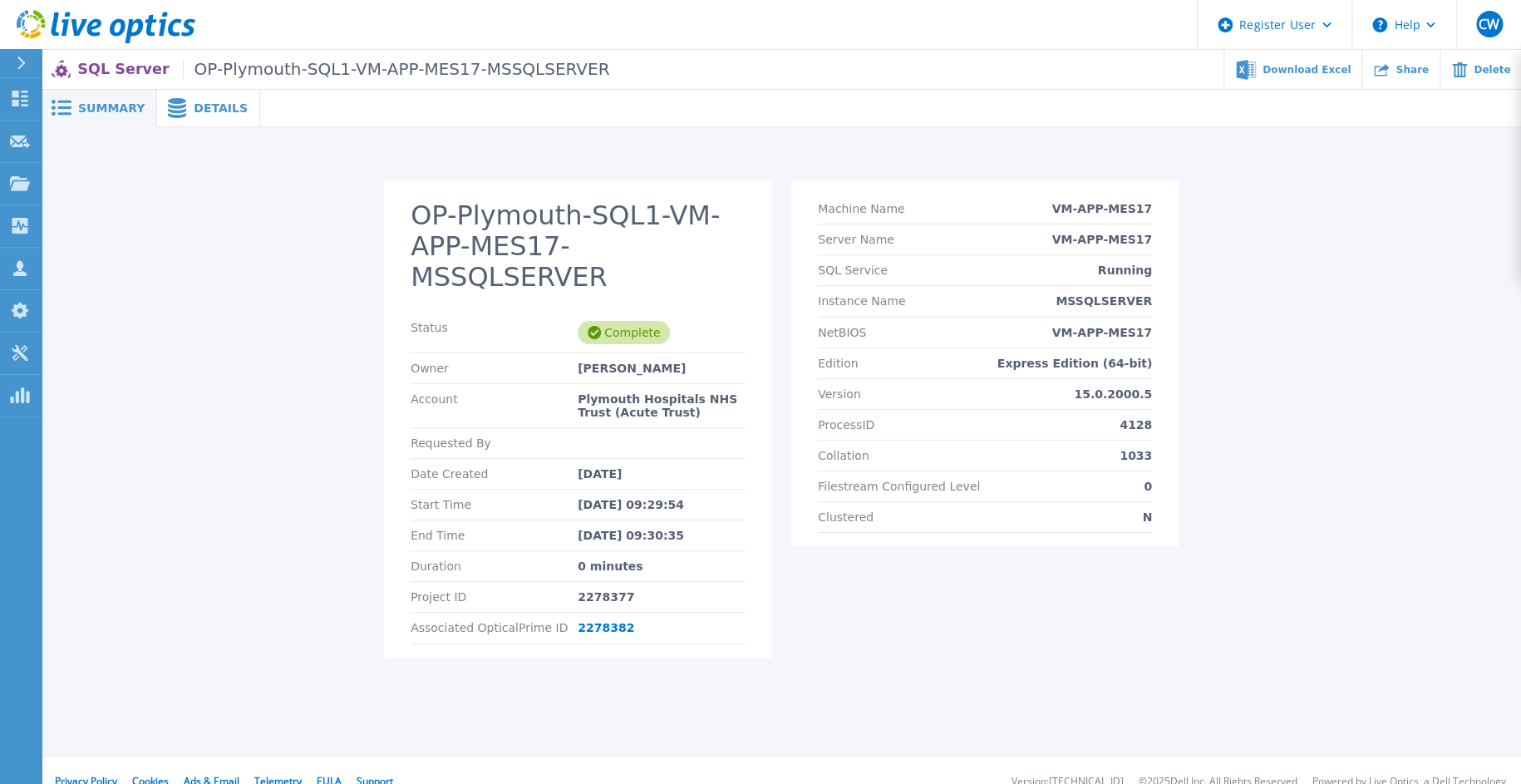
click at [205, 110] on span "Details" at bounding box center [220, 108] width 54 height 11
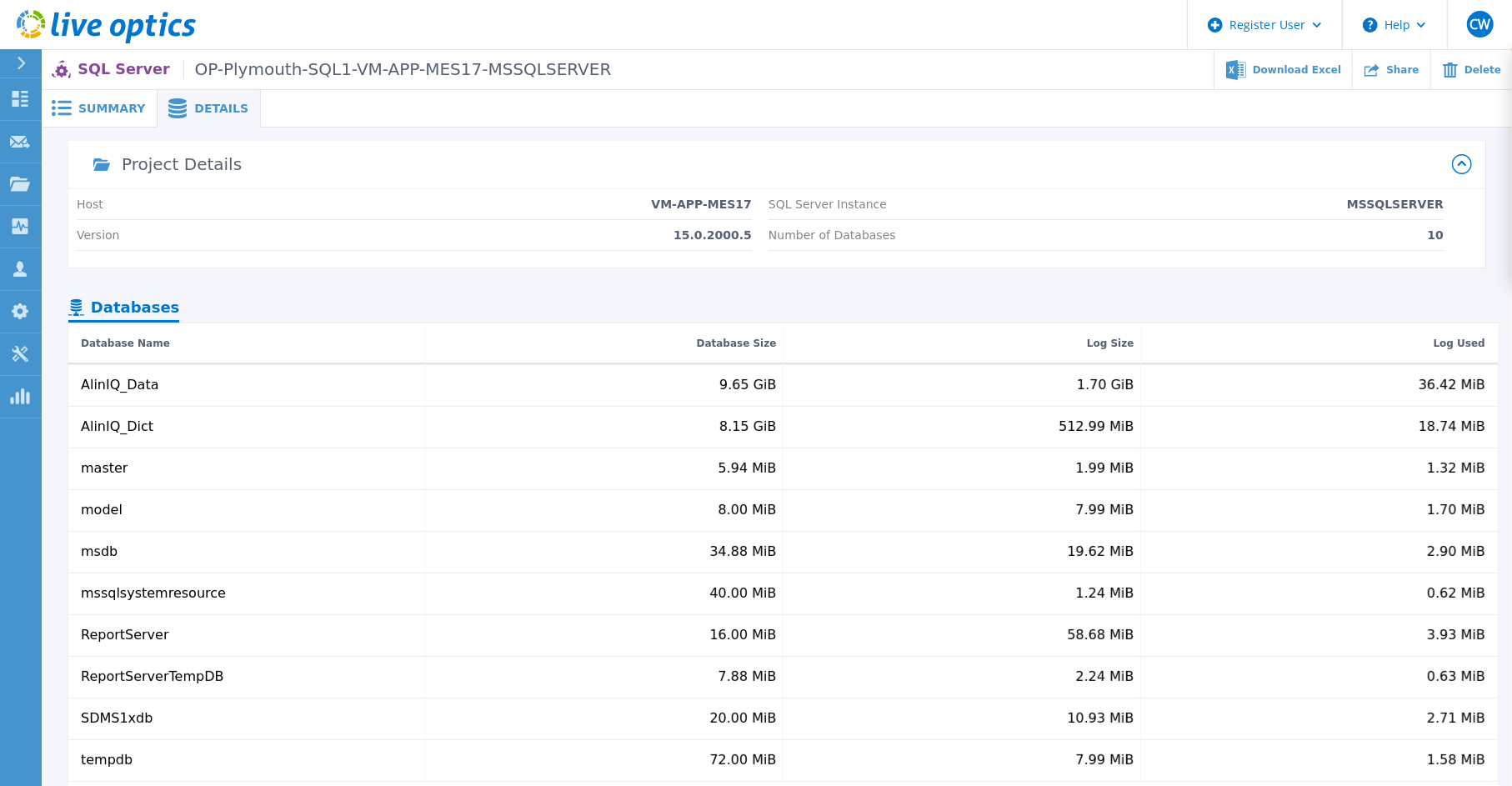
drag, startPoint x: 296, startPoint y: 120, endPoint x: 313, endPoint y: 127, distance: 18.4
click at [299, 121] on div at bounding box center [886, 109] width 1251 height 38
click at [700, 214] on div "Host VM-APP-MES17" at bounding box center [415, 204] width 675 height 31
drag, startPoint x: 652, startPoint y: 194, endPoint x: 561, endPoint y: 279, distance: 124.5
click at [646, 210] on div "Host VM-APP-MES17" at bounding box center [415, 204] width 675 height 31
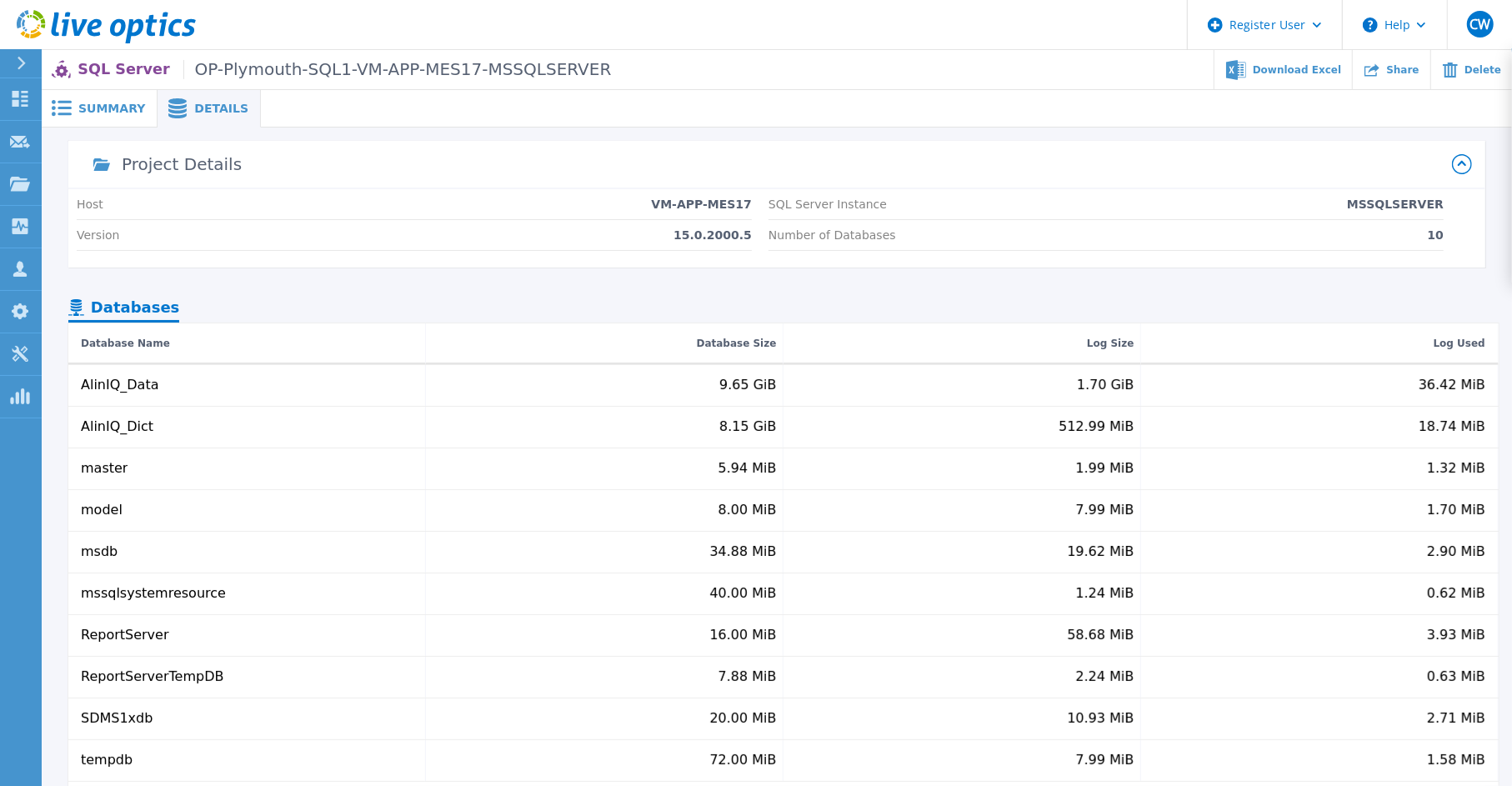
click at [535, 272] on div "Project Details Host VM-APP-MES17 Version 15.0.2000.5 SQL Server Instance MSSQL…" at bounding box center [777, 491] width 1417 height 701
click at [117, 121] on div "Summary" at bounding box center [100, 109] width 116 height 38
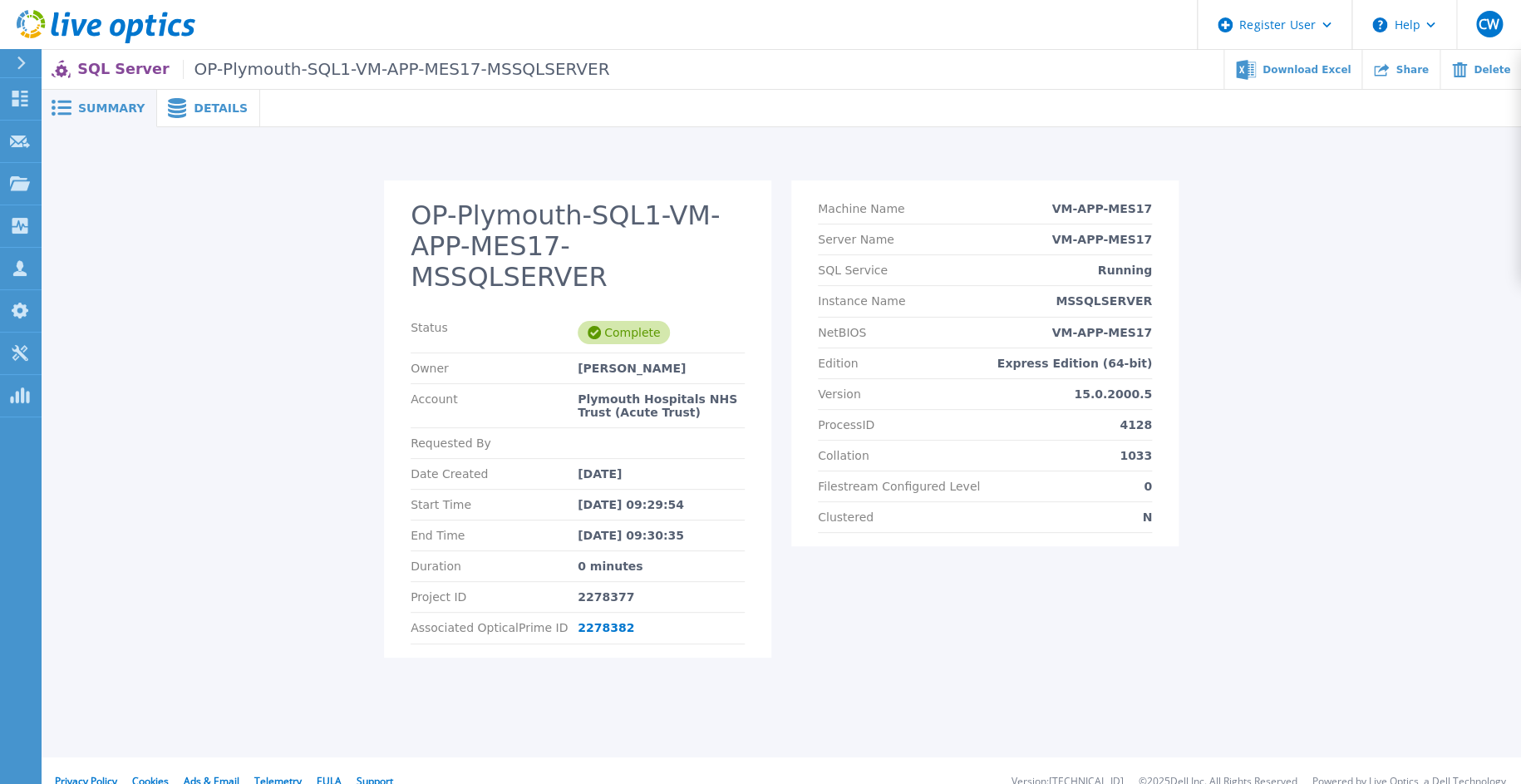
click at [599, 228] on h2 "OP-Plymouth-SQL1-VM-APP-MES17-MSSQLSERVER" at bounding box center [577, 246] width 334 height 92
click at [588, 196] on section "OP-Plymouth-SQL1-VM-APP-MES17-MSSQLSERVER Status Complete Owner [PERSON_NAME] A…" at bounding box center [578, 419] width 388 height 477
click at [512, 236] on h2 "OP-Plymouth-SQL1-VM-APP-MES17-MSSQLSERVER" at bounding box center [577, 246] width 334 height 92
click at [279, 67] on span "OP-Plymouth-SQL1-VM-APP-MES17-MSSQLSERVER" at bounding box center [396, 69] width 428 height 19
click at [556, 68] on span "OP-Plymouth-SQL1-VM-APP-MES17-MSSQLSERVER" at bounding box center [396, 69] width 428 height 19
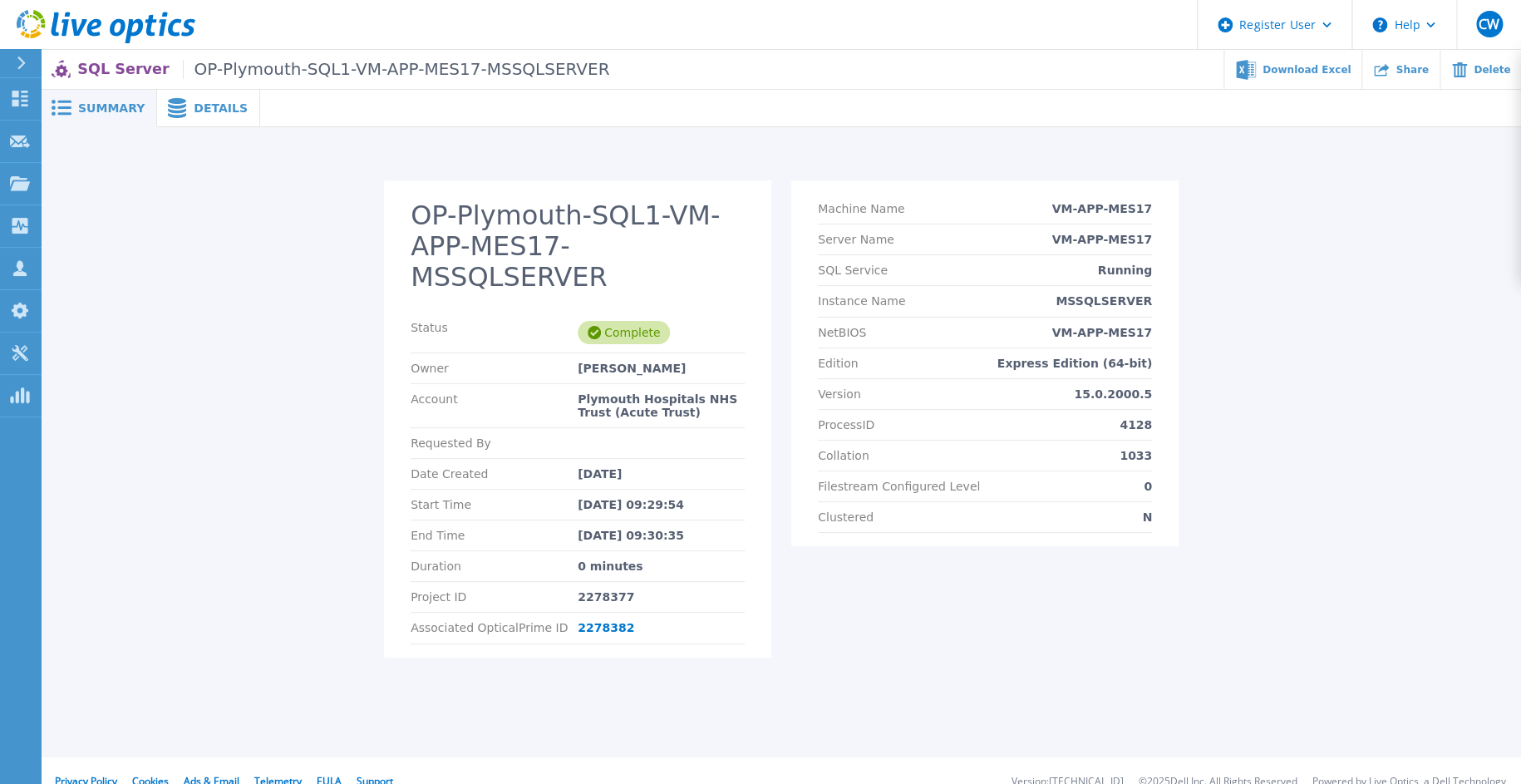
drag, startPoint x: 964, startPoint y: 65, endPoint x: 115, endPoint y: 43, distance: 849.3
click at [945, 65] on ul "Download Excel Share Delete" at bounding box center [1065, 69] width 912 height 39
click at [119, 71] on p "SQL Server OP-Plymouth-SQL1-VM-APP-MES17-MSSQLSERVER" at bounding box center [343, 69] width 532 height 19
click at [356, 68] on span "OP-Plymouth-SQL1-VM-APP-MES17-MSSQLSERVER" at bounding box center [396, 69] width 428 height 19
click at [179, 113] on span at bounding box center [175, 108] width 37 height 20
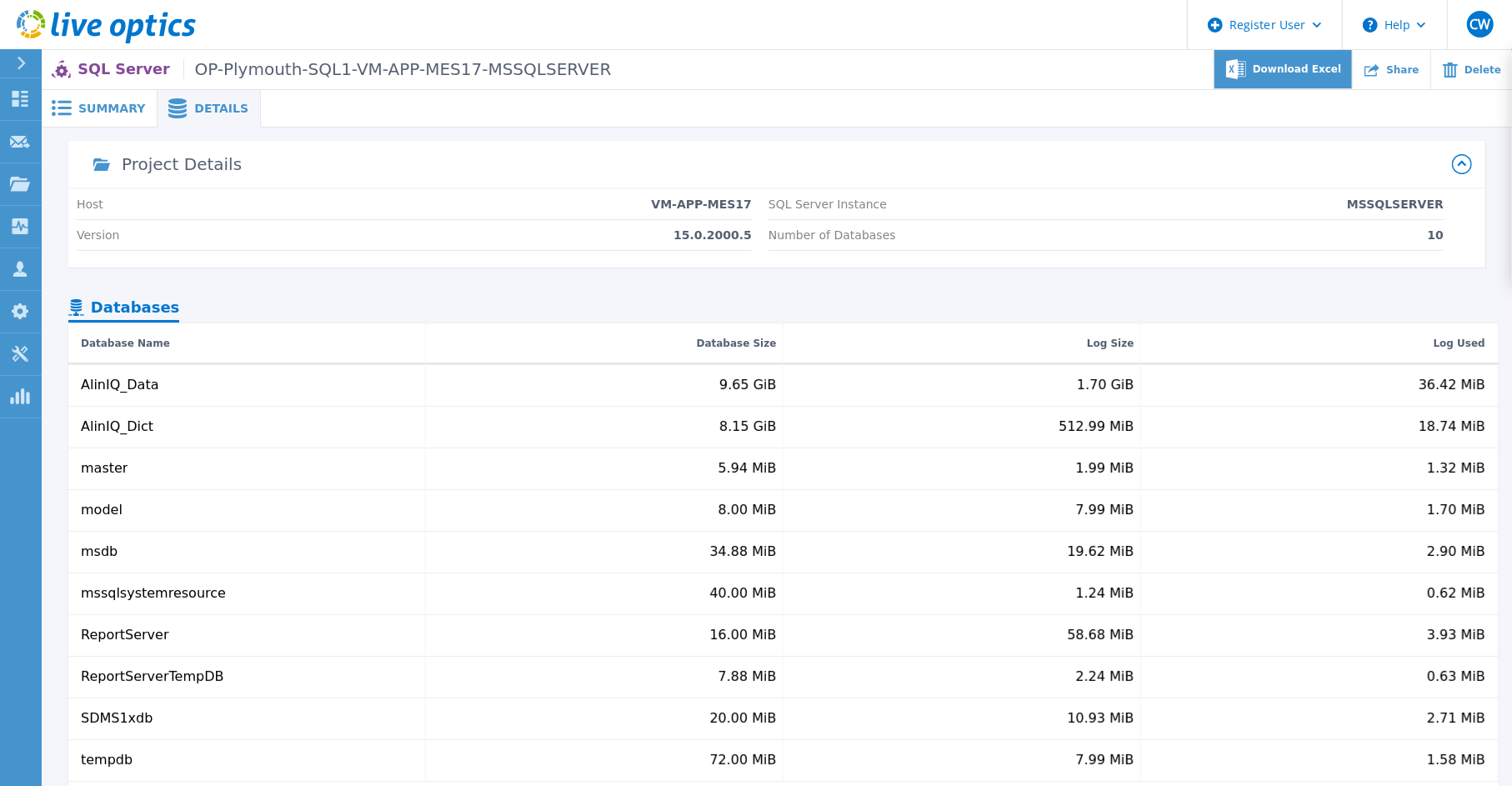
click at [1322, 80] on div "Download Excel" at bounding box center [1283, 69] width 138 height 39
